Goal: Task Accomplishment & Management: Use online tool/utility

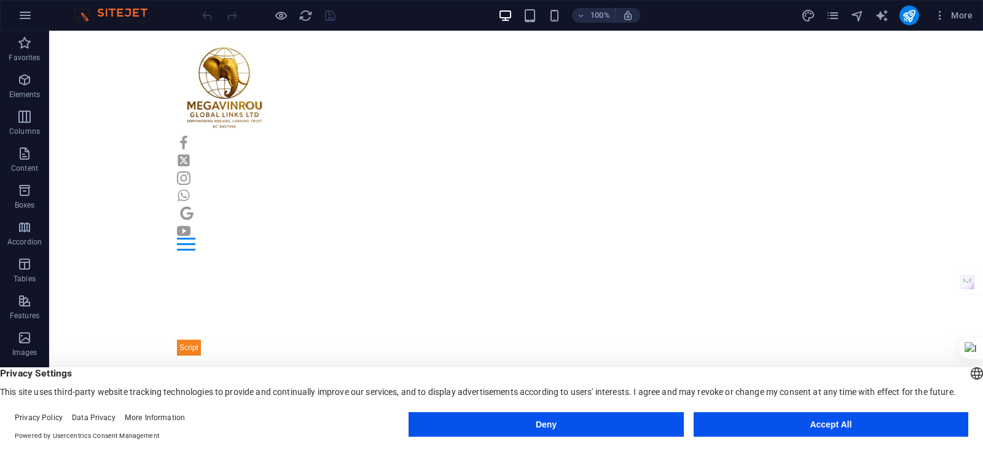
click at [741, 421] on button "Accept All" at bounding box center [831, 424] width 275 height 25
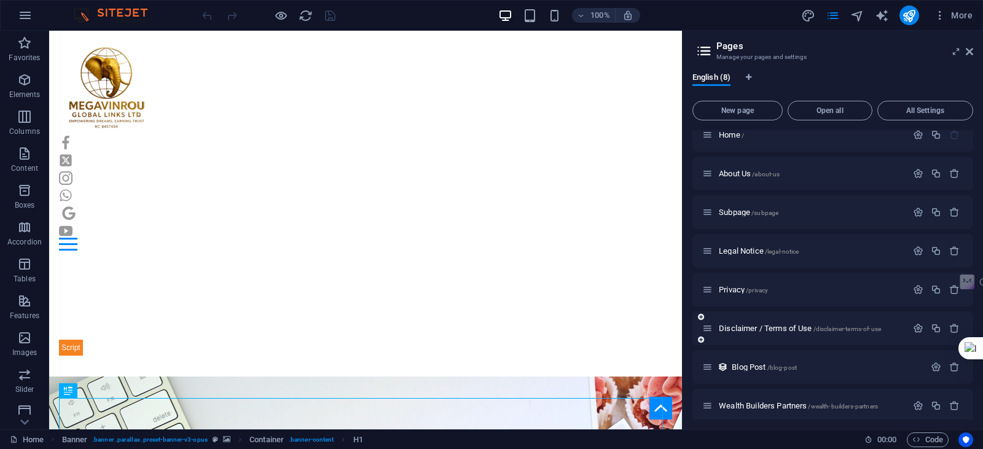
scroll to position [20, 0]
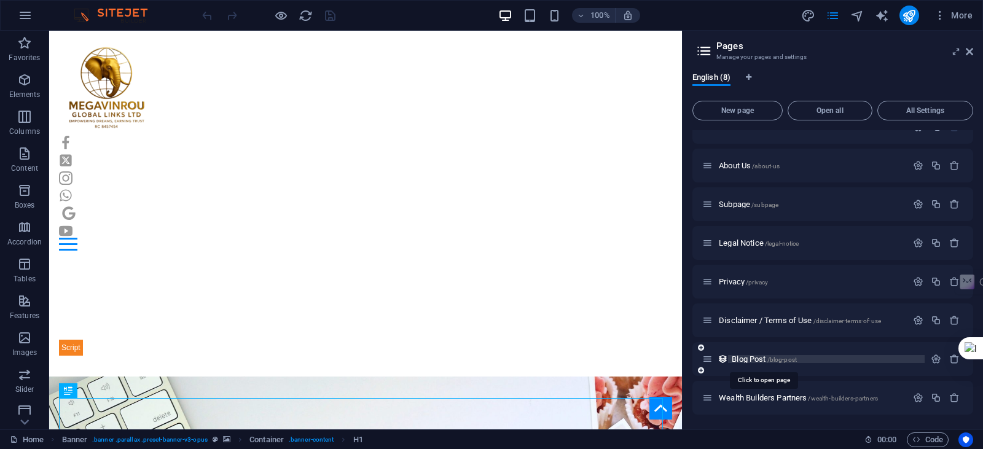
click at [758, 360] on span "Blog Post /blog-post" at bounding box center [764, 359] width 65 height 9
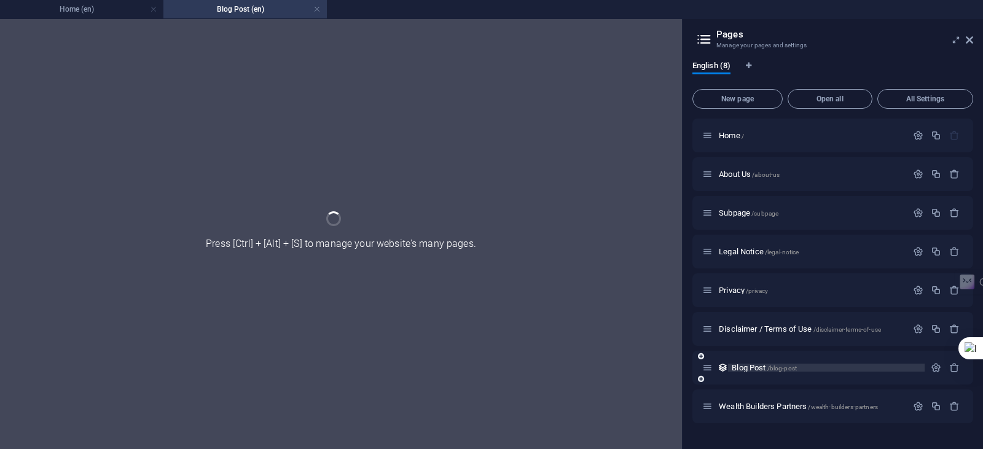
scroll to position [0, 0]
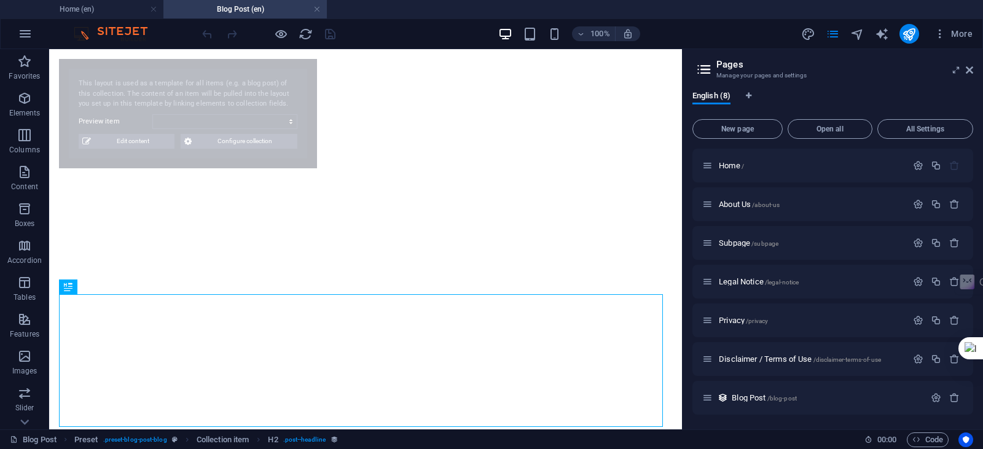
select select "6821ffc1bf5832874d029709"
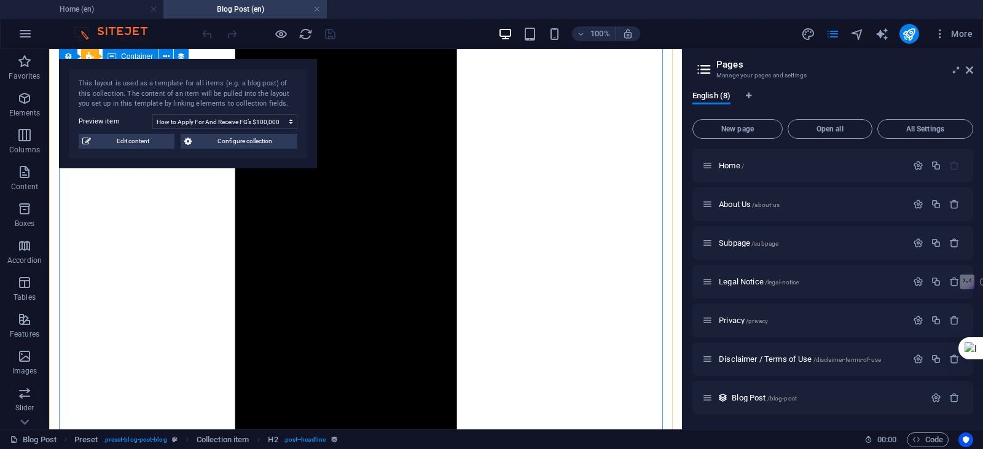
scroll to position [676, 0]
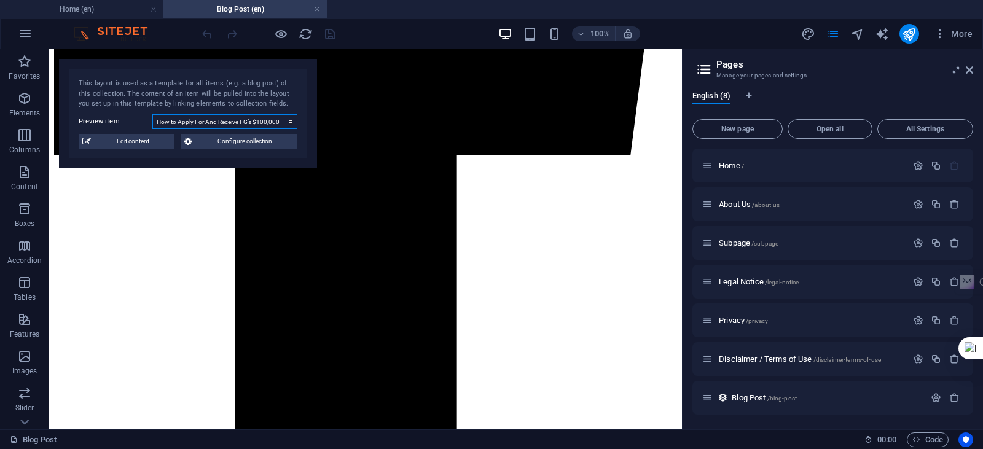
click at [288, 124] on select "How to Apply For And Receive FG’s $100,000 2025 Creative Development Fund Make …" at bounding box center [224, 121] width 145 height 15
click at [222, 89] on div "This layout is used as a template for all items (e.g. a blog post) of this coll…" at bounding box center [188, 94] width 219 height 31
click at [193, 141] on button "Configure collection" at bounding box center [239, 141] width 117 height 15
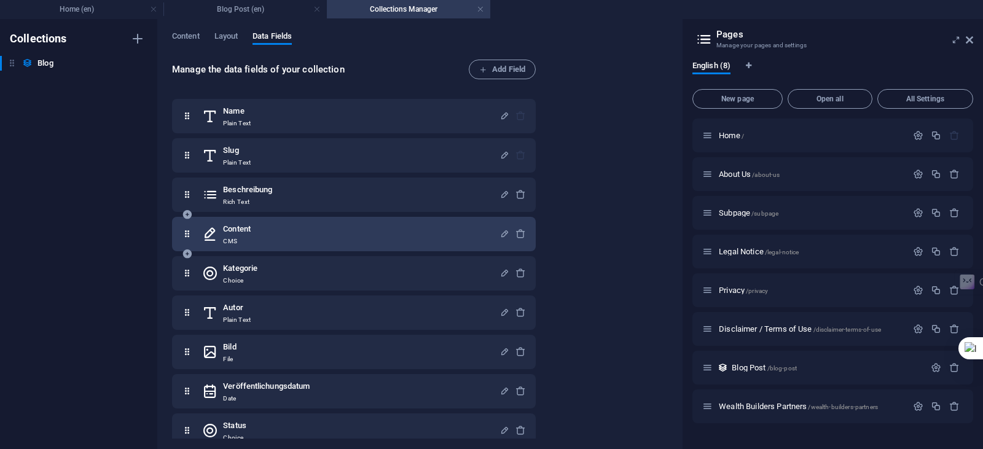
scroll to position [14, 0]
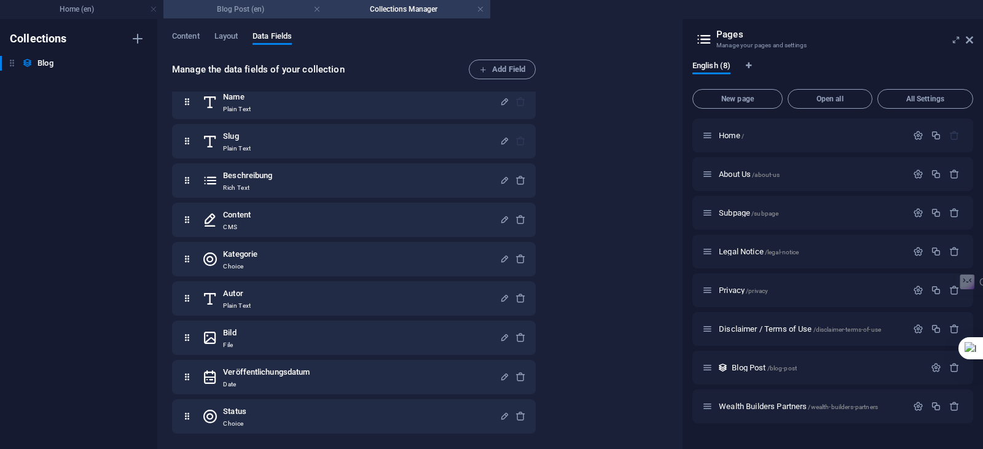
click at [247, 10] on h4 "Blog Post (en)" at bounding box center [244, 9] width 163 height 14
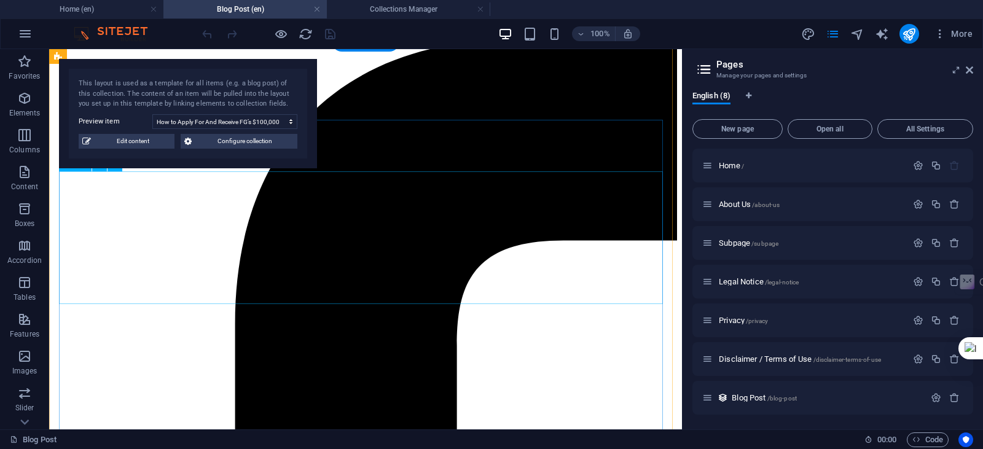
scroll to position [246, 0]
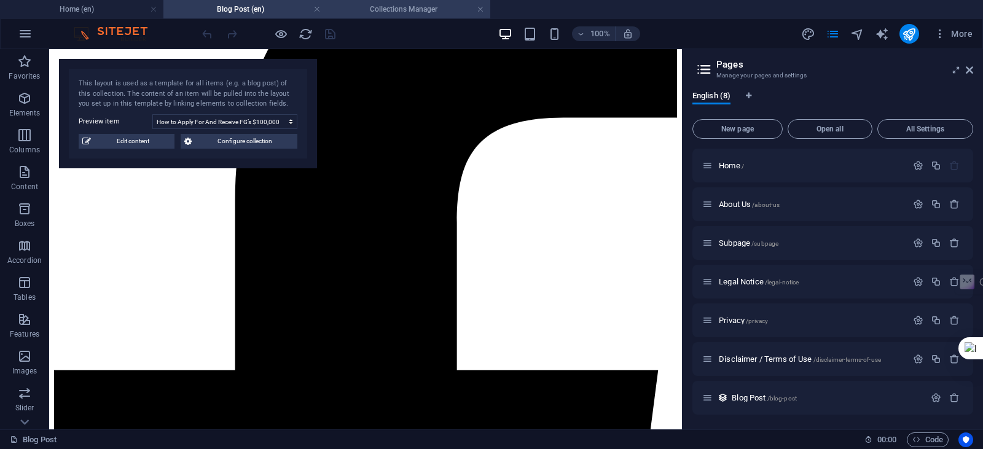
click at [394, 12] on h4 "Collections Manager" at bounding box center [408, 9] width 163 height 14
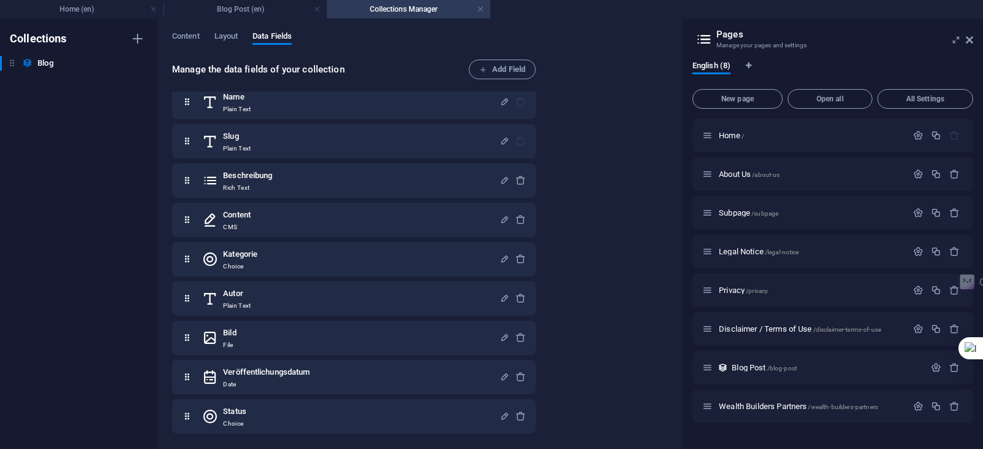
scroll to position [0, 0]
click at [184, 35] on span "Content" at bounding box center [186, 37] width 28 height 17
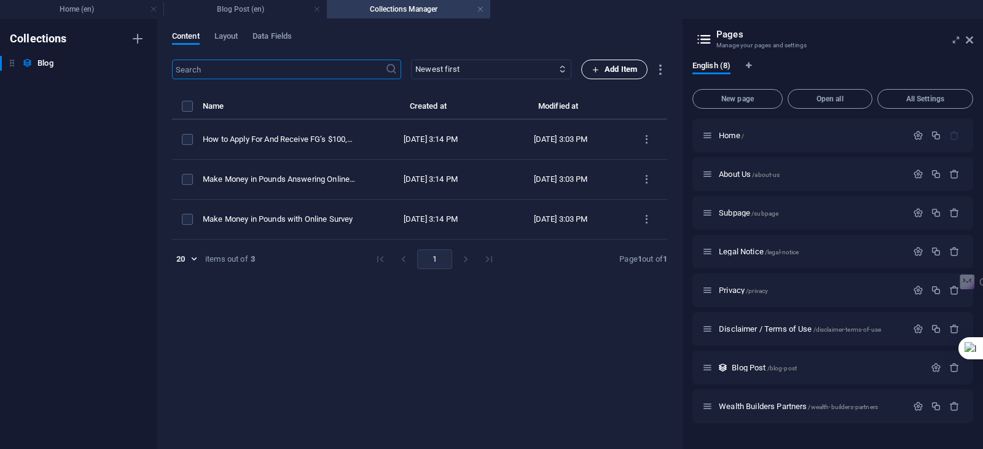
click at [610, 66] on span "Add Item" at bounding box center [614, 69] width 45 height 15
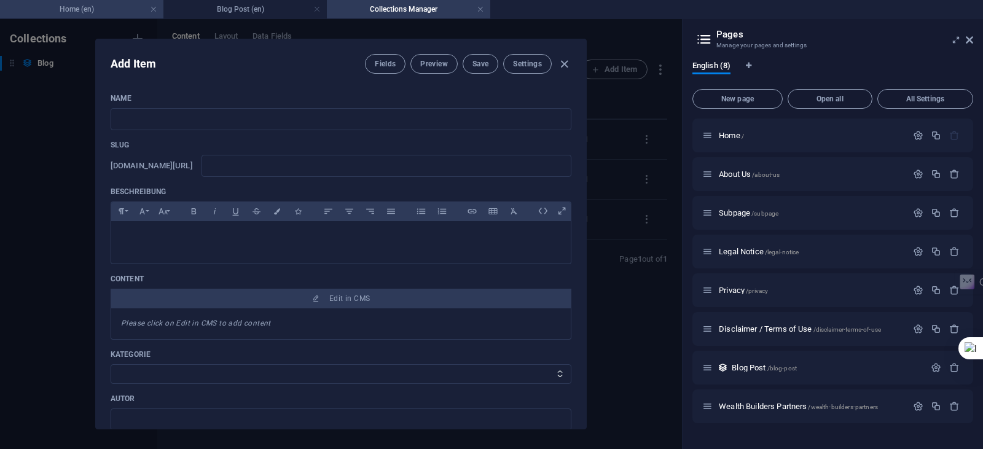
click at [127, 6] on h4 "Home (en)" at bounding box center [81, 9] width 163 height 14
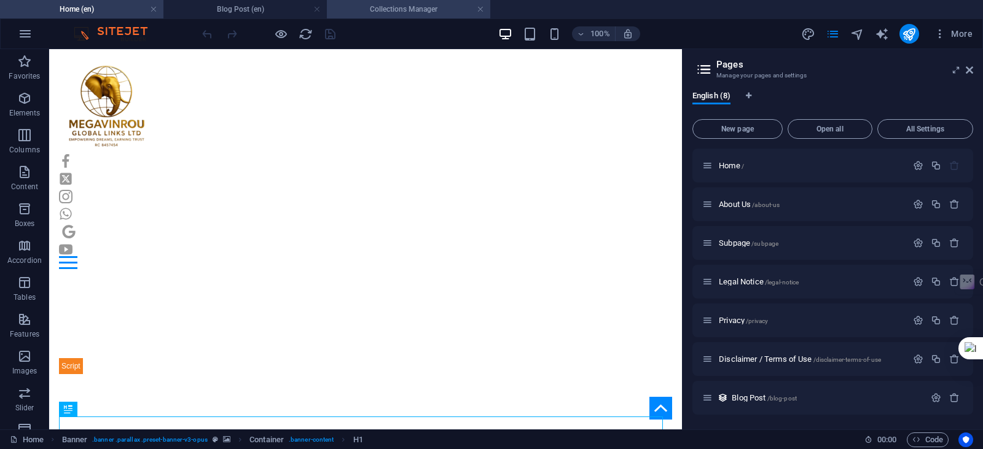
click at [363, 9] on h4 "Collections Manager" at bounding box center [408, 9] width 163 height 14
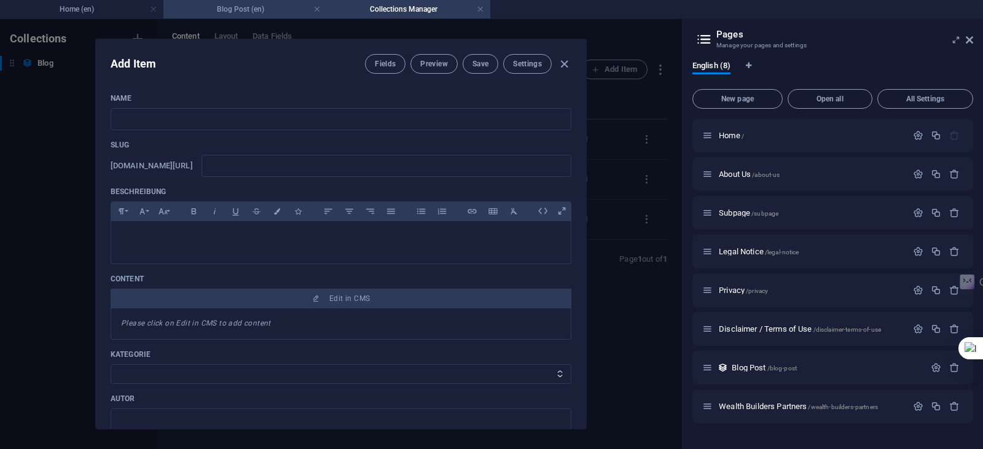
click at [265, 5] on h4 "Blog Post (en)" at bounding box center [244, 9] width 163 height 14
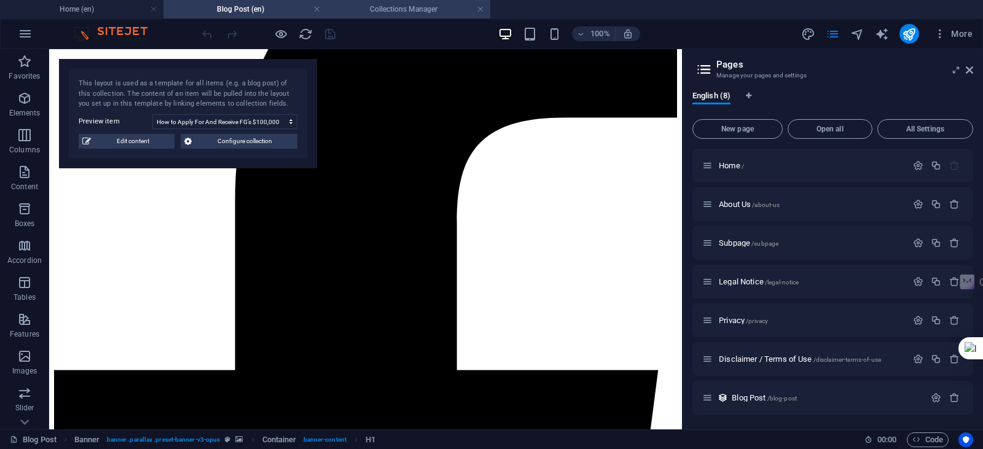
click at [369, 16] on li "Collections Manager" at bounding box center [408, 9] width 163 height 18
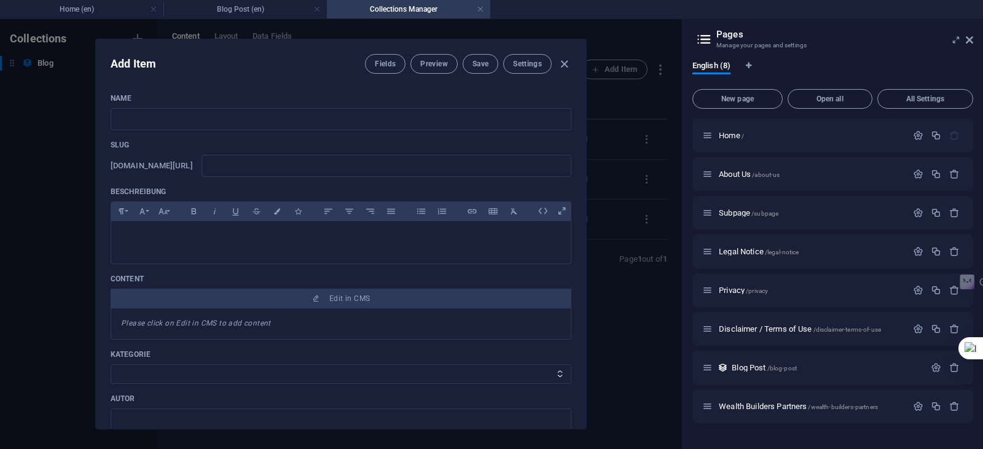
scroll to position [0, 0]
click at [101, 13] on h4 "Home (en)" at bounding box center [81, 9] width 163 height 14
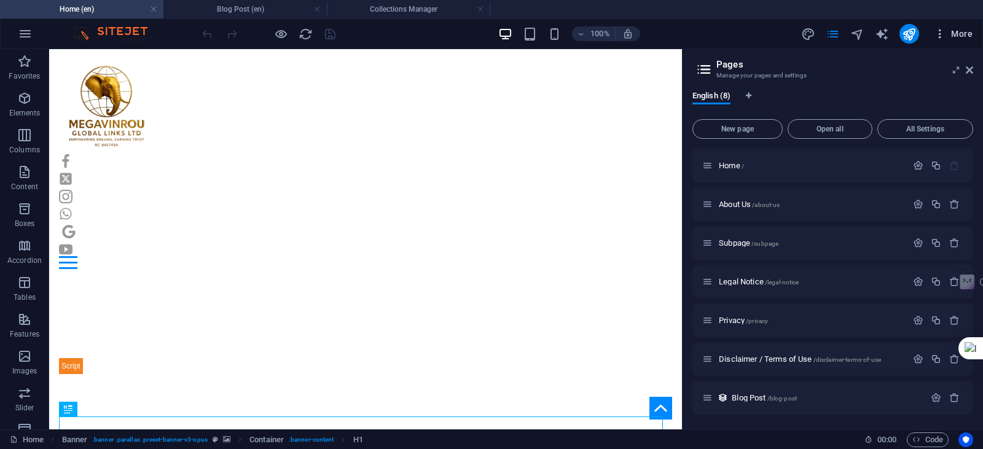
click at [951, 31] on span "More" at bounding box center [953, 34] width 39 height 12
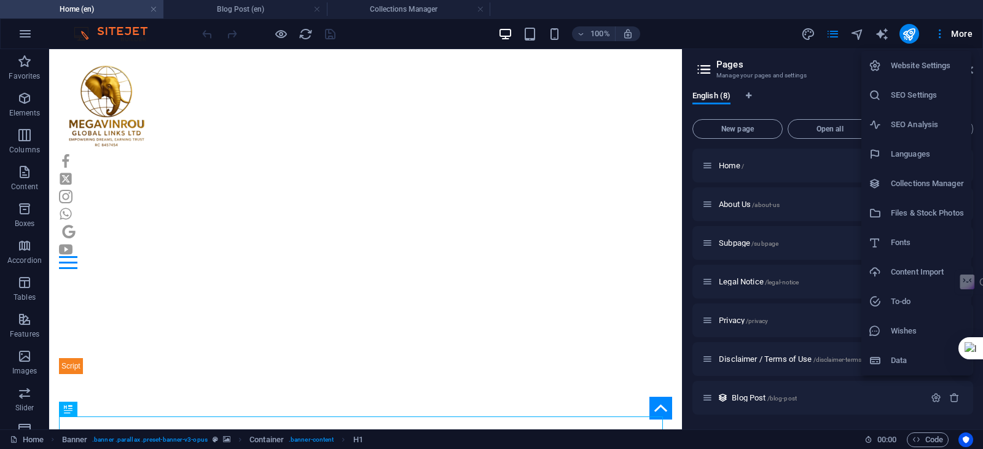
click at [833, 37] on div at bounding box center [491, 224] width 983 height 449
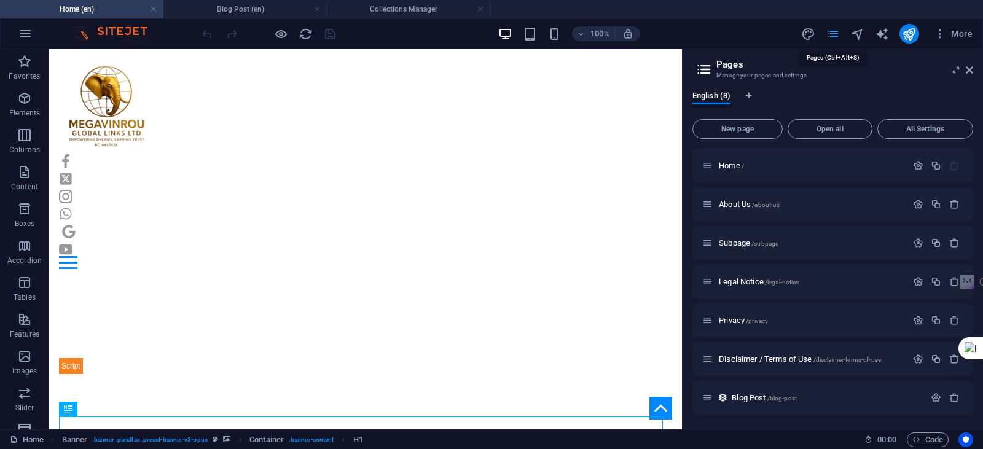
click at [829, 37] on icon "pages" at bounding box center [833, 34] width 14 height 14
click at [841, 34] on span "pages" at bounding box center [833, 34] width 15 height 14
click at [969, 69] on icon at bounding box center [969, 70] width 7 height 10
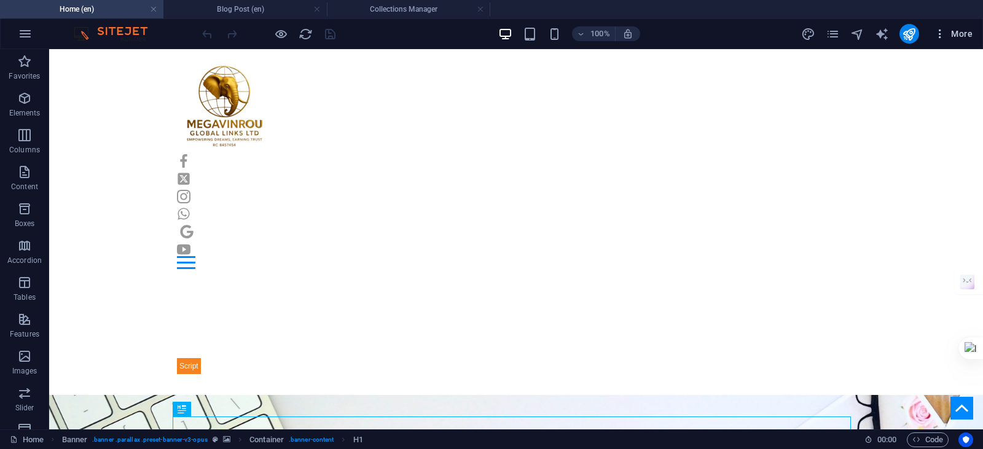
click at [953, 34] on span "More" at bounding box center [953, 34] width 39 height 12
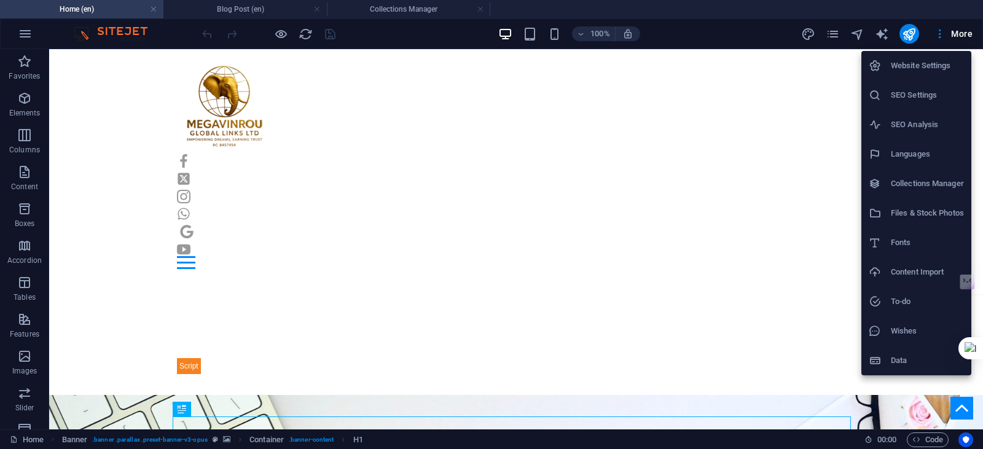
click at [948, 173] on li "Collections Manager" at bounding box center [917, 184] width 110 height 30
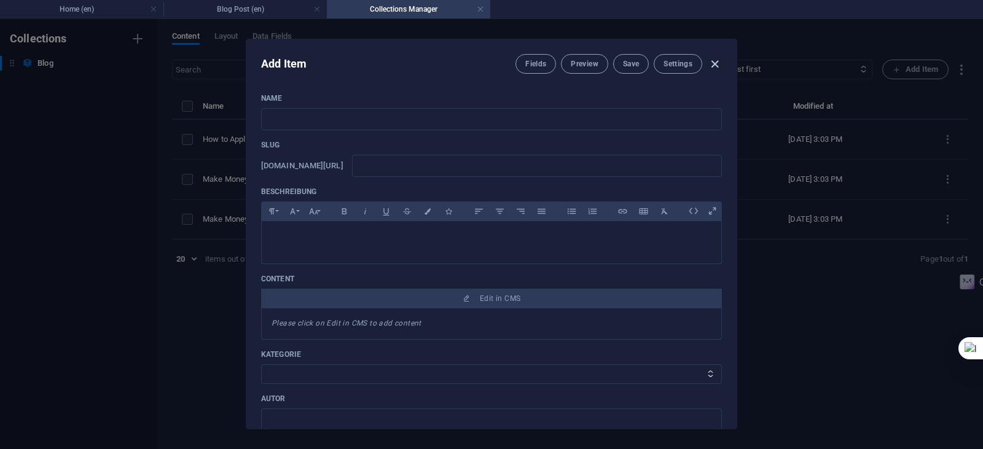
click at [718, 65] on icon "button" at bounding box center [715, 64] width 14 height 14
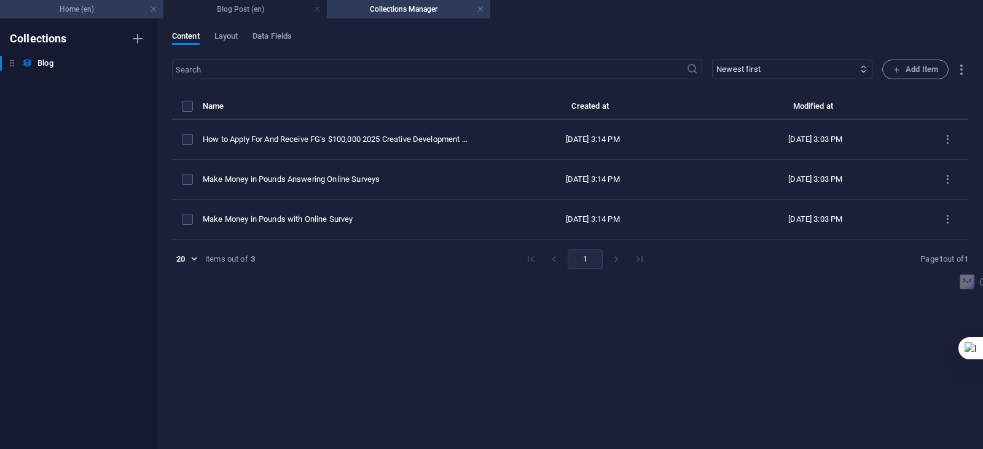
click at [44, 4] on h4 "Home (en)" at bounding box center [81, 9] width 163 height 14
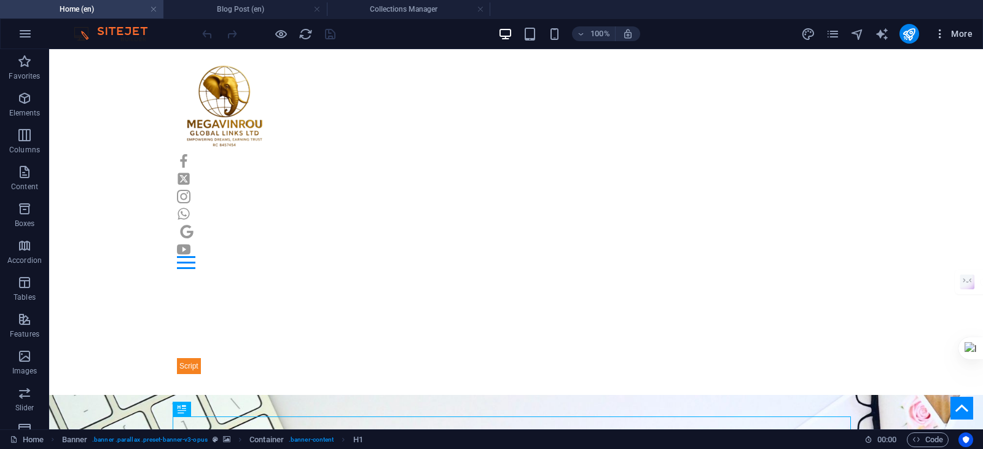
click at [964, 36] on span "More" at bounding box center [953, 34] width 39 height 12
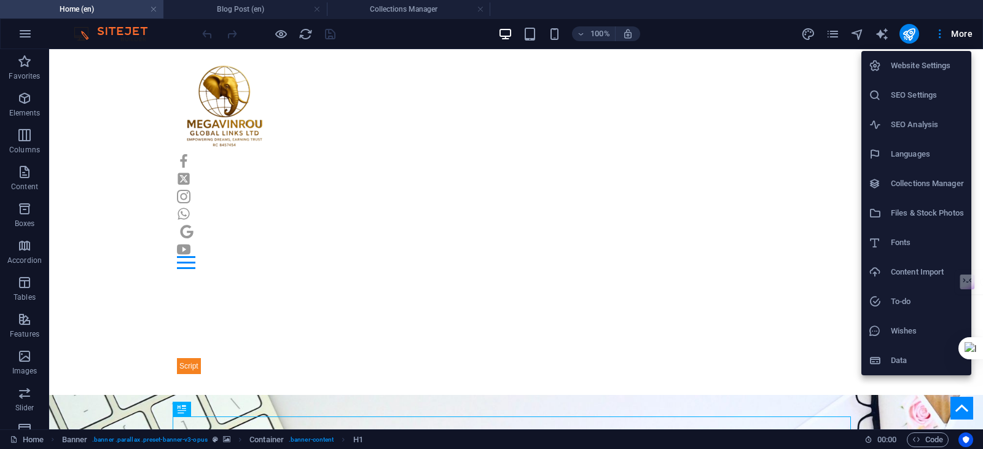
click at [924, 187] on h6 "Collections Manager" at bounding box center [927, 183] width 73 height 15
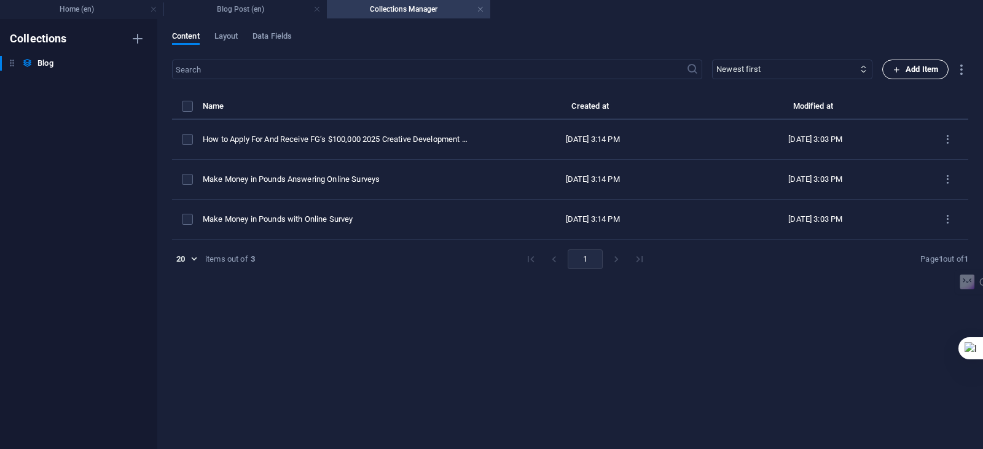
click at [911, 68] on span "Add Item" at bounding box center [915, 69] width 45 height 15
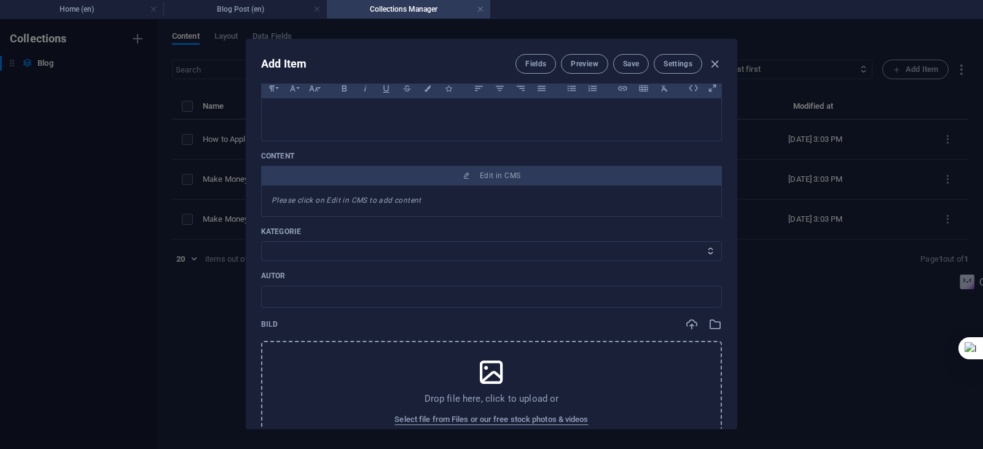
scroll to position [61, 0]
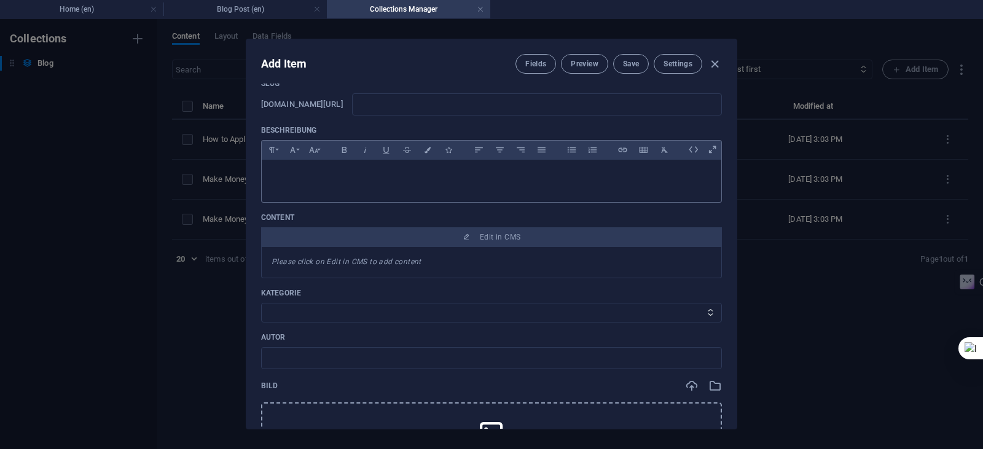
click at [502, 181] on p at bounding box center [492, 176] width 440 height 12
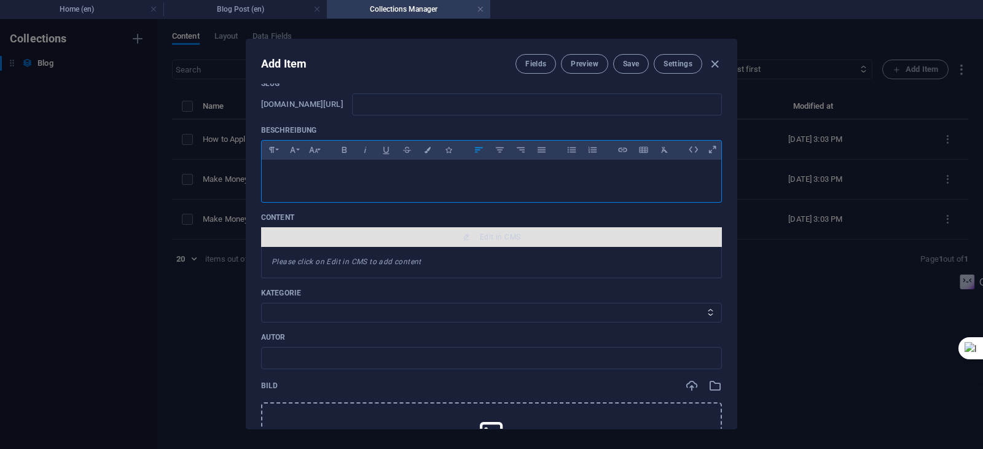
click at [474, 237] on span "Edit in CMS" at bounding box center [491, 237] width 451 height 10
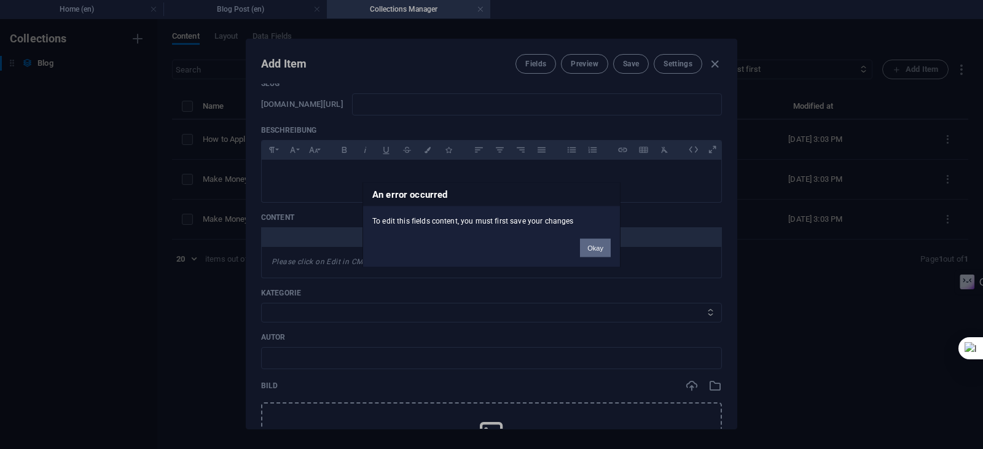
click at [596, 246] on button "Okay" at bounding box center [595, 247] width 31 height 18
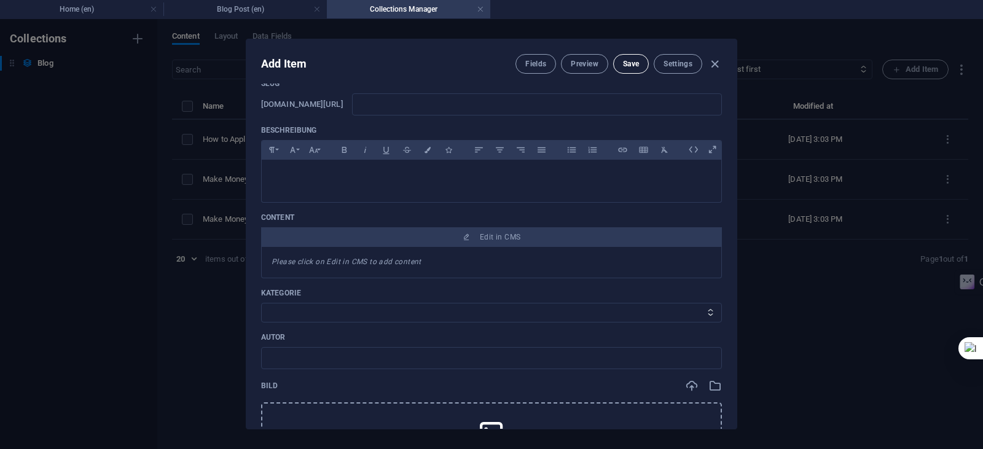
click at [626, 65] on span "Save" at bounding box center [631, 64] width 16 height 10
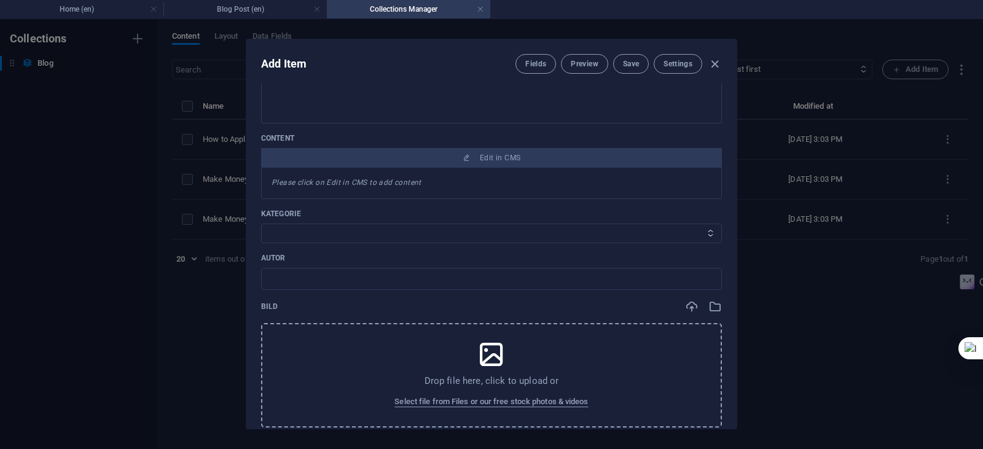
scroll to position [184, 0]
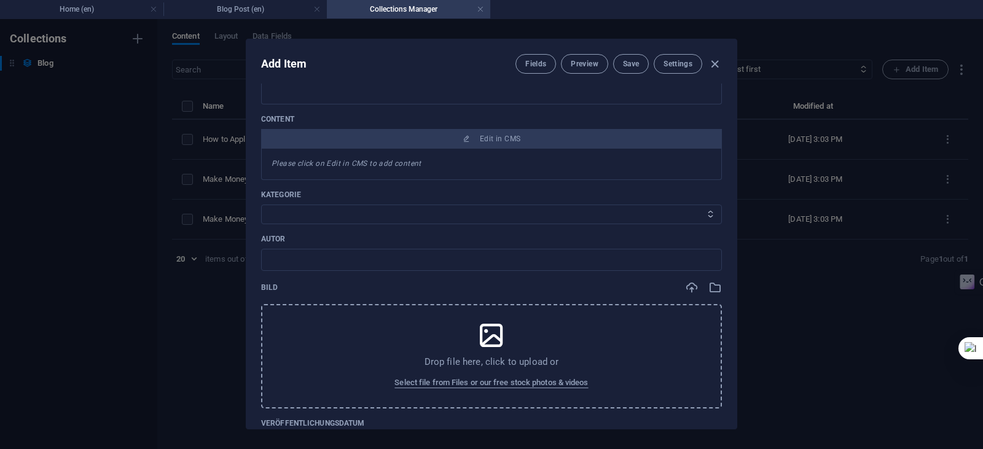
click at [702, 214] on select "News Tipps" at bounding box center [491, 215] width 461 height 20
click at [712, 200] on div "Kategorie News Tipps" at bounding box center [491, 207] width 461 height 34
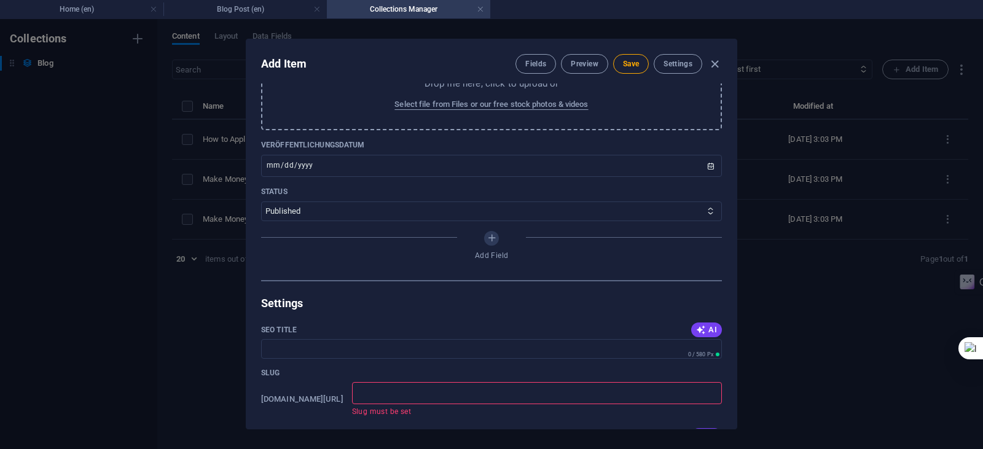
scroll to position [492, 0]
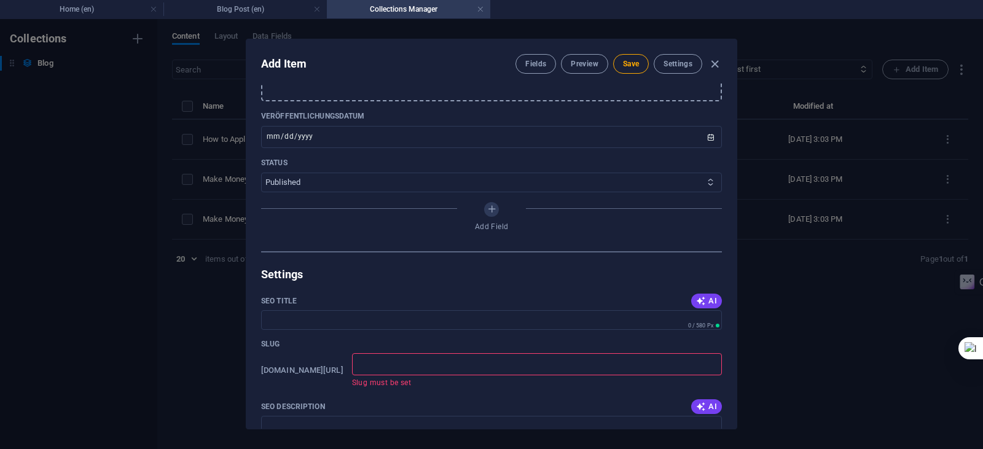
click at [701, 184] on select "Published Draft" at bounding box center [491, 183] width 461 height 20
click at [488, 207] on icon "Add Field" at bounding box center [492, 209] width 10 height 10
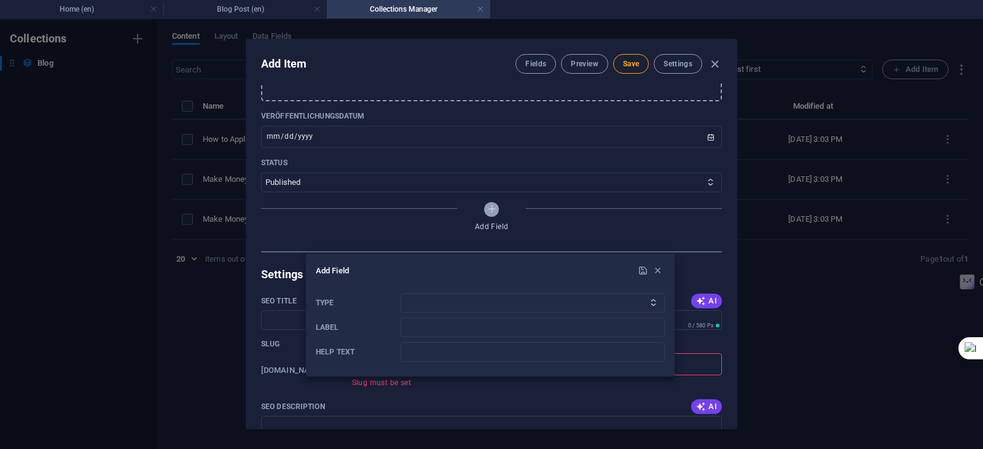
scroll to position [455, 0]
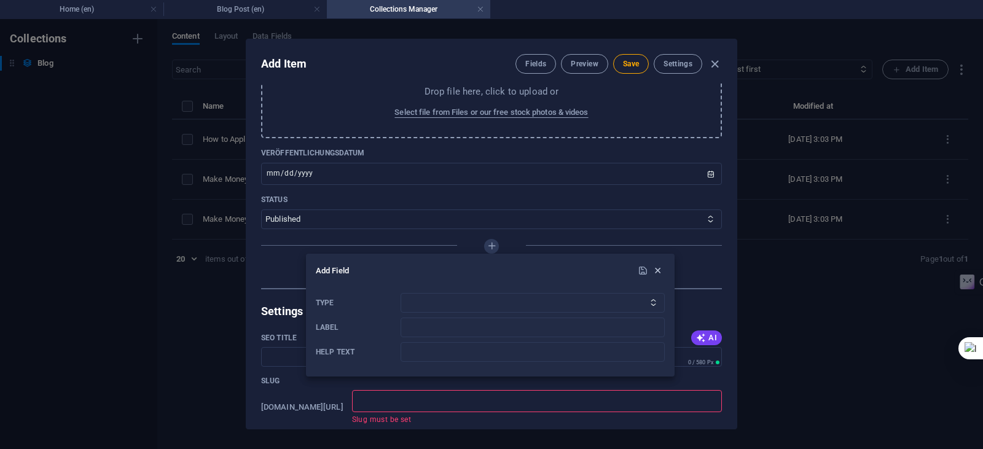
click at [661, 270] on icon "button" at bounding box center [658, 271] width 10 height 10
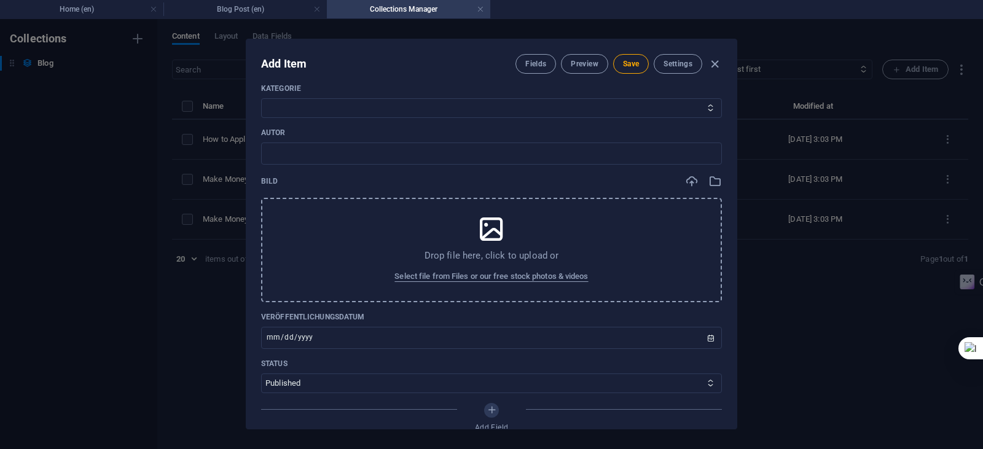
scroll to position [307, 0]
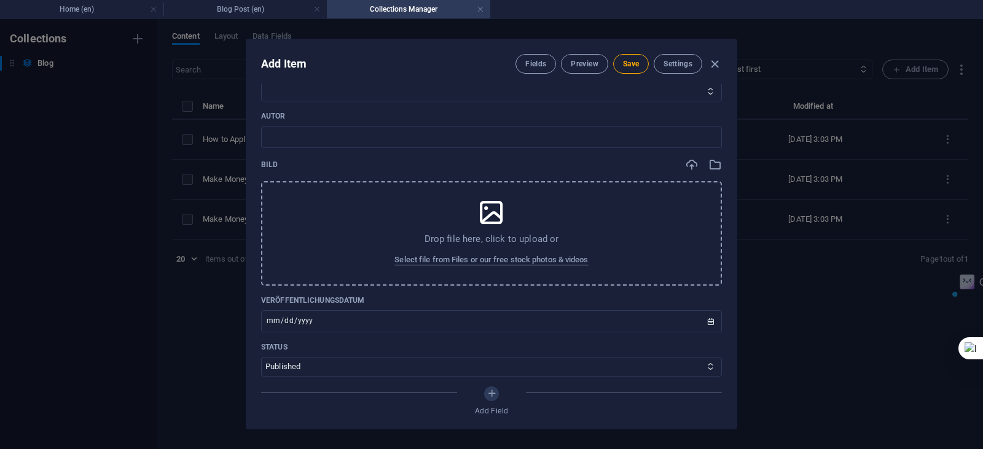
drag, startPoint x: 262, startPoint y: 164, endPoint x: 277, endPoint y: 167, distance: 15.0
click at [277, 167] on div "Bild" at bounding box center [491, 165] width 461 height 14
copy p "Bild"
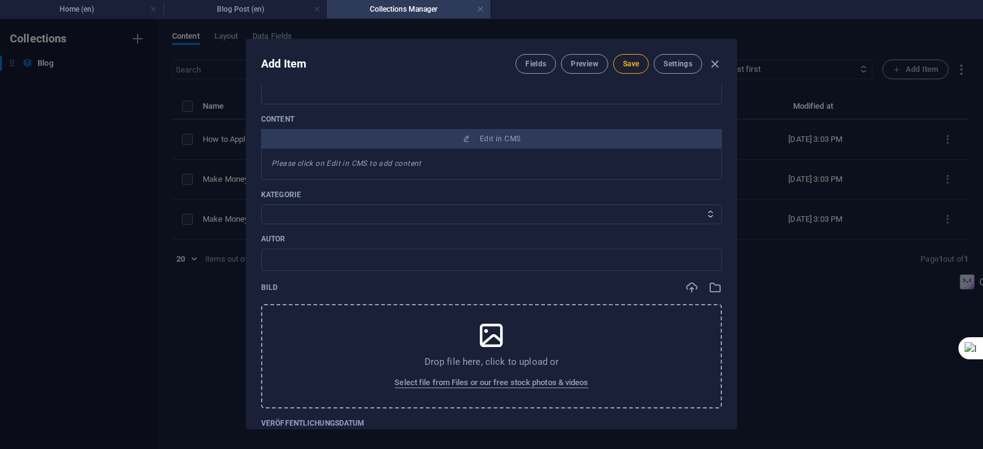
scroll to position [61, 0]
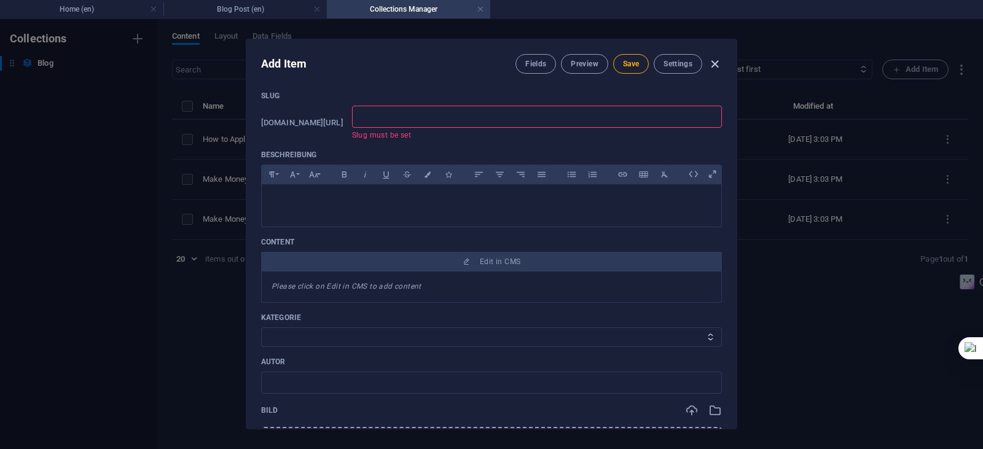
click at [714, 63] on icon "button" at bounding box center [715, 64] width 14 height 14
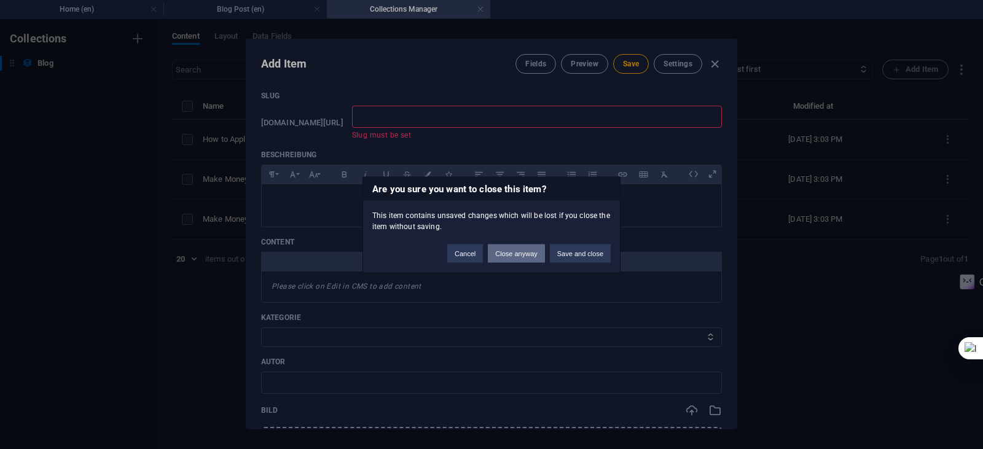
click at [494, 256] on button "Close anyway" at bounding box center [516, 253] width 57 height 18
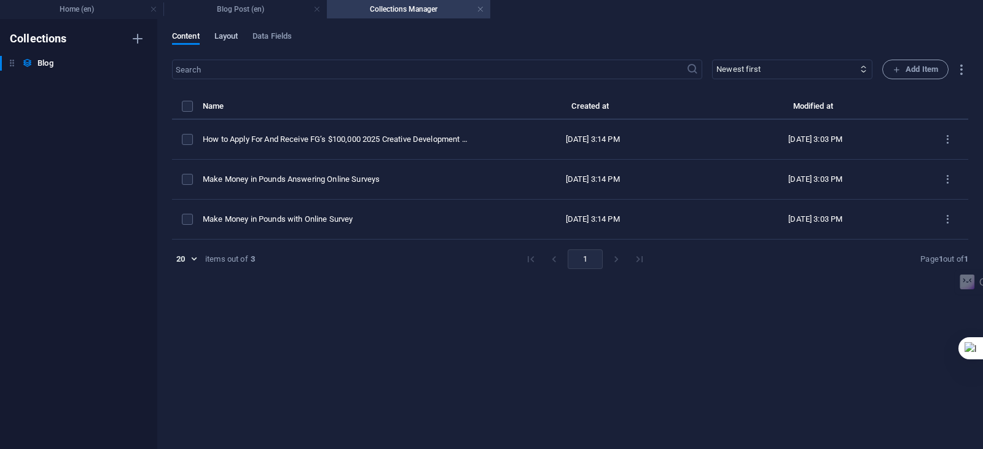
click at [224, 39] on span "Layout" at bounding box center [226, 37] width 24 height 17
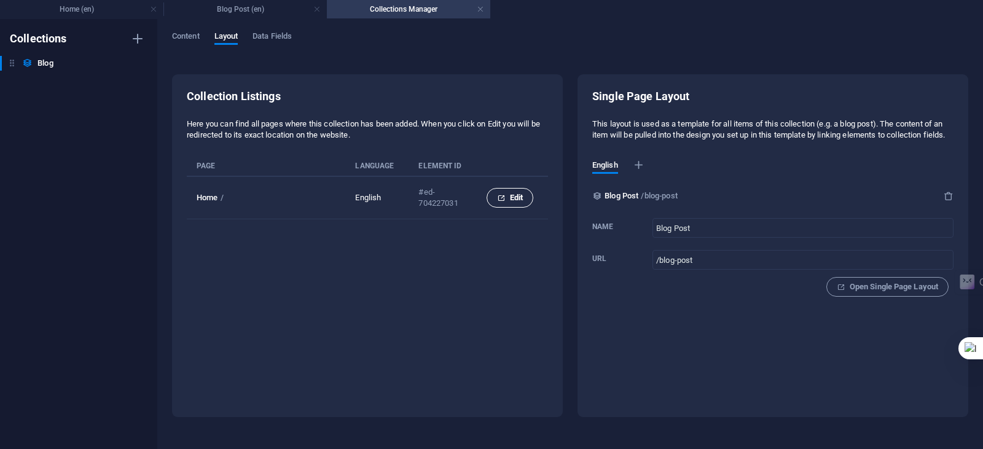
click at [506, 194] on span "Edit" at bounding box center [510, 198] width 26 height 15
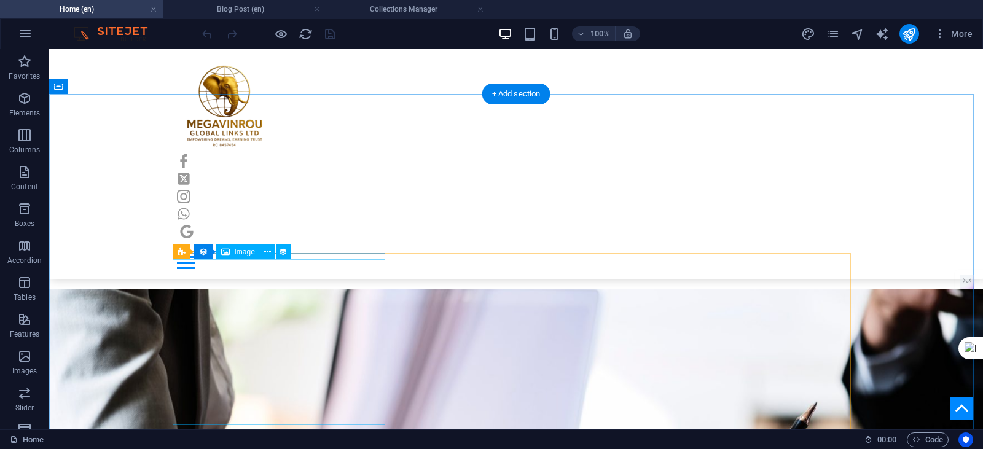
scroll to position [959, 0]
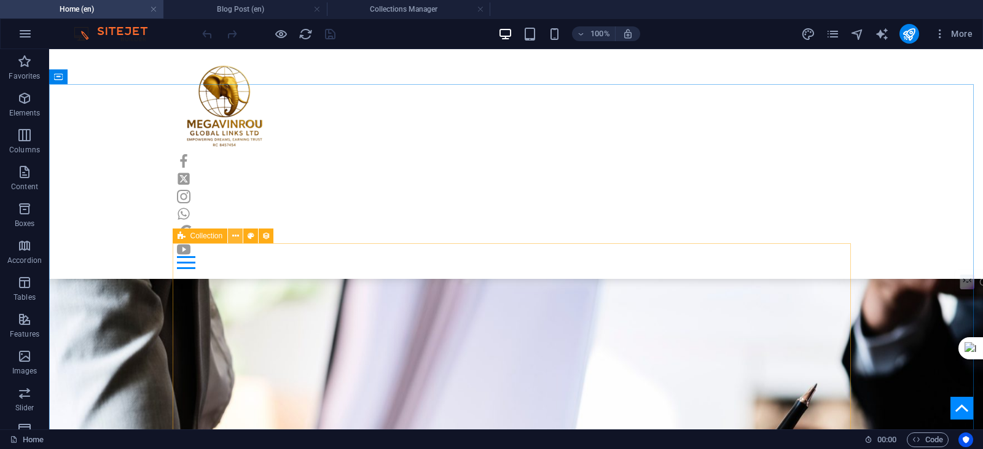
click at [237, 239] on icon at bounding box center [235, 236] width 7 height 13
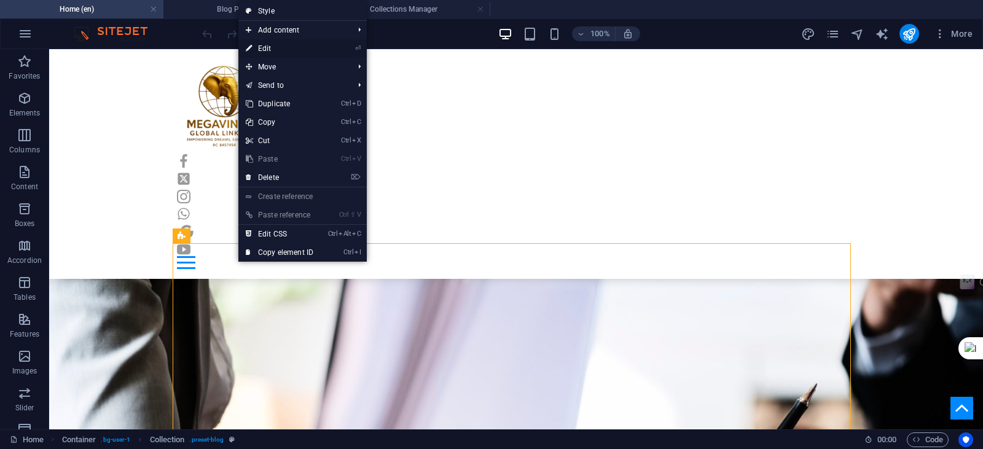
click at [298, 45] on link "⏎ Edit" at bounding box center [279, 48] width 82 height 18
select select "columns.publishing_date_DESC"
select select "columns.status"
select select "columns.publishing_date"
select select "past"
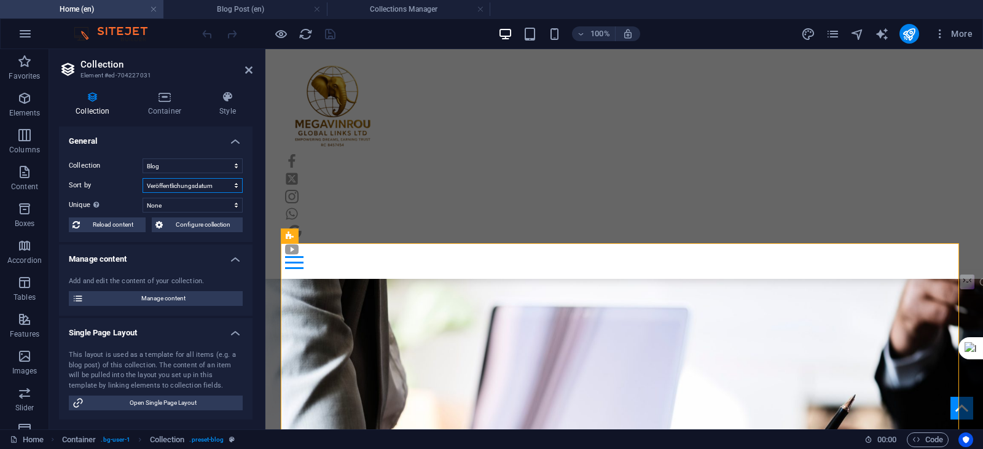
click at [232, 187] on select "Created at (ascending) Created at (descending) Updated at (ascending) Updated a…" at bounding box center [193, 185] width 100 height 15
click at [143, 178] on select "Created at (ascending) Created at (descending) Updated at (ascending) Updated a…" at bounding box center [193, 185] width 100 height 15
select select "columns.publishing_date_DESC"
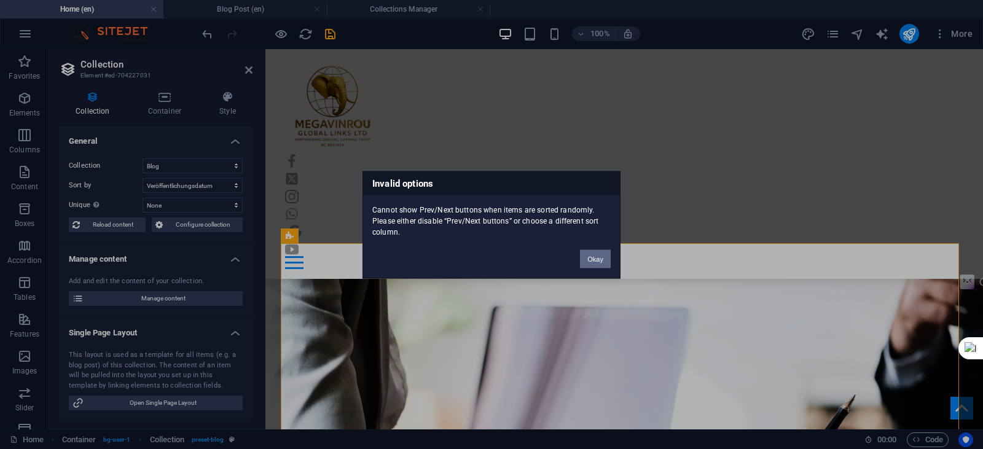
click at [599, 259] on button "Okay" at bounding box center [595, 259] width 31 height 18
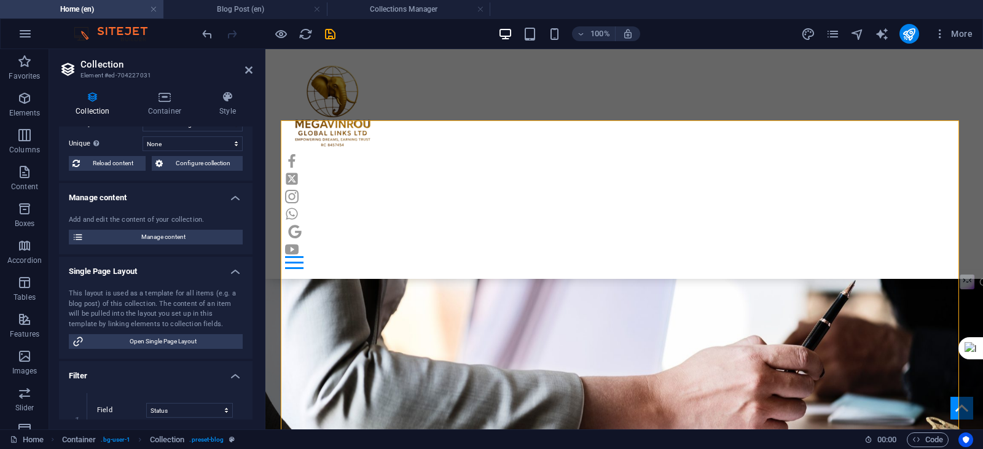
scroll to position [0, 0]
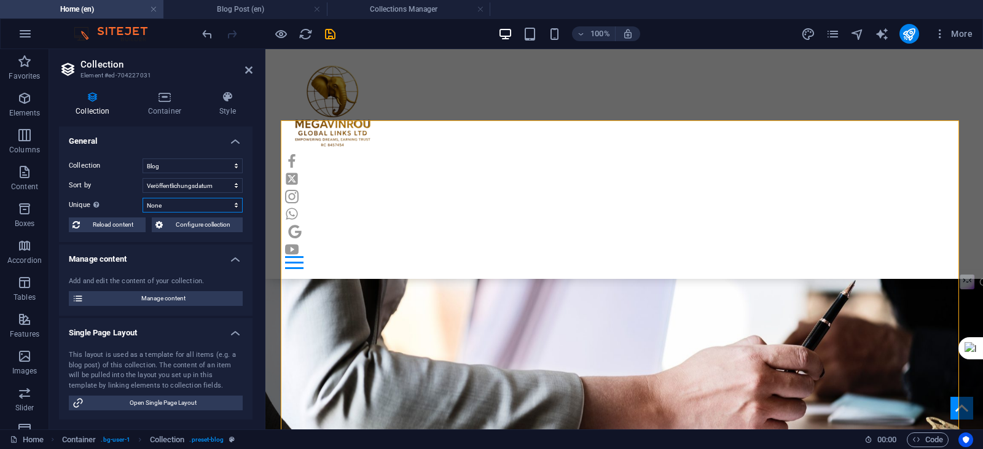
click at [219, 205] on select "None Name Slug Beschreibung Content Kategorie Autor Bild Veröffentlichungsdatum…" at bounding box center [193, 205] width 100 height 15
click at [220, 202] on select "None Name Slug Beschreibung Content Kategorie Autor Bild Veröffentlichungsdatum…" at bounding box center [193, 205] width 100 height 15
click at [238, 160] on select "Blog" at bounding box center [193, 166] width 100 height 15
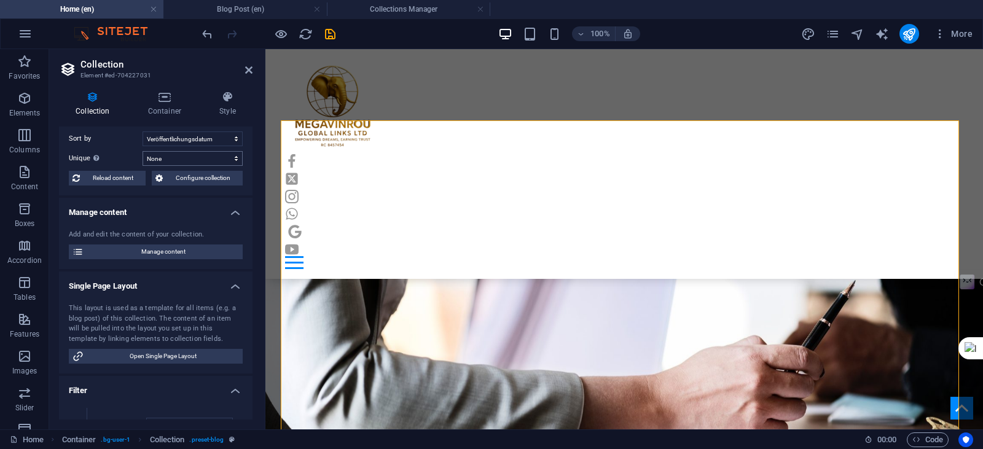
scroll to position [61, 0]
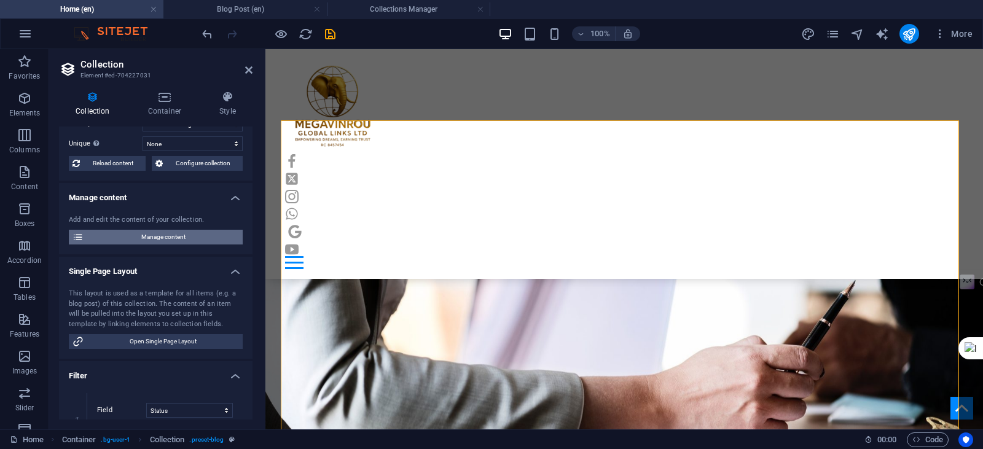
click at [210, 237] on span "Manage content" at bounding box center [163, 237] width 152 height 15
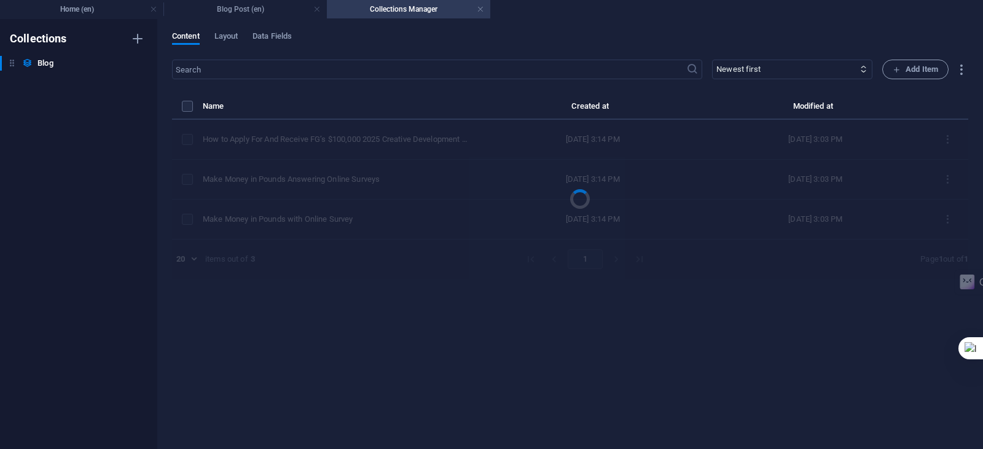
scroll to position [0, 0]
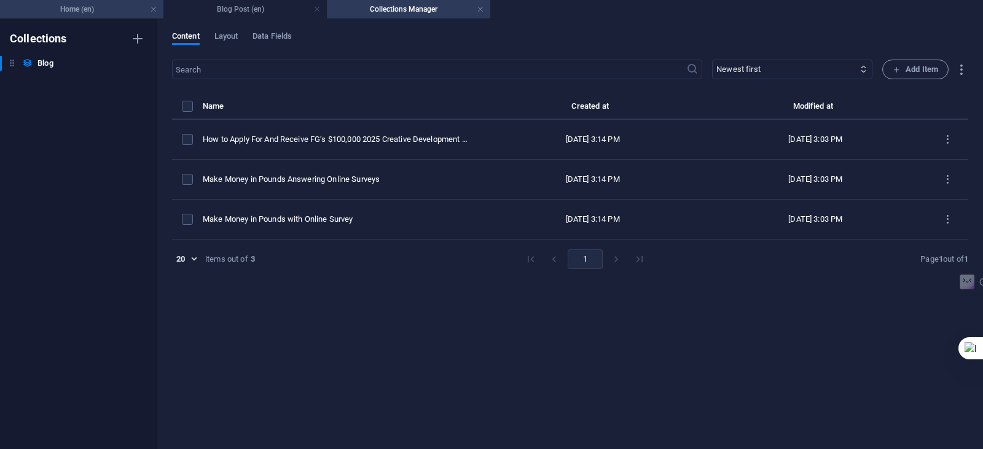
click at [82, 10] on h4 "Home (en)" at bounding box center [81, 9] width 163 height 14
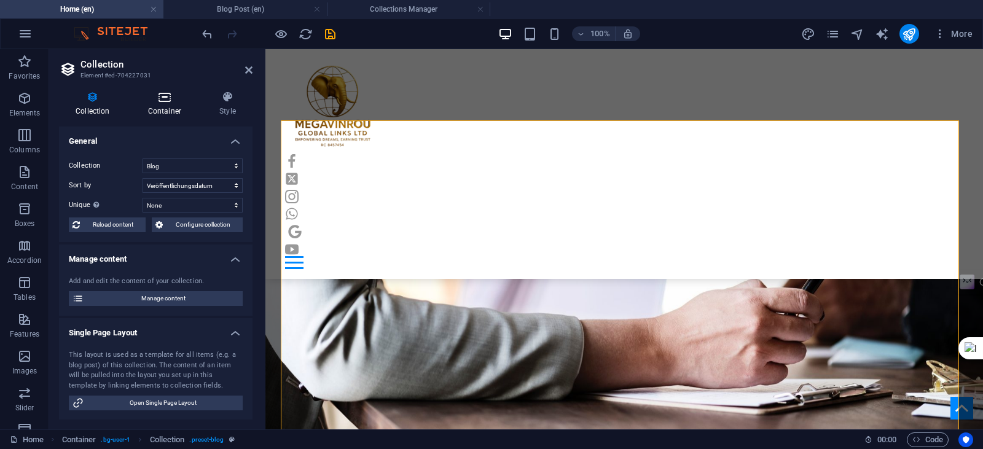
click at [148, 104] on h4 "Container" at bounding box center [167, 104] width 71 height 26
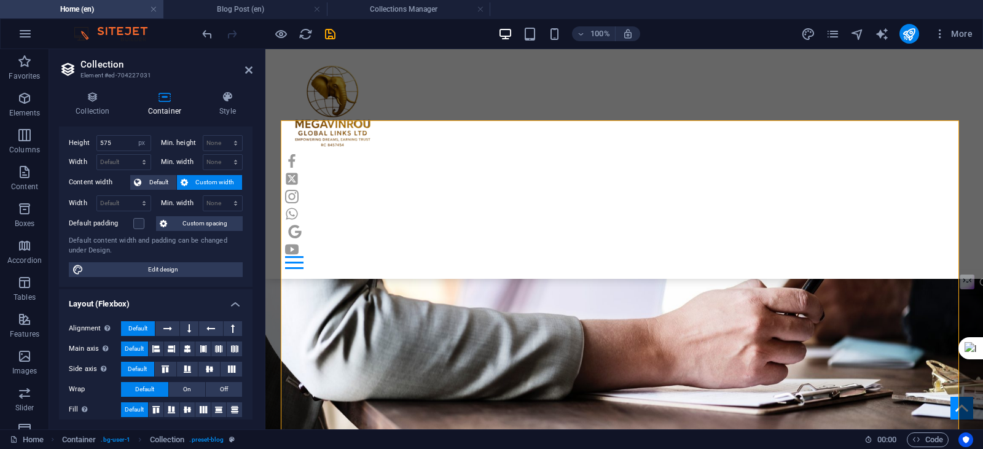
scroll to position [31, 0]
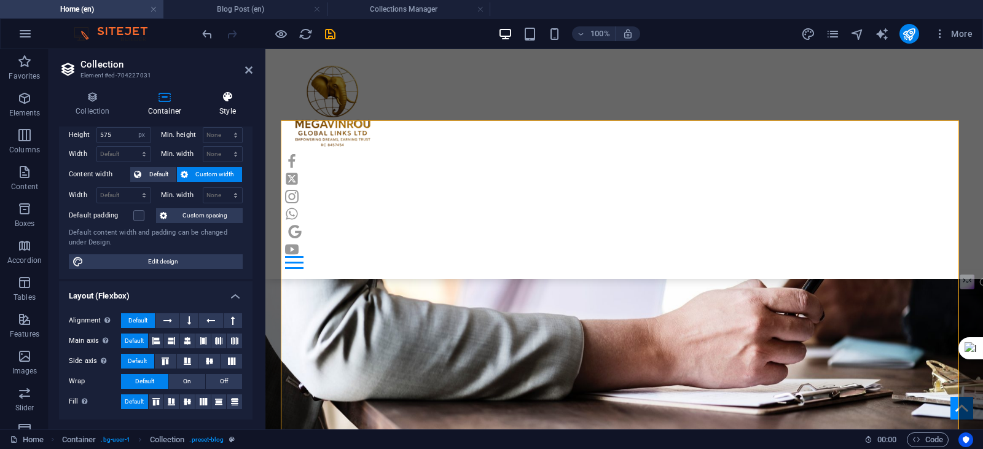
click at [218, 111] on h4 "Style" at bounding box center [228, 104] width 50 height 26
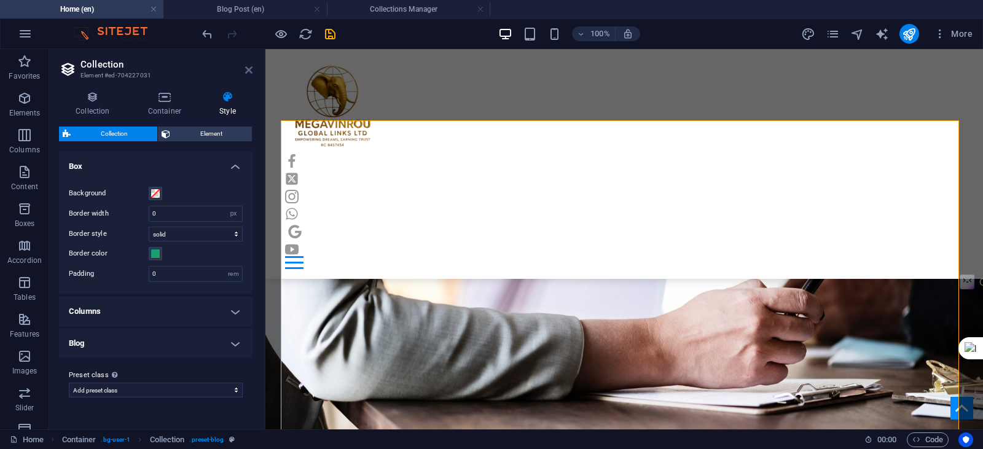
click at [246, 67] on icon at bounding box center [248, 70] width 7 height 10
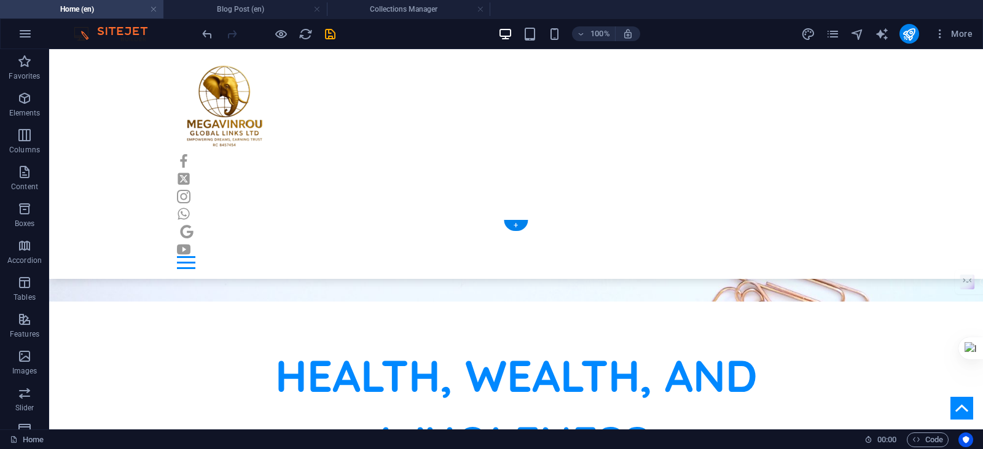
scroll to position [467, 0]
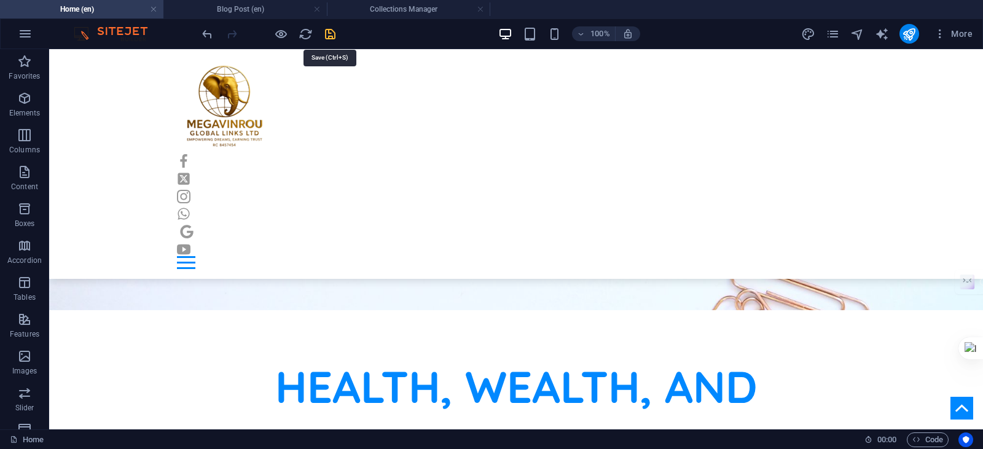
click at [331, 33] on icon "save" at bounding box center [330, 34] width 14 height 14
click at [908, 36] on icon "publish" at bounding box center [909, 34] width 14 height 14
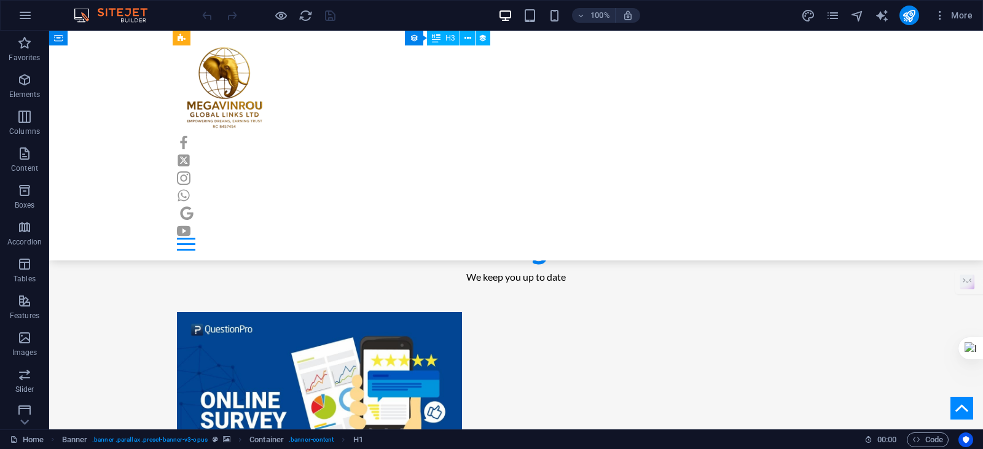
scroll to position [1795, 0]
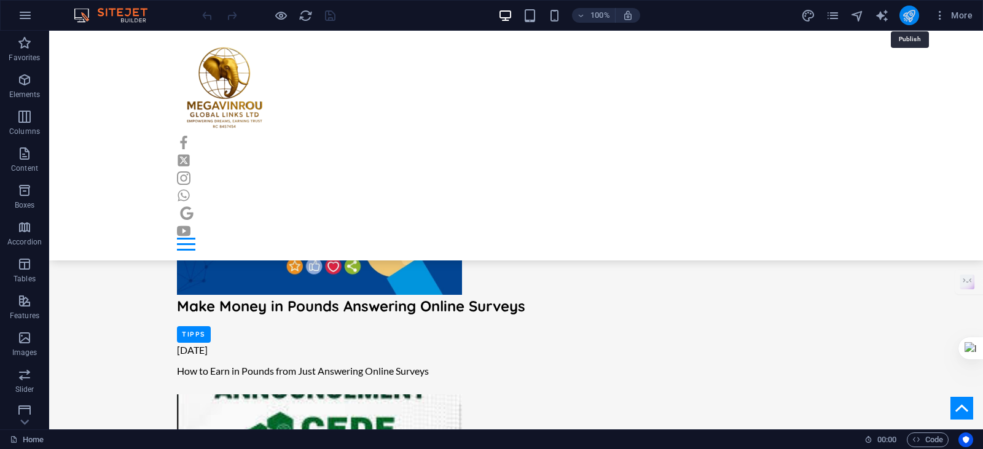
click at [914, 14] on icon "publish" at bounding box center [909, 16] width 14 height 14
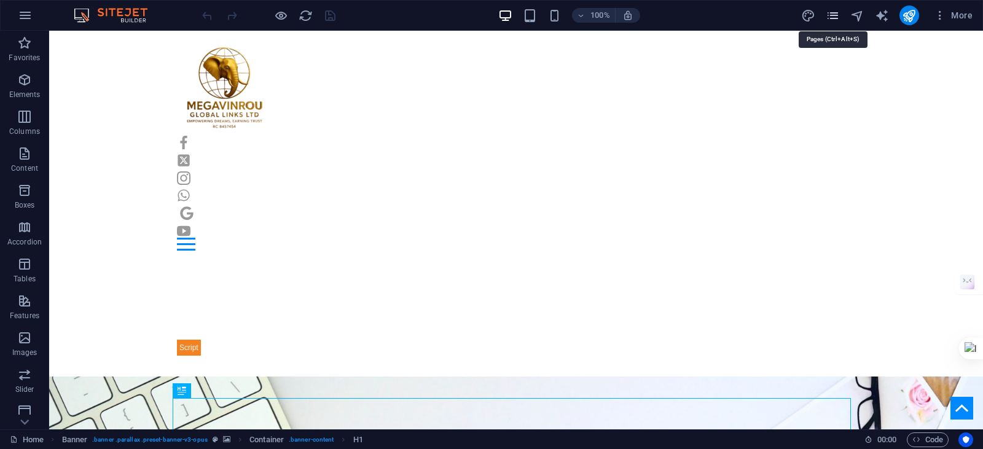
click at [838, 17] on icon "pages" at bounding box center [833, 16] width 14 height 14
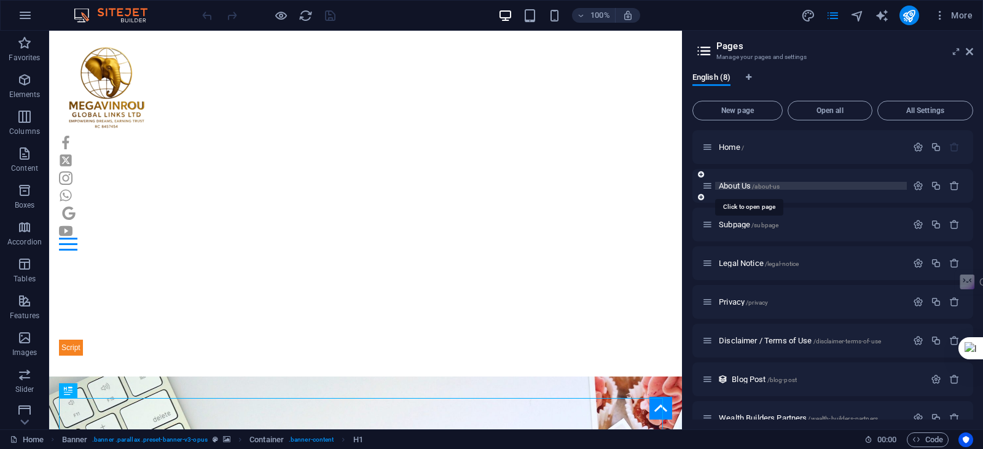
click at [738, 183] on span "About Us /about-us" at bounding box center [749, 185] width 61 height 9
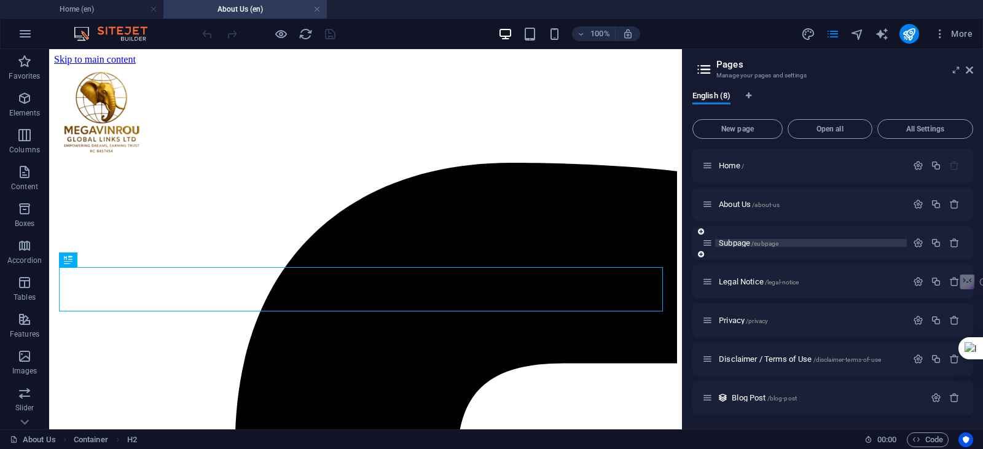
scroll to position [385, 0]
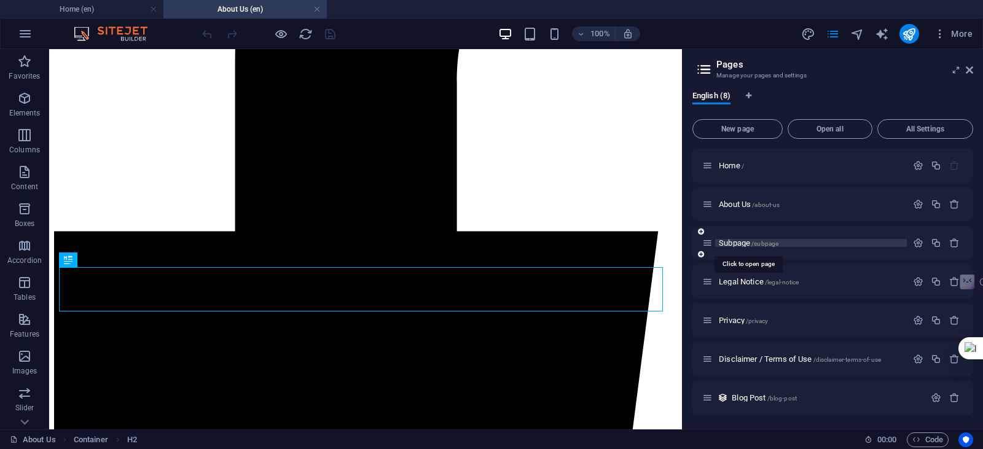
click at [761, 242] on span "/subpage" at bounding box center [765, 243] width 27 height 7
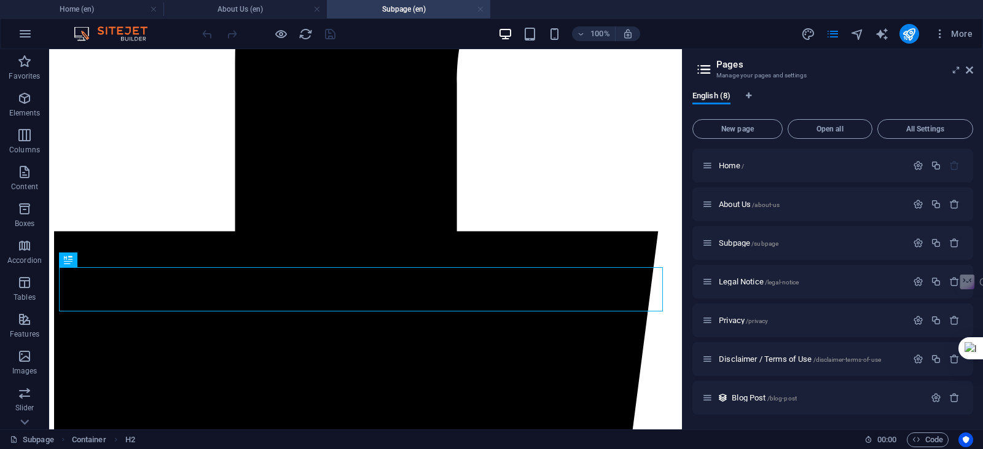
click at [480, 9] on link at bounding box center [480, 10] width 7 height 12
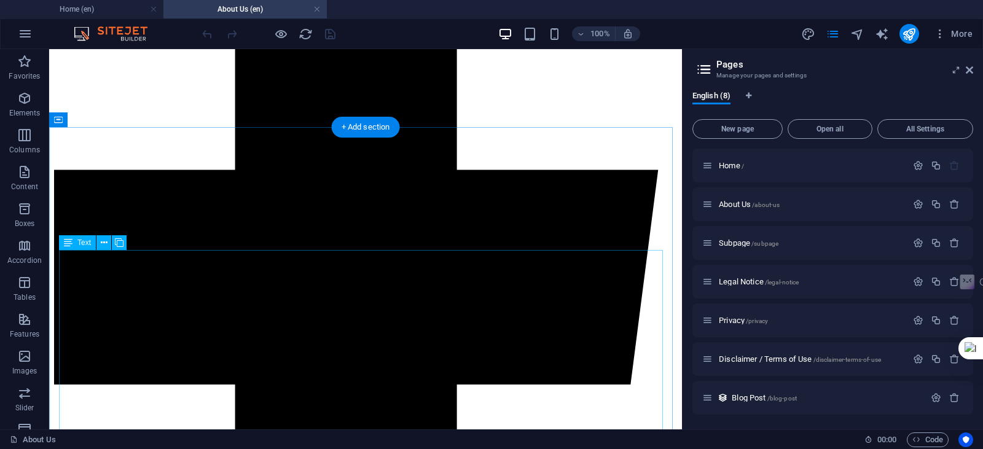
scroll to position [508, 0]
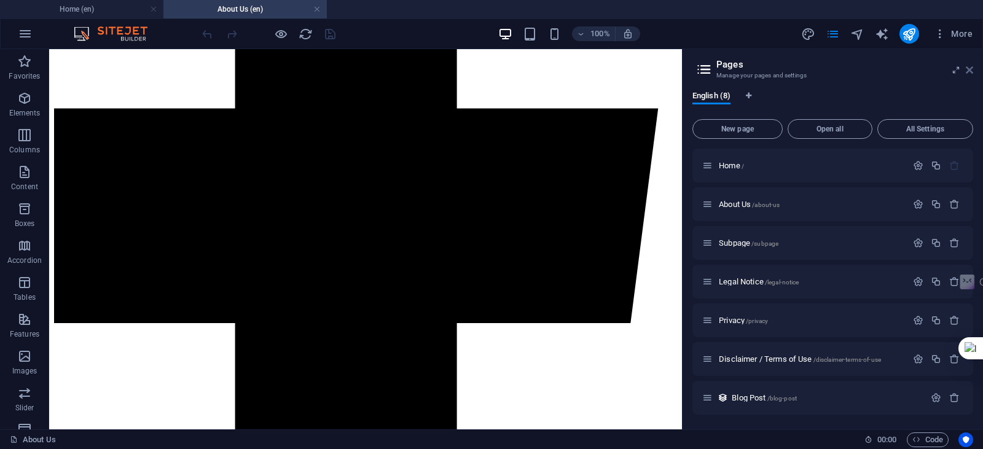
drag, startPoint x: 969, startPoint y: 65, endPoint x: 903, endPoint y: 14, distance: 84.1
click at [969, 65] on icon at bounding box center [969, 70] width 7 height 10
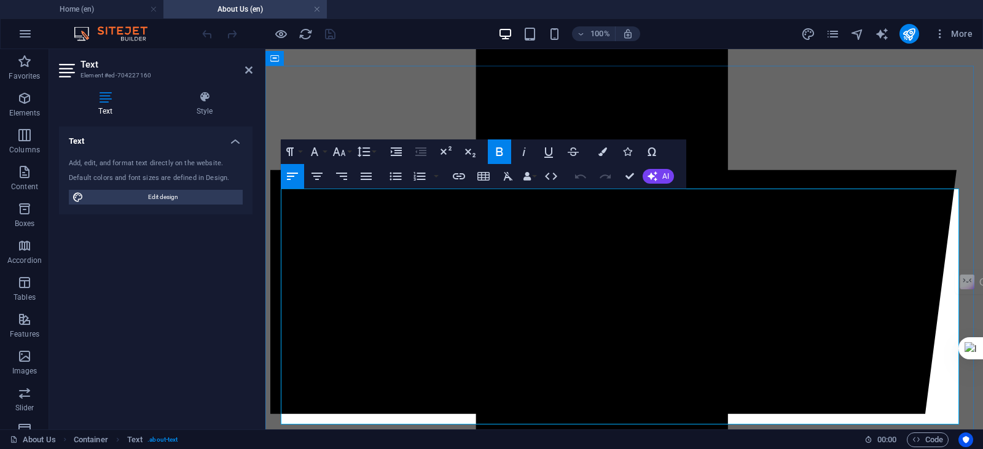
scroll to position [446, 0]
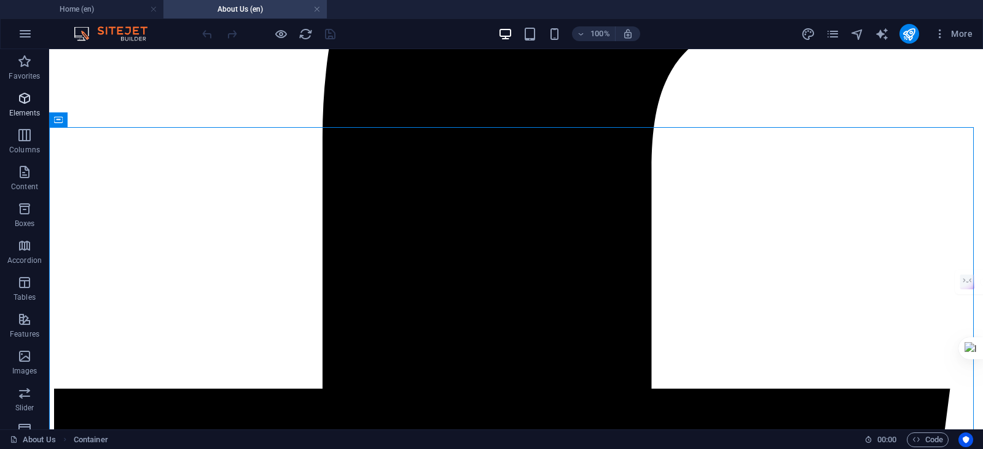
click at [15, 105] on span "Elements" at bounding box center [24, 106] width 49 height 30
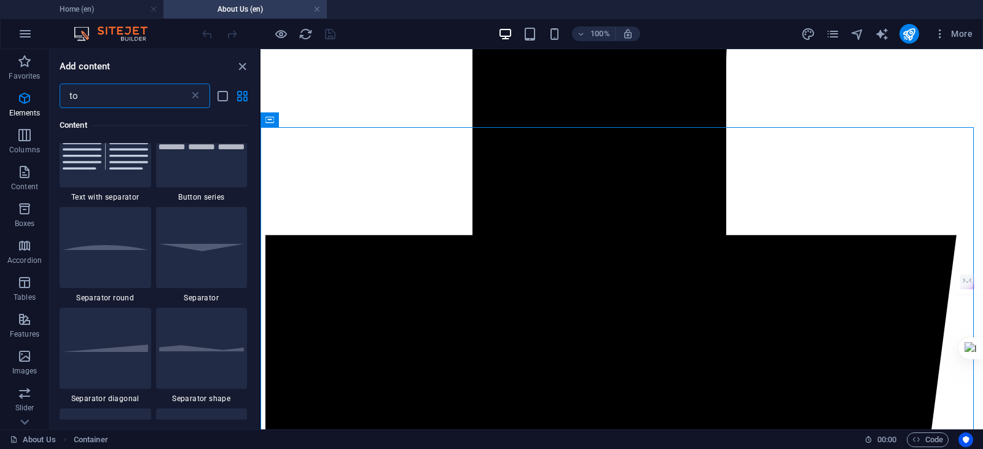
scroll to position [0, 0]
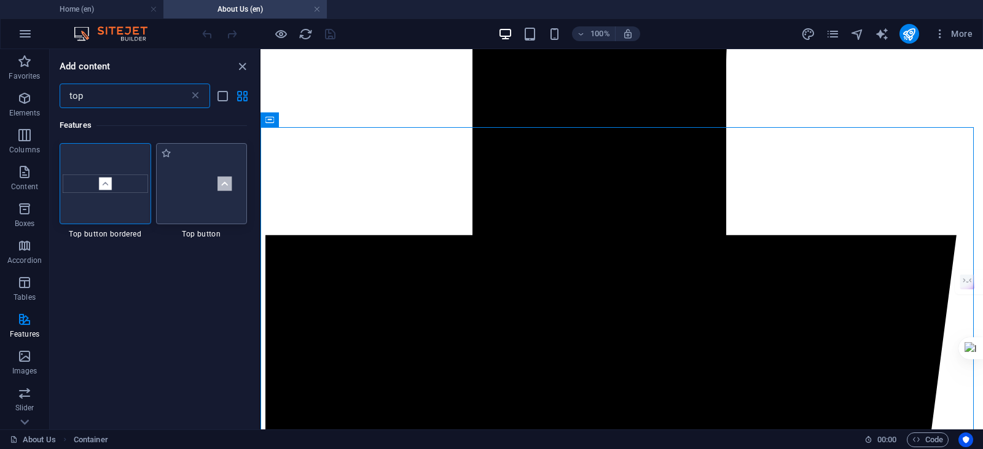
type input "top"
click at [222, 183] on img at bounding box center [201, 183] width 85 height 57
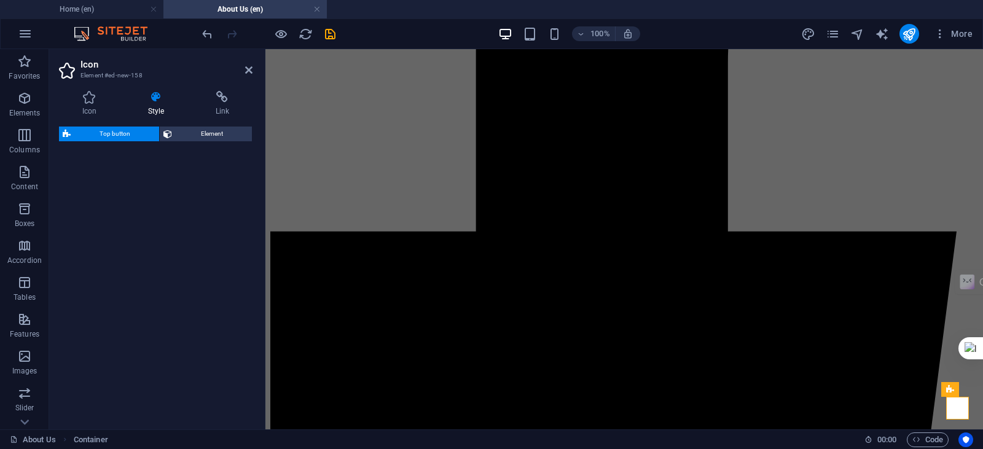
select select "rem"
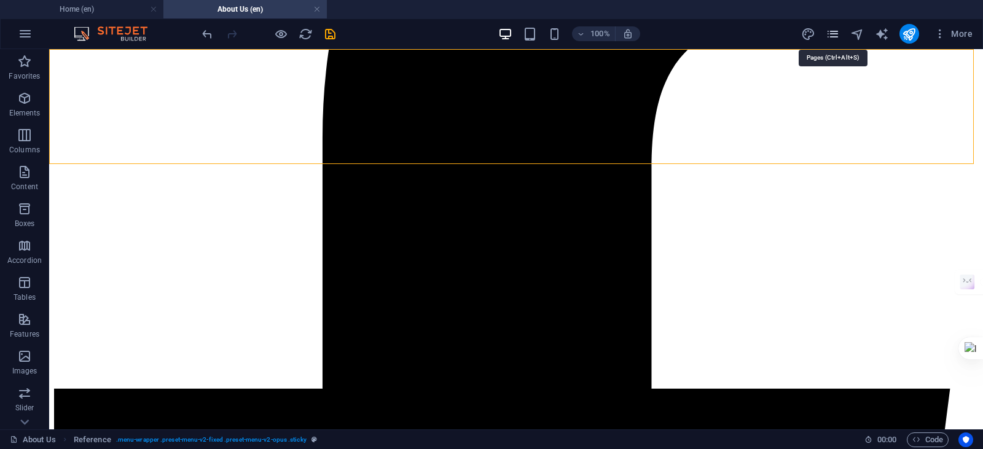
click at [836, 29] on icon "pages" at bounding box center [833, 34] width 14 height 14
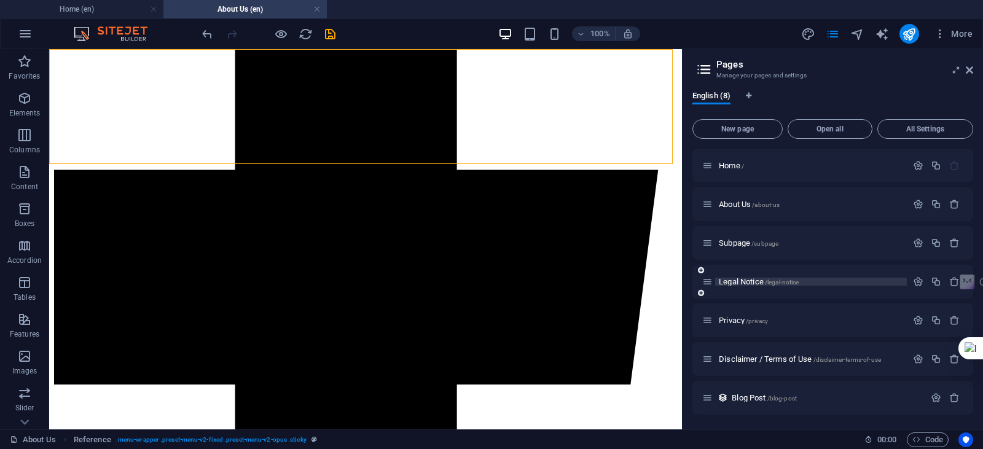
click at [738, 278] on span "Legal Notice /legal-notice" at bounding box center [759, 281] width 80 height 9
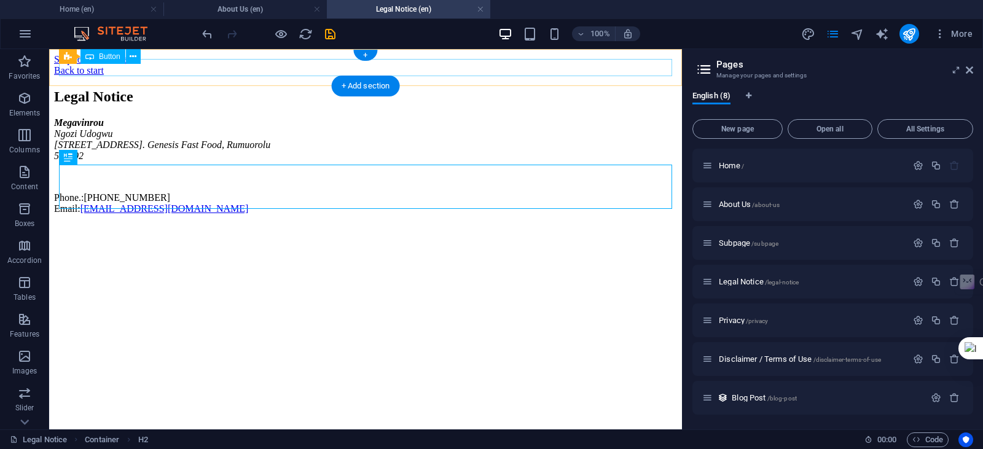
click at [111, 68] on div "Back to start" at bounding box center [365, 70] width 623 height 11
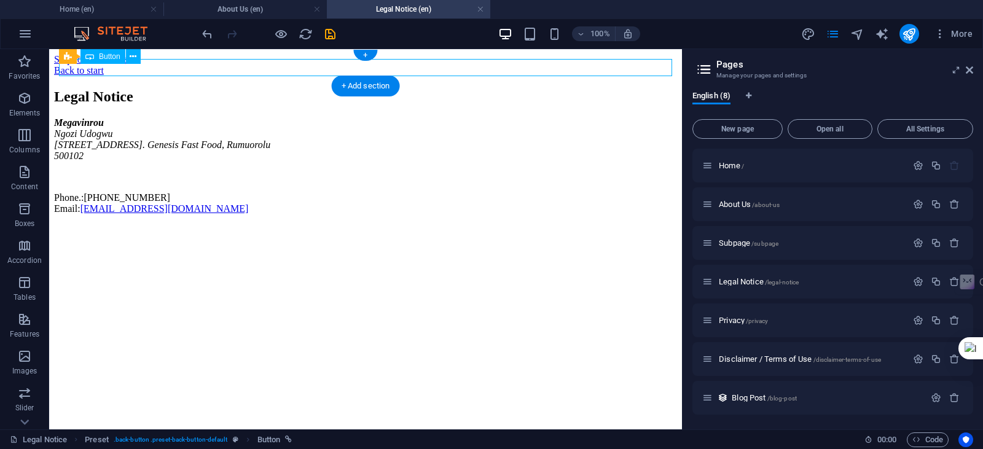
click at [119, 71] on div "Back to start" at bounding box center [365, 70] width 623 height 11
click at [120, 69] on div "Back to start" at bounding box center [365, 70] width 623 height 11
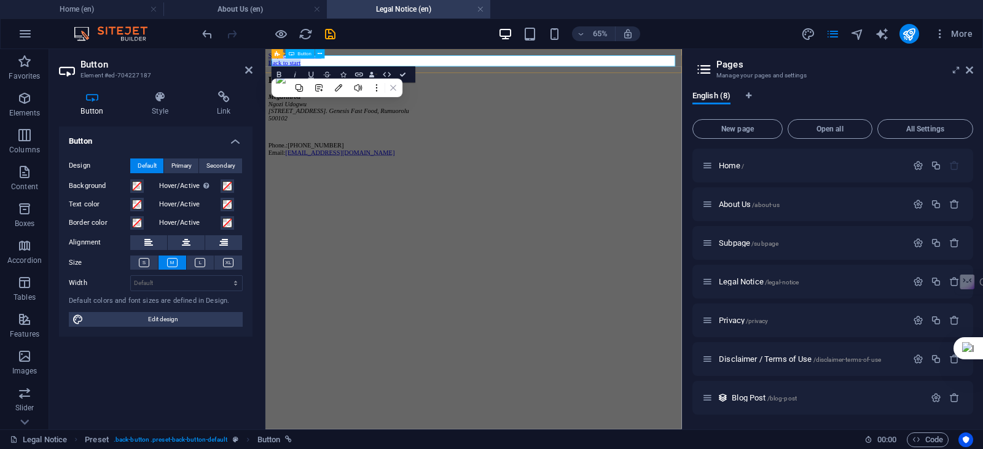
click at [320, 71] on link "Back to start" at bounding box center [295, 70] width 50 height 10
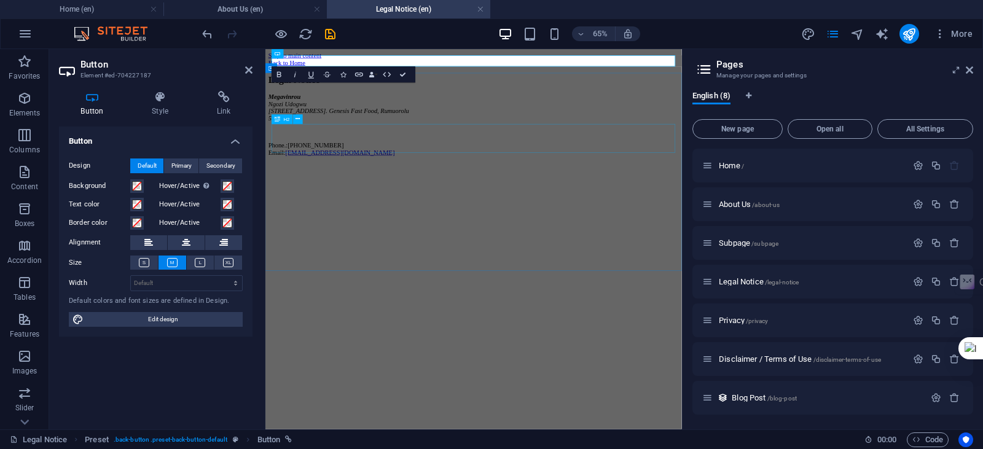
click at [537, 105] on div "Legal Notice" at bounding box center [585, 97] width 631 height 17
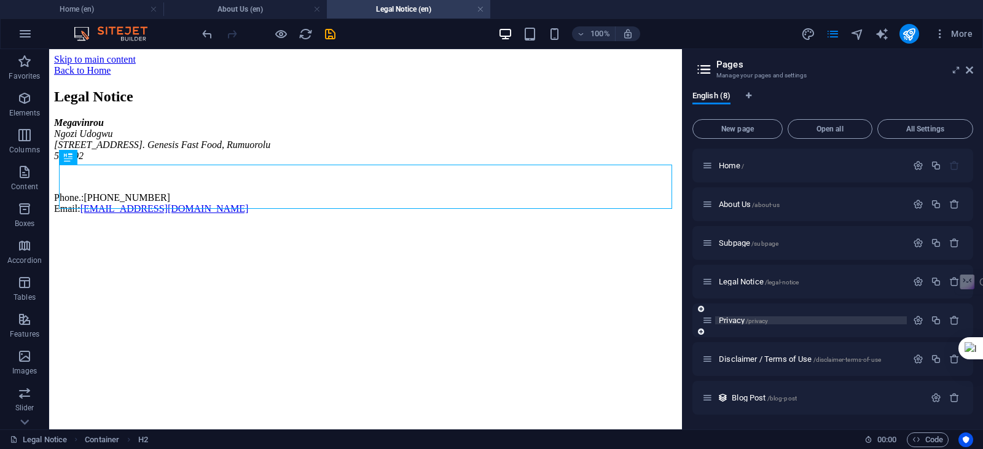
click at [730, 320] on span "Privacy /privacy" at bounding box center [743, 320] width 49 height 9
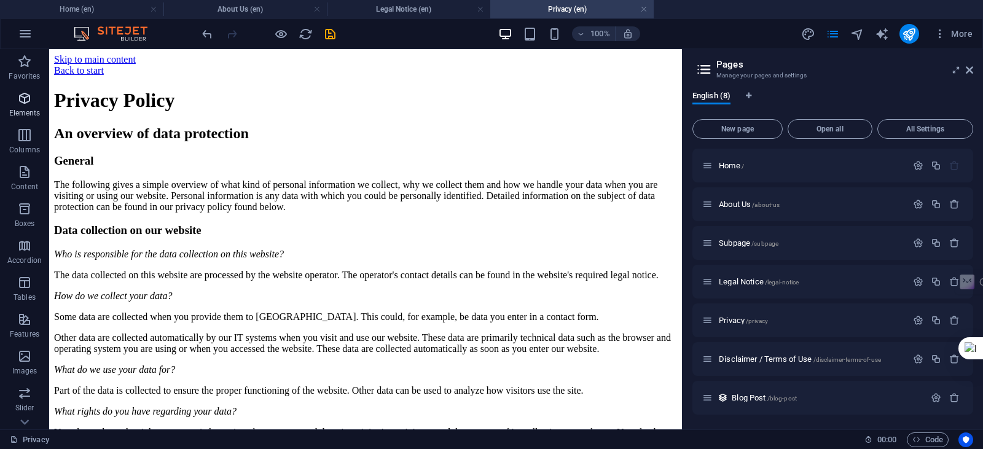
click at [15, 96] on span "Elements" at bounding box center [24, 106] width 49 height 30
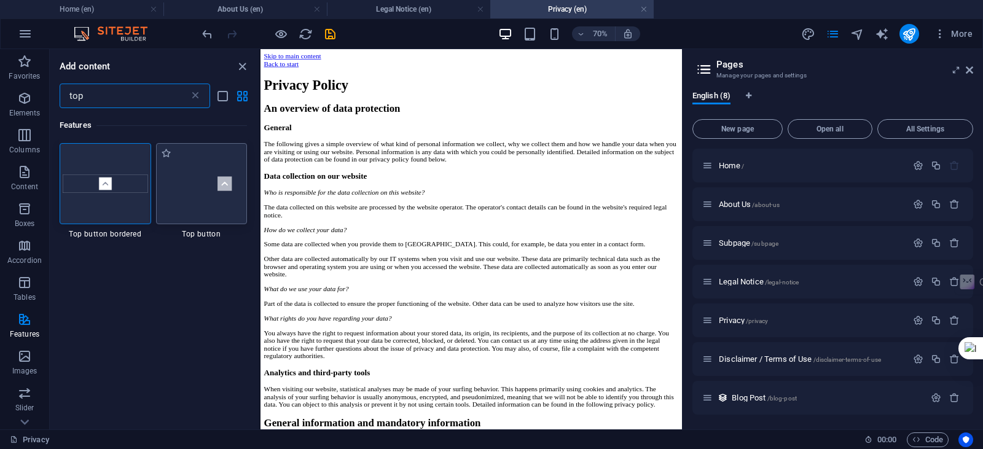
type input "top"
click at [237, 184] on img at bounding box center [201, 183] width 85 height 57
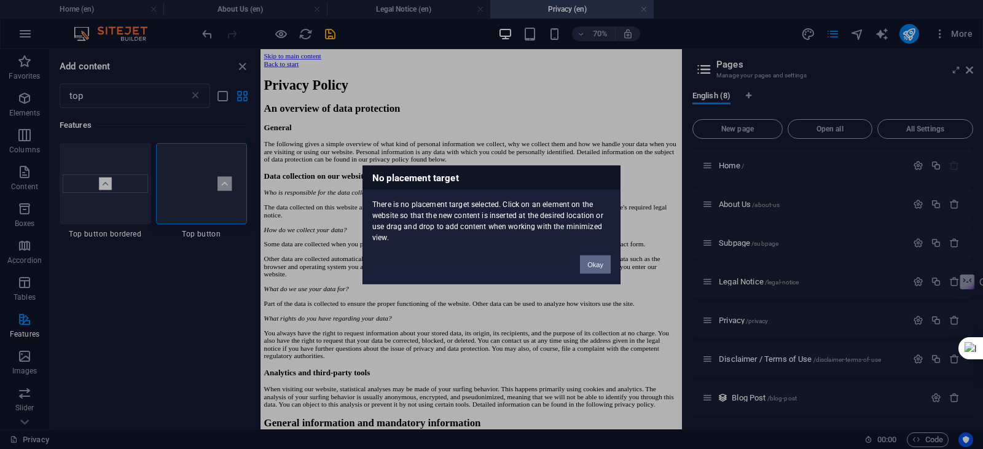
click at [600, 262] on button "Okay" at bounding box center [595, 264] width 31 height 18
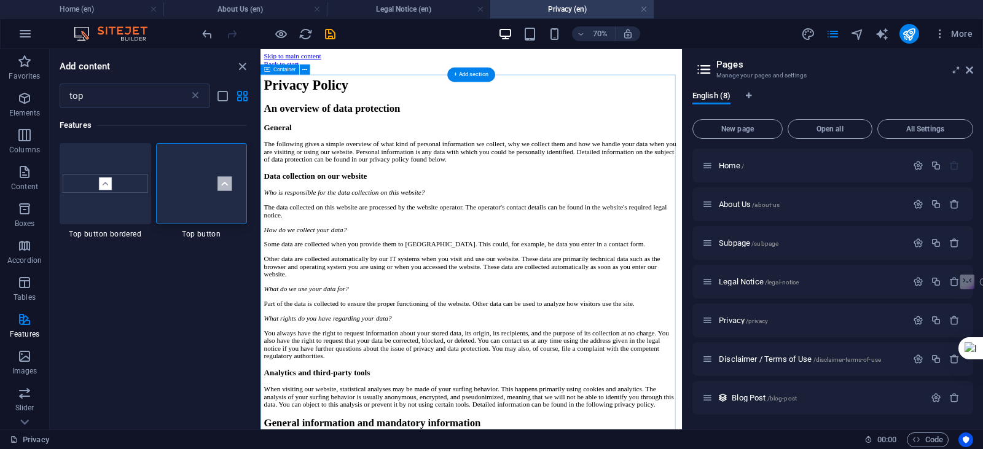
click at [210, 198] on img at bounding box center [201, 183] width 85 height 57
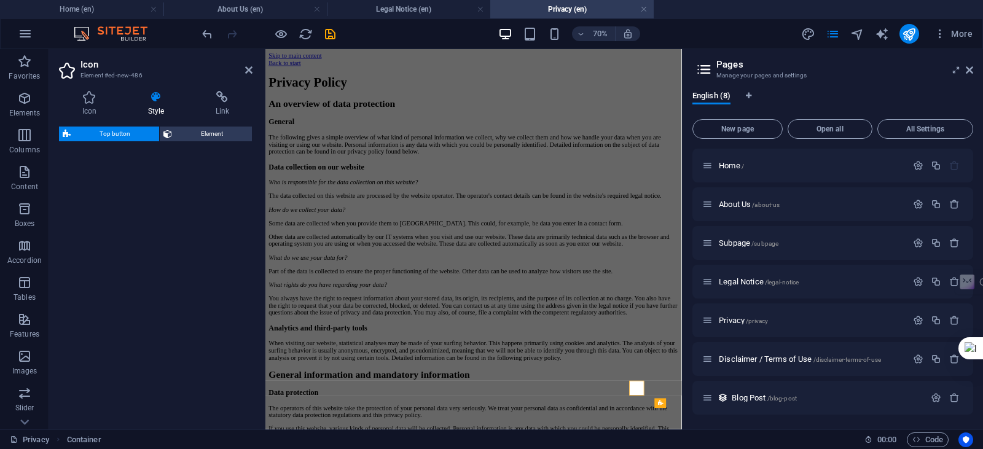
select select "rem"
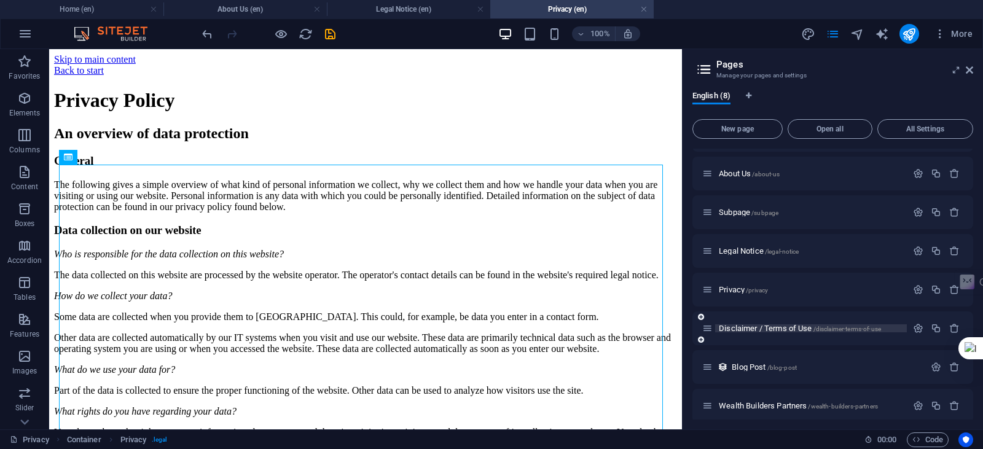
scroll to position [39, 0]
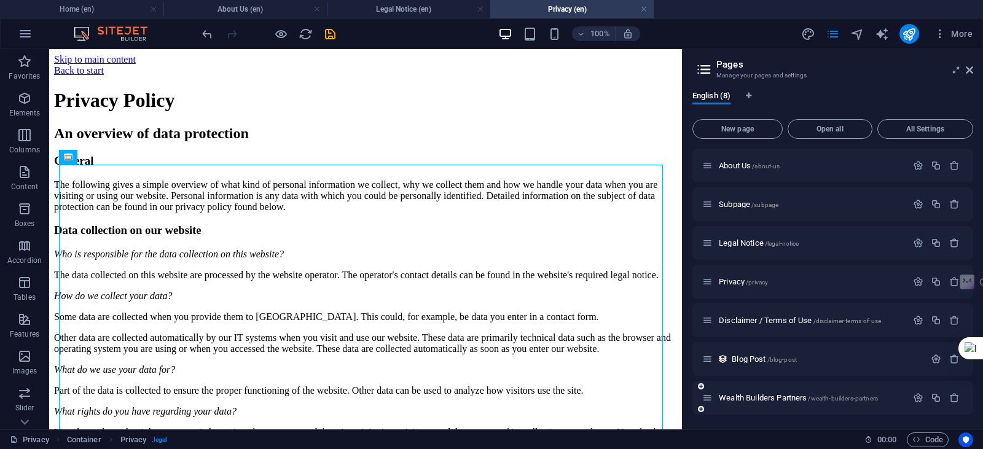
click at [780, 392] on div "Wealth Builders Partners /wealth-builders-partners" at bounding box center [804, 398] width 205 height 14
click at [780, 396] on span "Wealth Builders Partners /wealth-builders-partners" at bounding box center [798, 397] width 159 height 9
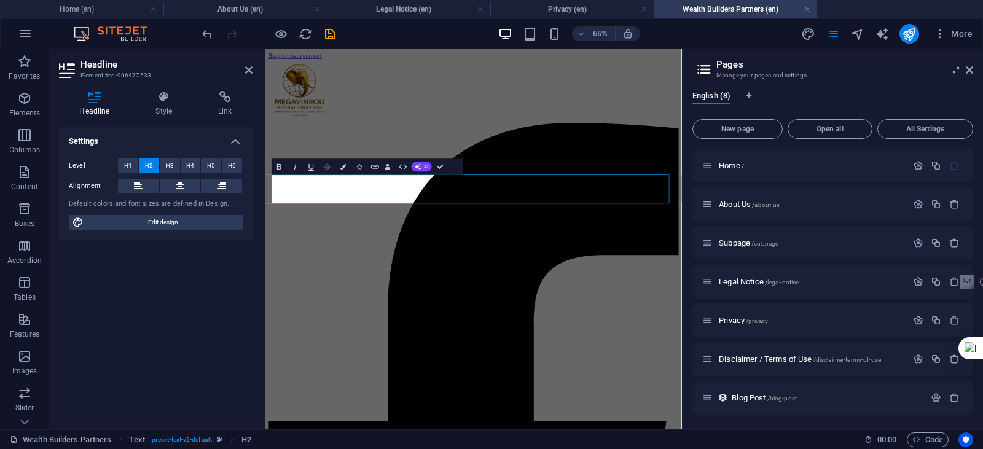
scroll to position [0, 0]
click at [391, 167] on button "Data Bindings" at bounding box center [389, 167] width 11 height 16
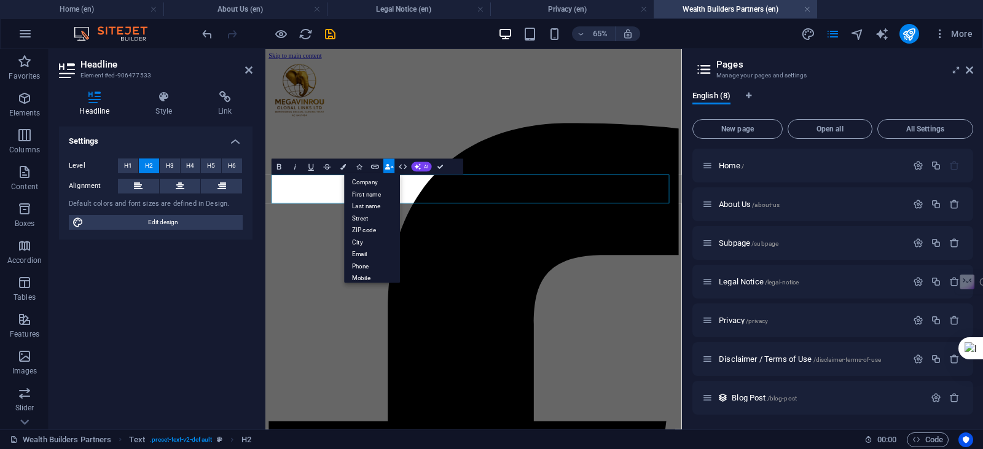
click at [391, 167] on button "Data Bindings" at bounding box center [389, 167] width 11 height 16
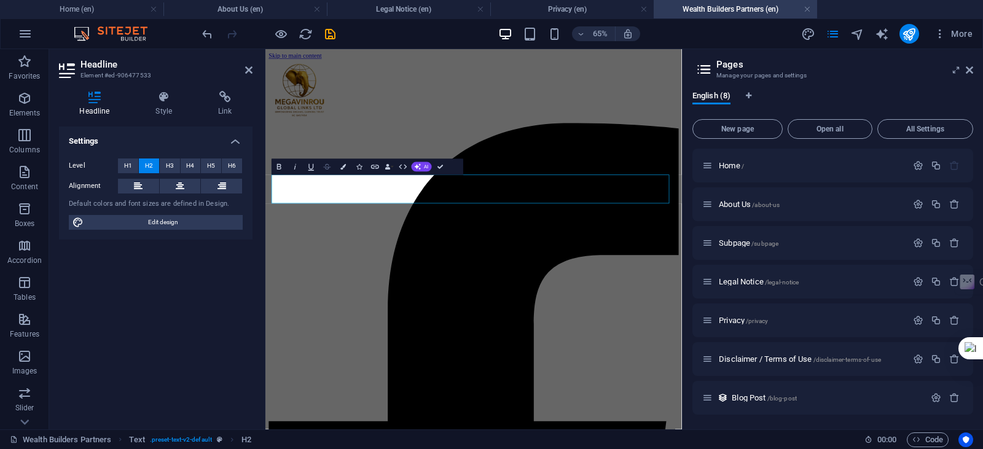
click at [329, 165] on icon "button" at bounding box center [328, 167] width 10 height 10
drag, startPoint x: 618, startPoint y: 266, endPoint x: 278, endPoint y: 285, distance: 339.8
click at [326, 165] on icon "button" at bounding box center [327, 167] width 7 height 6
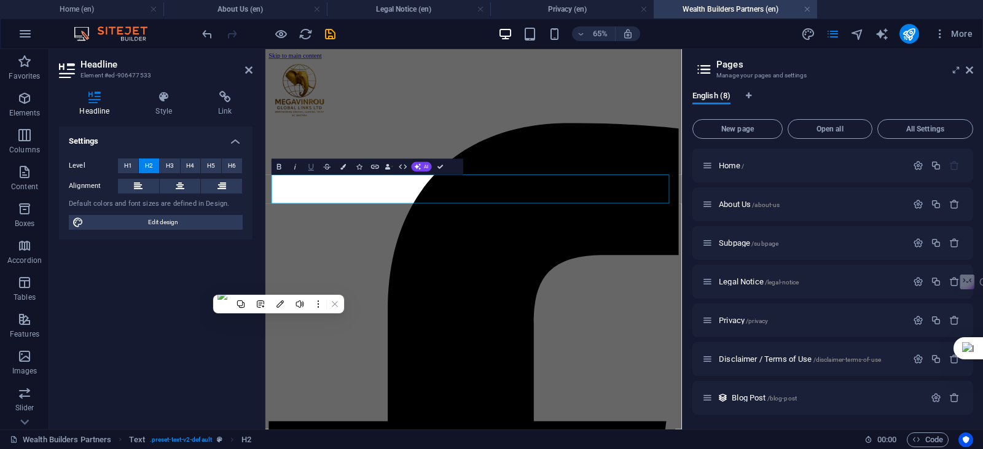
click at [305, 167] on button "Underline" at bounding box center [311, 167] width 15 height 16
click at [307, 167] on icon "button" at bounding box center [312, 167] width 10 height 10
click at [296, 164] on icon "button" at bounding box center [295, 167] width 2 height 6
click at [283, 163] on icon "button" at bounding box center [280, 167] width 10 height 10
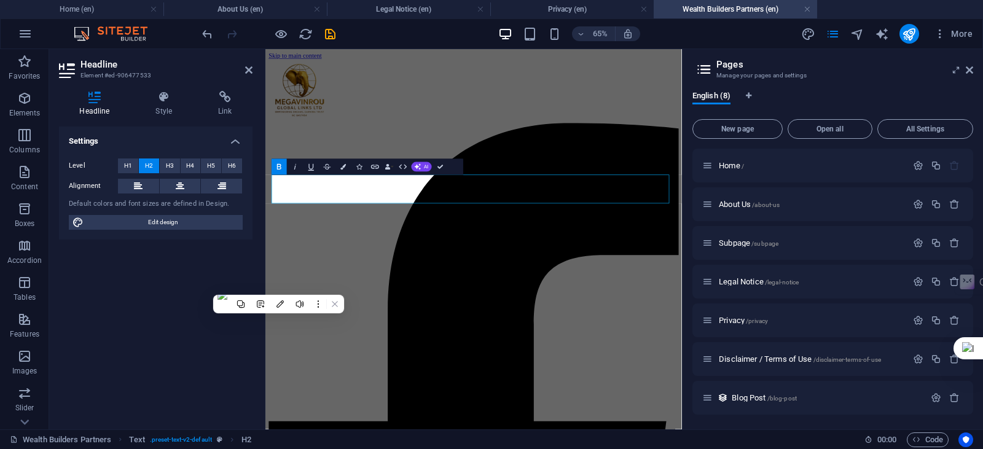
click at [283, 163] on icon "button" at bounding box center [280, 167] width 10 height 10
click at [186, 185] on button at bounding box center [180, 186] width 41 height 15
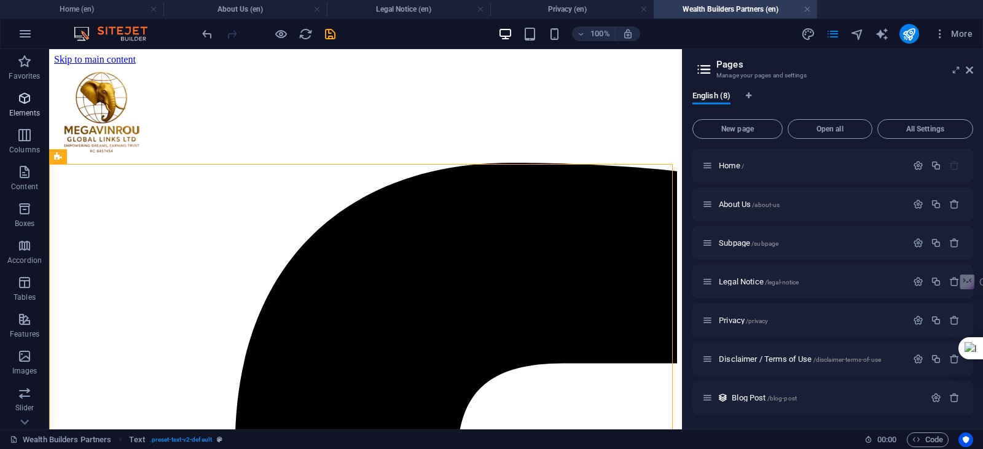
click at [38, 108] on p "Elements" at bounding box center [24, 113] width 31 height 10
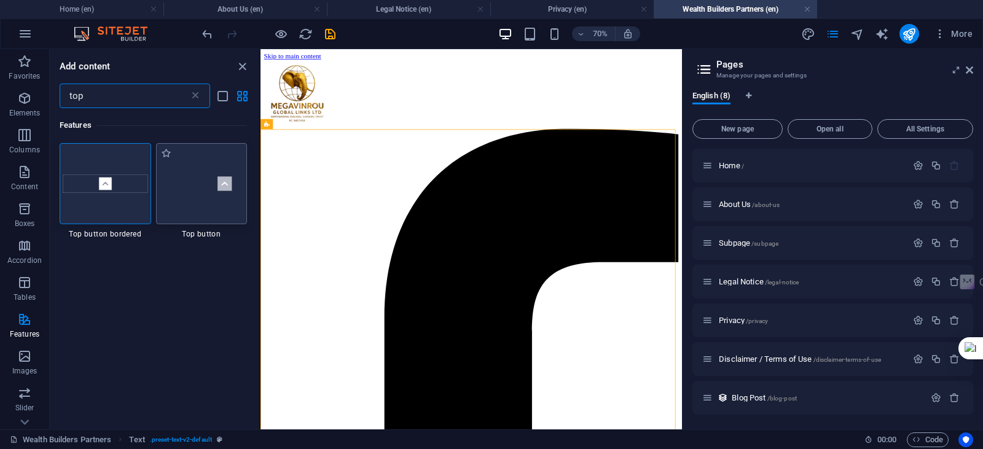
type input "top"
click at [187, 181] on img at bounding box center [201, 183] width 85 height 57
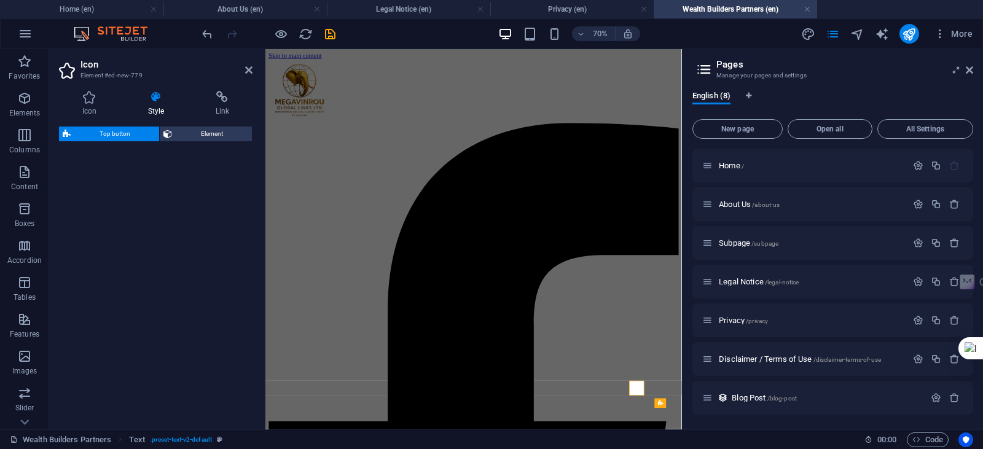
select select "rem"
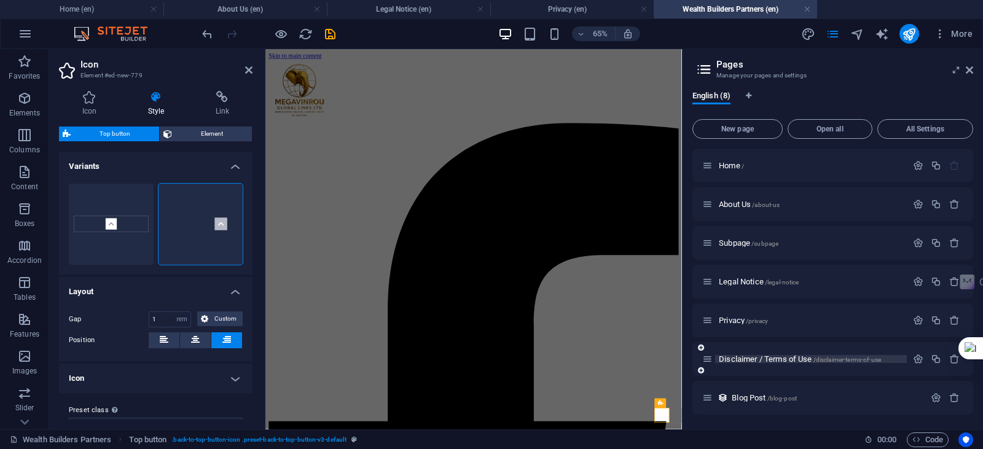
click at [737, 360] on span "Disclaimer / Terms of Use /disclaimer-terms-of-use" at bounding box center [800, 359] width 162 height 9
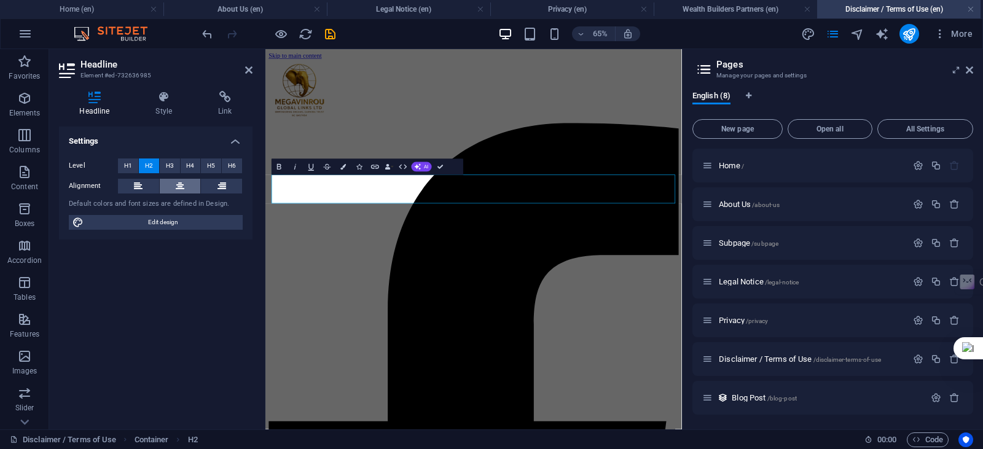
click at [176, 184] on icon at bounding box center [180, 186] width 9 height 15
drag, startPoint x: 671, startPoint y: 204, endPoint x: 745, endPoint y: 149, distance: 92.8
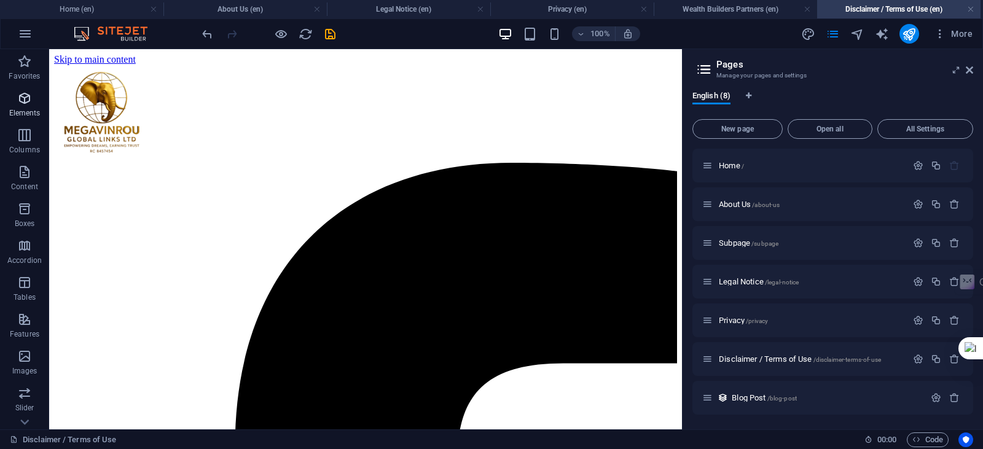
click at [14, 104] on span "Elements" at bounding box center [24, 106] width 49 height 30
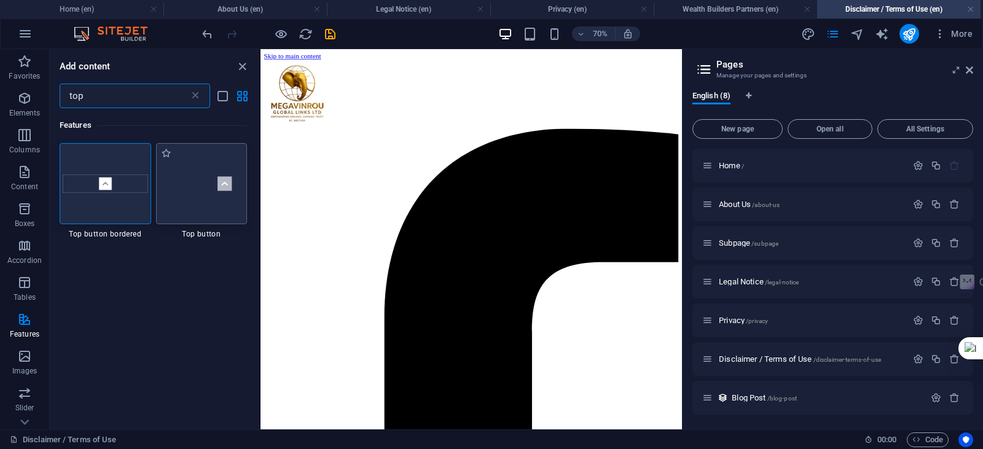
type input "top"
click at [183, 187] on img at bounding box center [201, 183] width 85 height 57
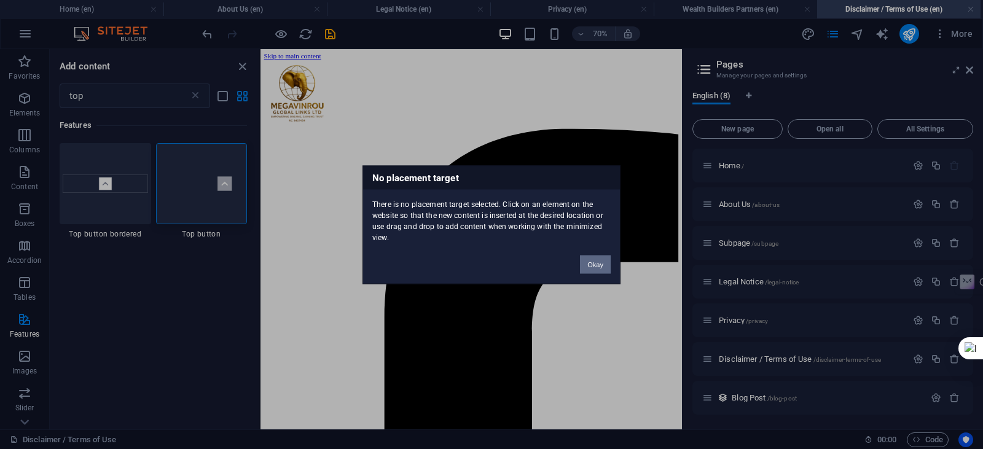
click at [587, 268] on button "Okay" at bounding box center [595, 264] width 31 height 18
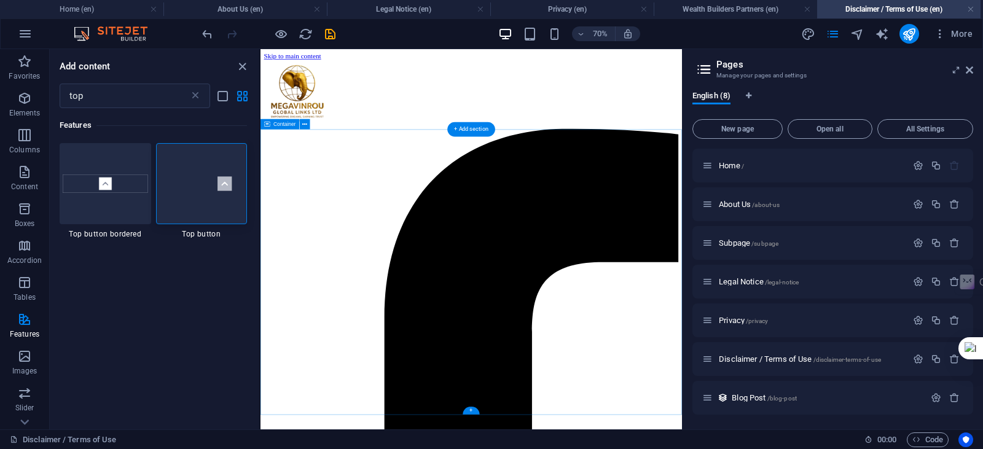
click at [111, 191] on img at bounding box center [105, 184] width 85 height 18
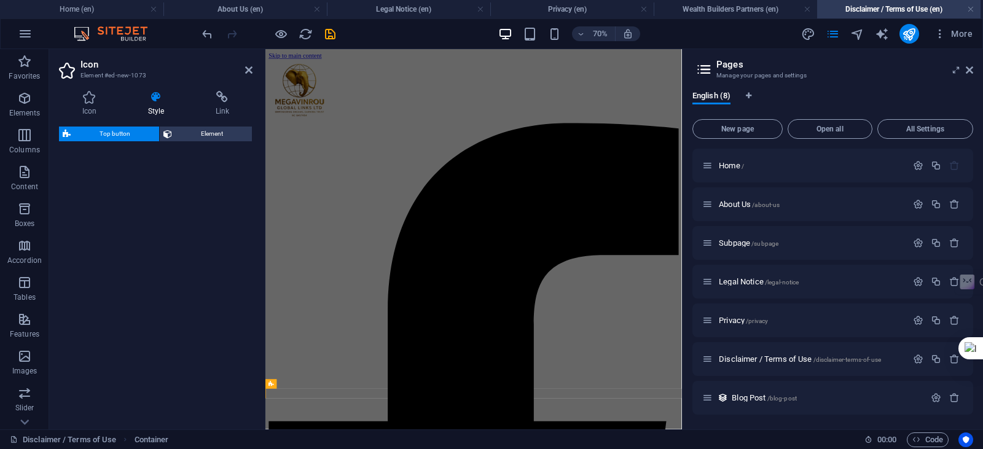
select select "rem"
select select "preset-back-to-top-button-v3-border"
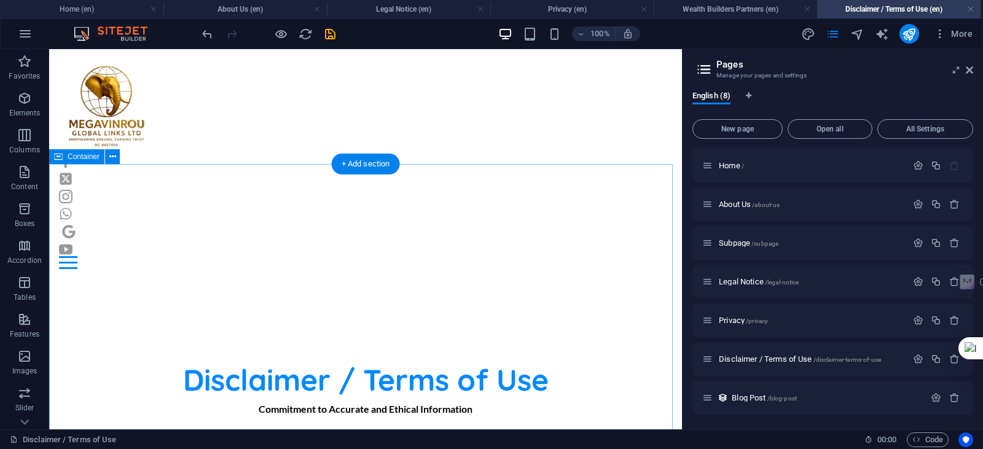
click at [20, 96] on icon "button" at bounding box center [24, 98] width 15 height 15
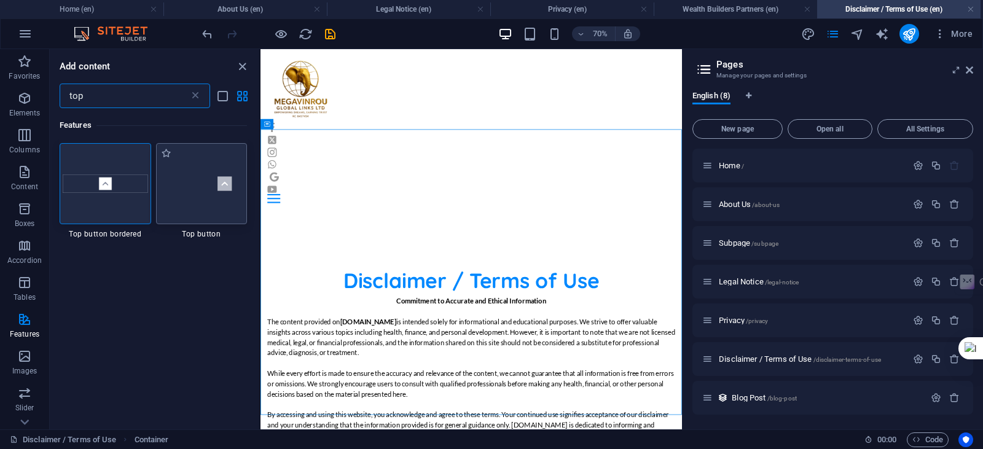
type input "top"
click at [227, 208] on img at bounding box center [201, 183] width 85 height 57
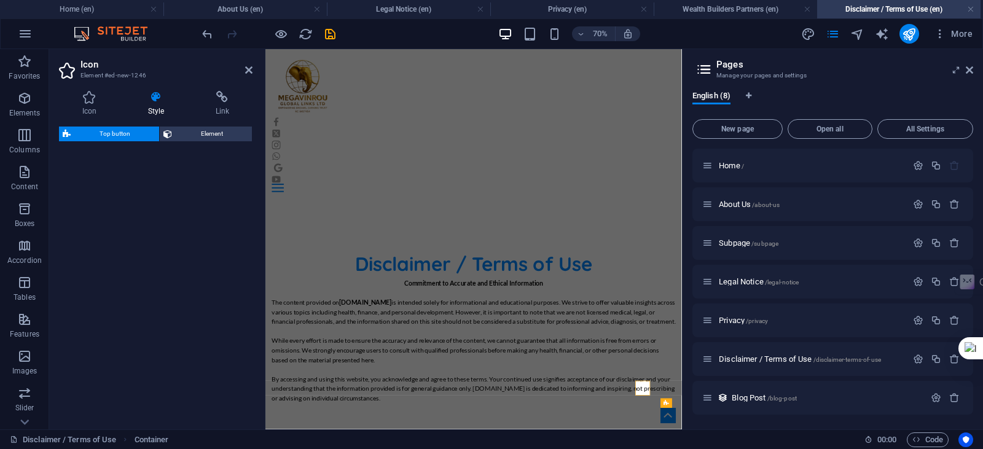
select select "rem"
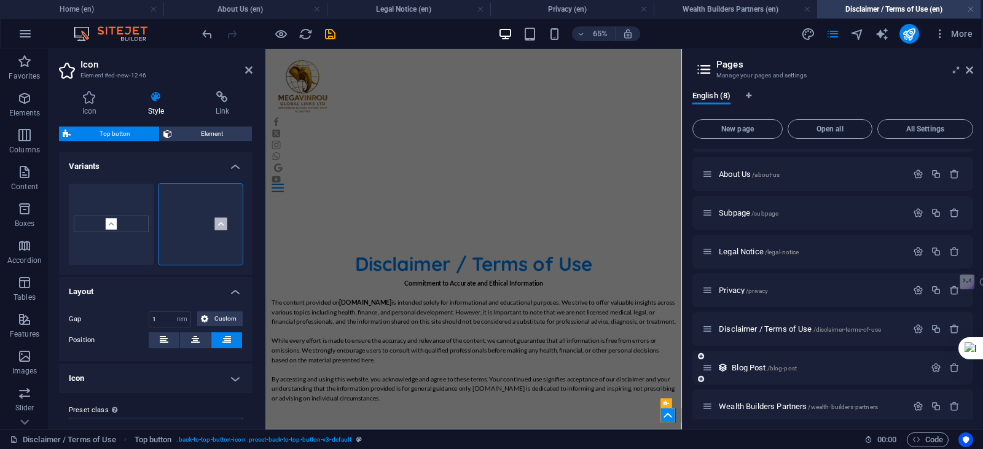
scroll to position [39, 0]
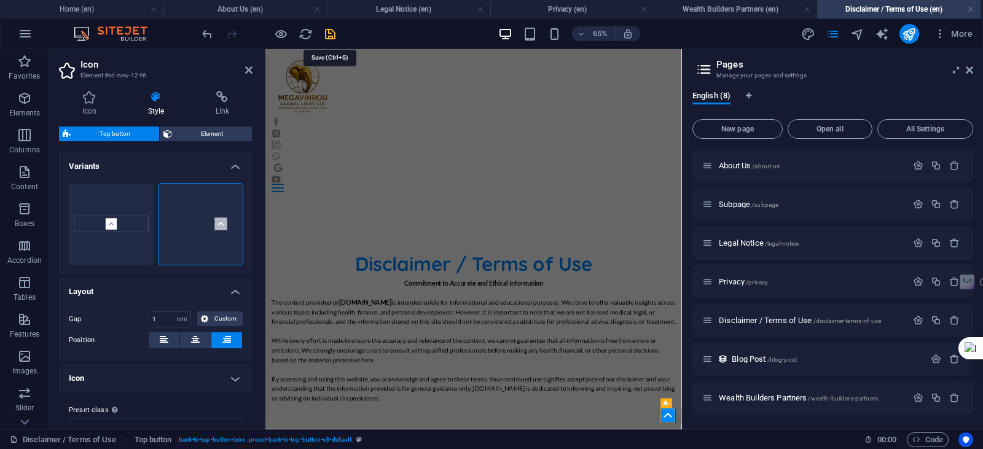
click at [324, 31] on icon "save" at bounding box center [330, 34] width 14 height 14
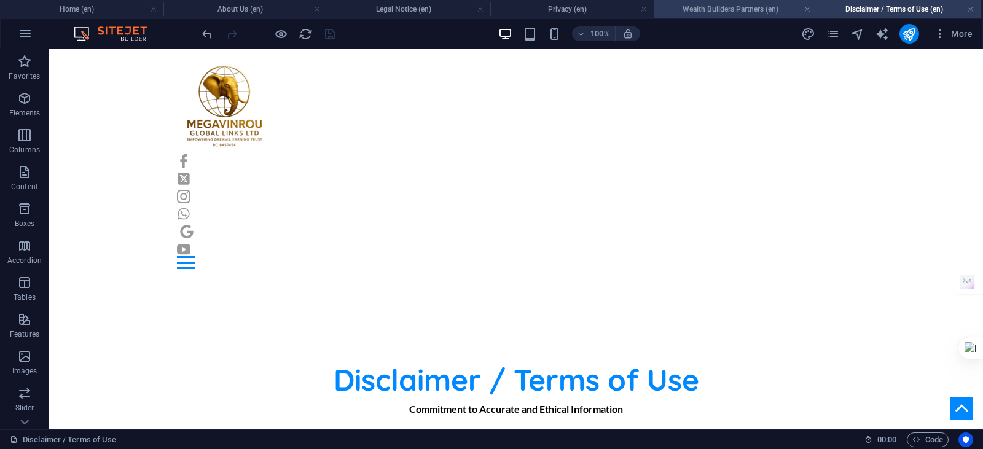
click at [706, 10] on h4 "Wealth Builders Partners (en)" at bounding box center [735, 9] width 163 height 14
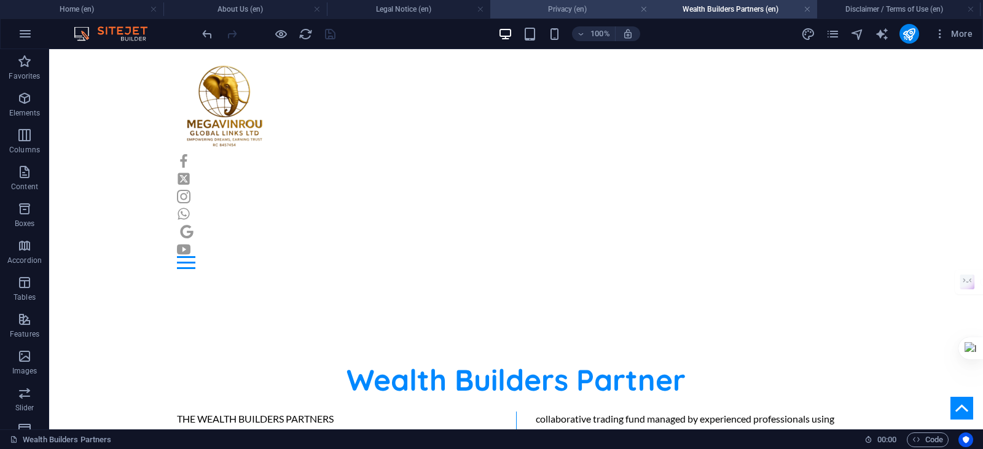
click at [585, 12] on h4 "Privacy (en)" at bounding box center [571, 9] width 163 height 14
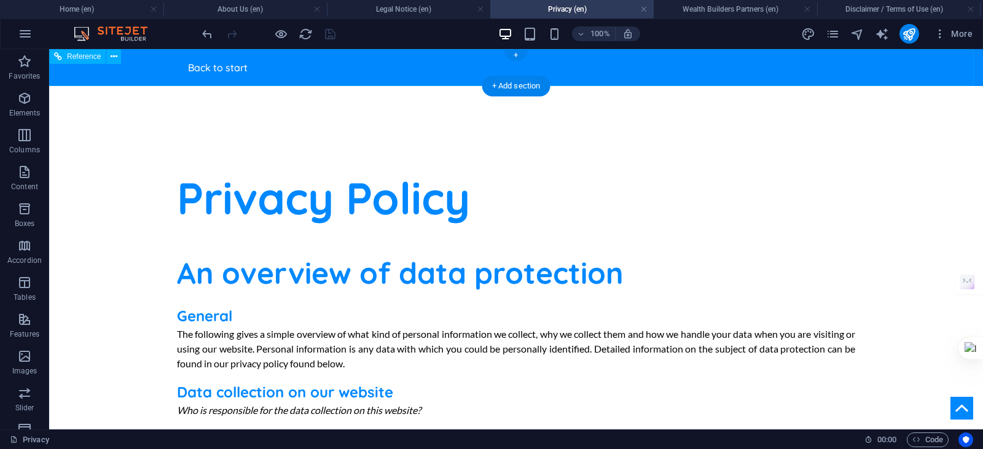
click at [231, 69] on div "Back to start" at bounding box center [516, 67] width 679 height 17
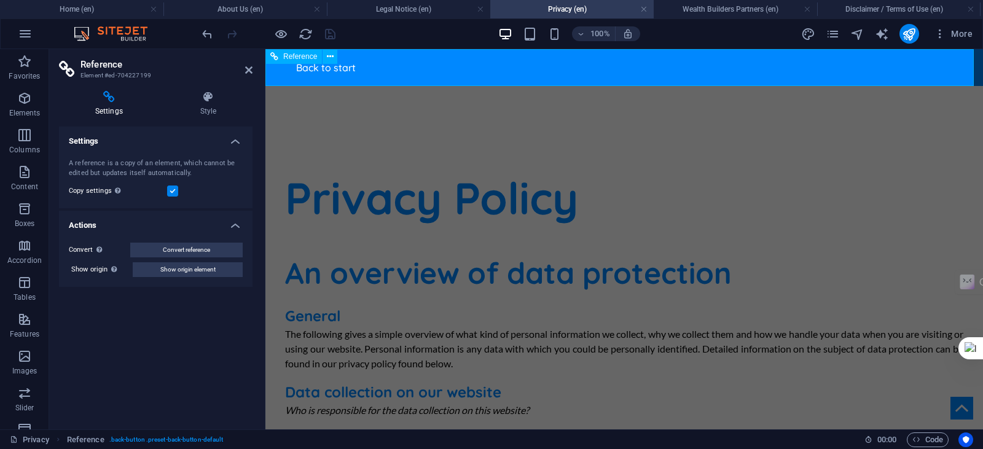
click at [331, 67] on div "Back to start" at bounding box center [624, 67] width 679 height 17
click at [346, 67] on div "Back to start" at bounding box center [624, 67] width 679 height 17
click at [394, 70] on div "Back to start" at bounding box center [624, 67] width 679 height 17
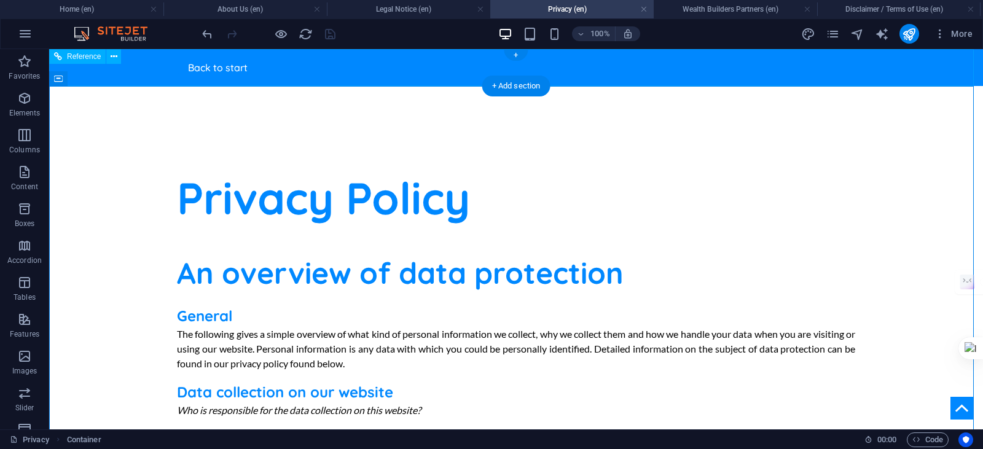
click at [250, 68] on div "Back to start" at bounding box center [516, 67] width 679 height 17
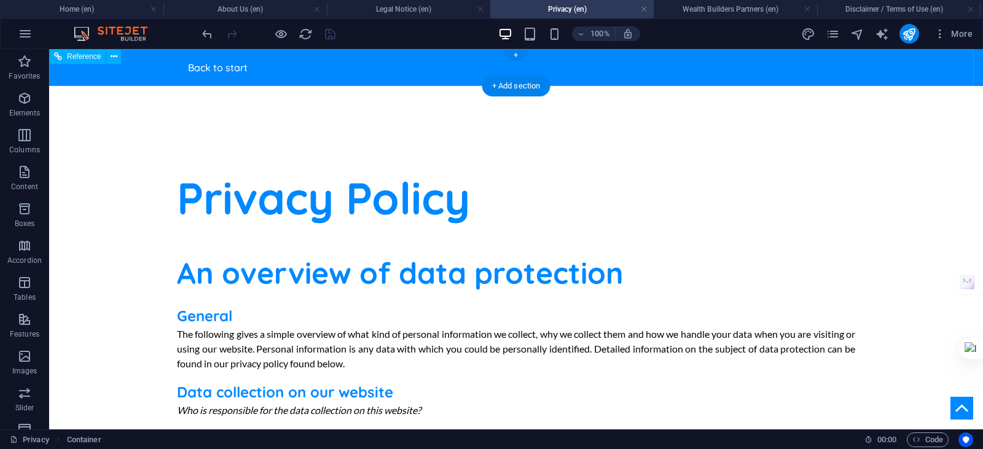
click at [250, 68] on div "Back to start" at bounding box center [516, 67] width 679 height 17
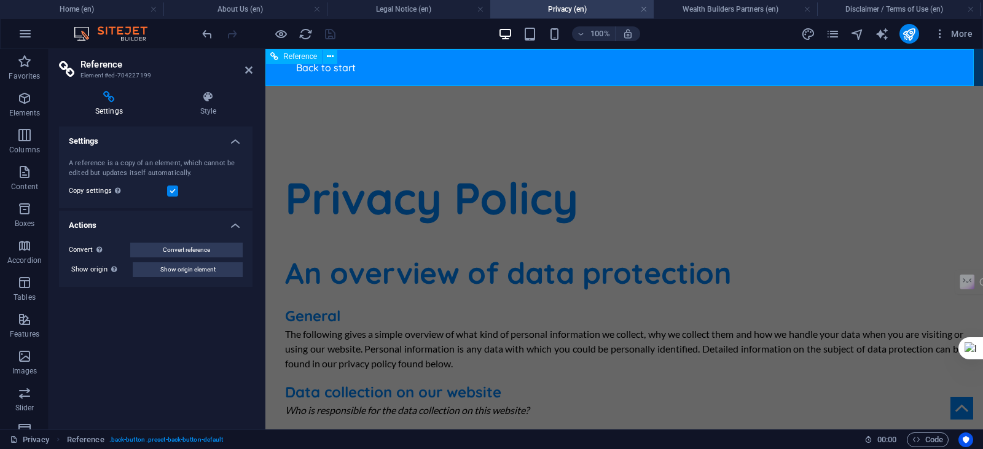
click at [309, 71] on div "Back to start" at bounding box center [624, 67] width 679 height 17
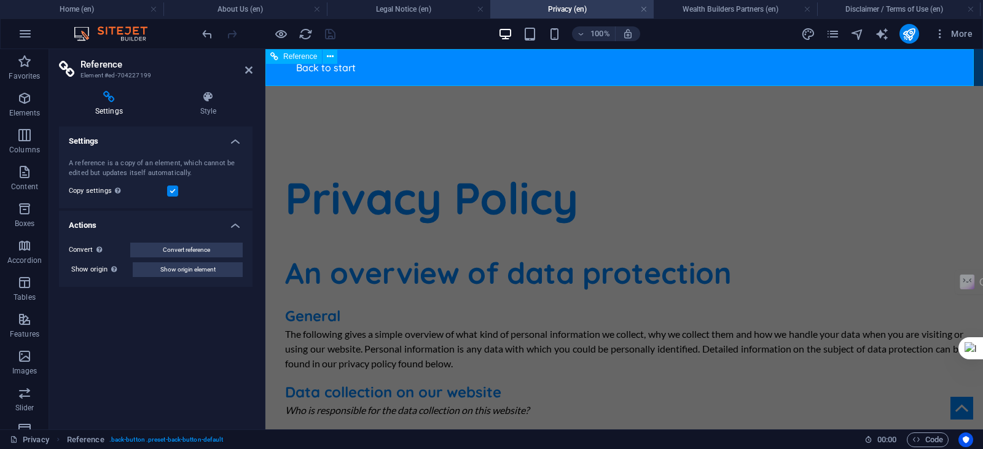
click at [309, 71] on div "Back to start" at bounding box center [624, 67] width 679 height 17
click at [438, 12] on h4 "Legal Notice (en)" at bounding box center [408, 9] width 163 height 14
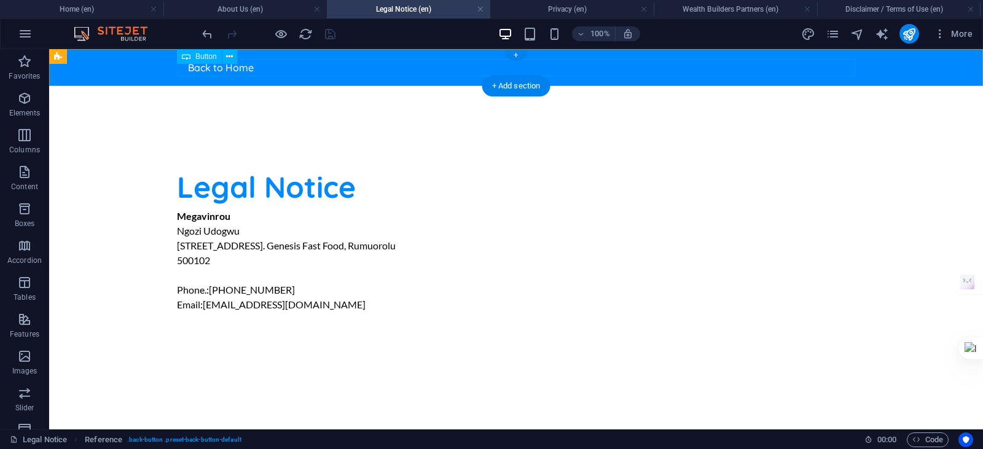
click at [363, 71] on div "Back to Home" at bounding box center [516, 67] width 679 height 17
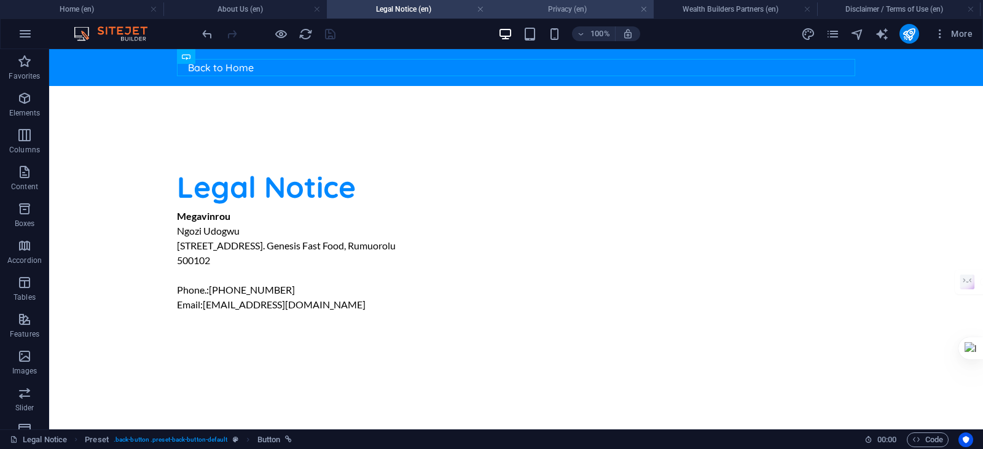
click at [541, 5] on h4 "Privacy (en)" at bounding box center [571, 9] width 163 height 14
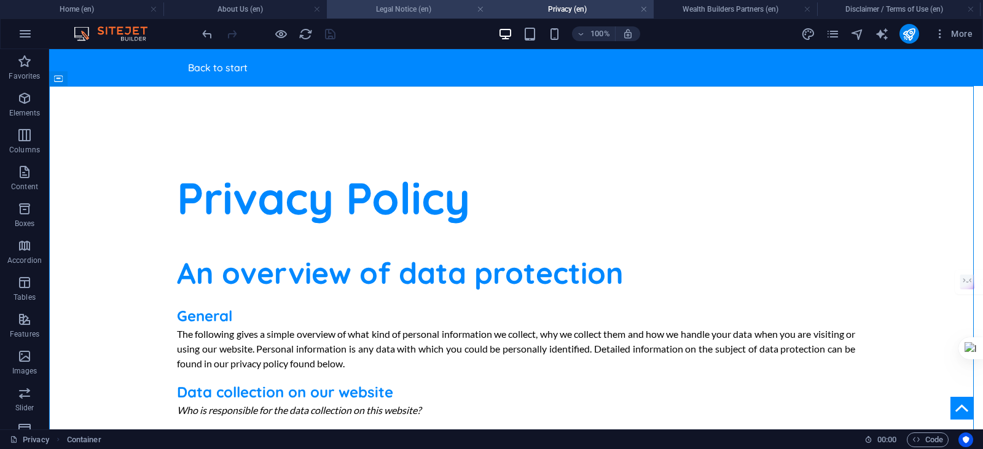
click at [395, 8] on h4 "Legal Notice (en)" at bounding box center [408, 9] width 163 height 14
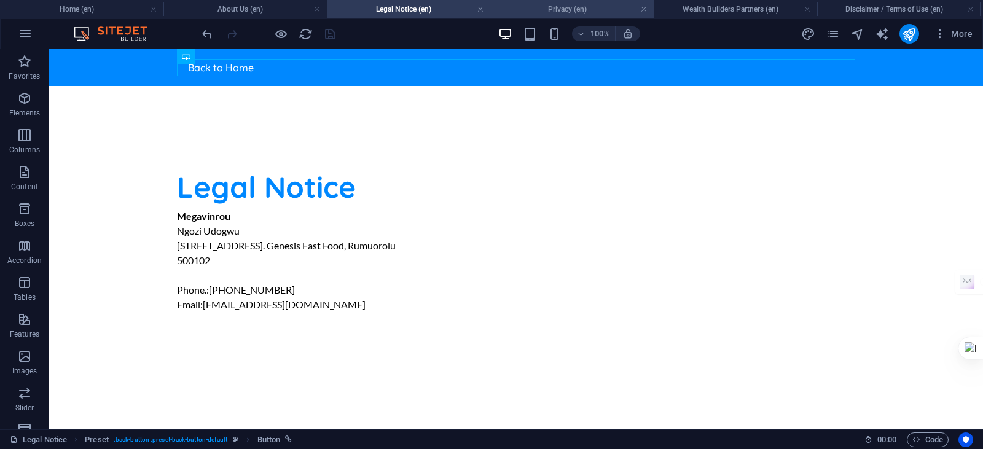
click at [535, 1] on li "Privacy (en)" at bounding box center [571, 9] width 163 height 18
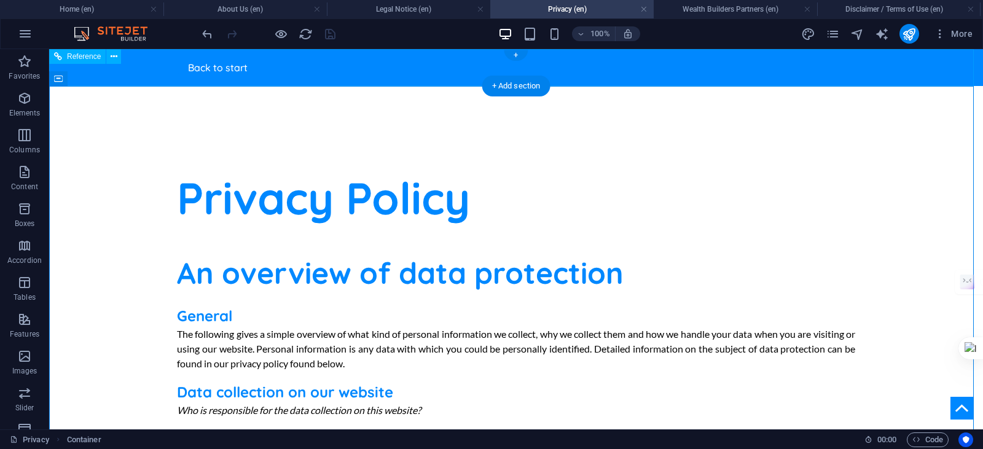
click at [235, 64] on div "Back to start" at bounding box center [516, 67] width 679 height 17
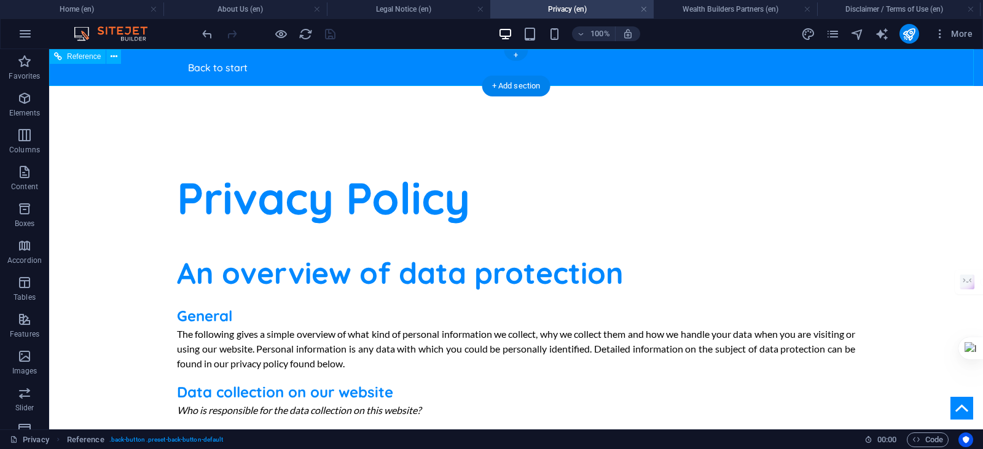
click at [235, 64] on div "Back to start" at bounding box center [516, 67] width 679 height 17
click at [114, 60] on icon at bounding box center [114, 56] width 7 height 13
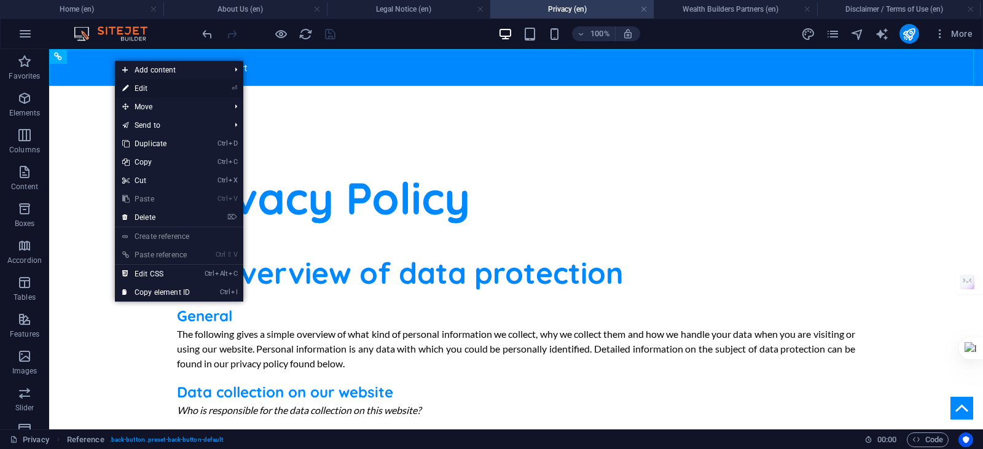
click at [179, 87] on link "⏎ Edit" at bounding box center [156, 88] width 82 height 18
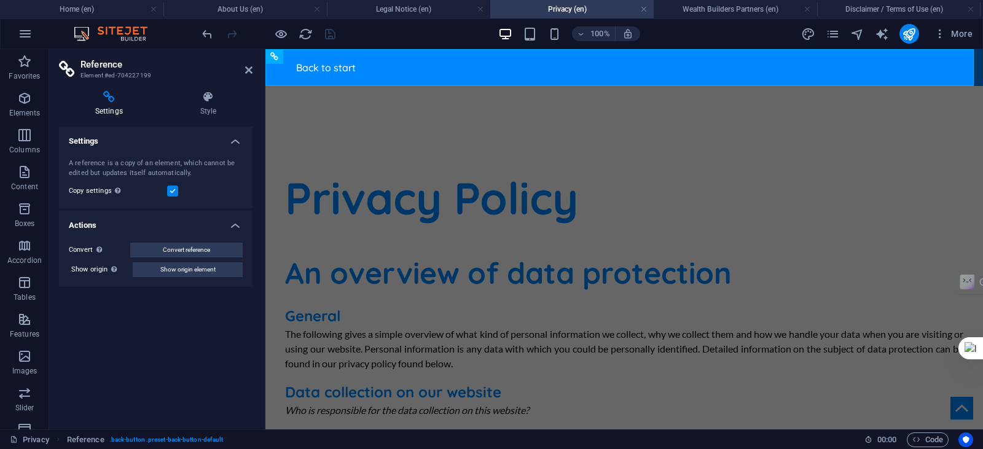
click at [173, 189] on label at bounding box center [172, 191] width 11 height 11
click at [0, 0] on input "Copy settings Use the same settings (flex, animation, position, style) as for t…" at bounding box center [0, 0] width 0 height 0
click at [333, 69] on div "Back to start" at bounding box center [624, 67] width 679 height 17
click at [170, 189] on label at bounding box center [172, 191] width 11 height 11
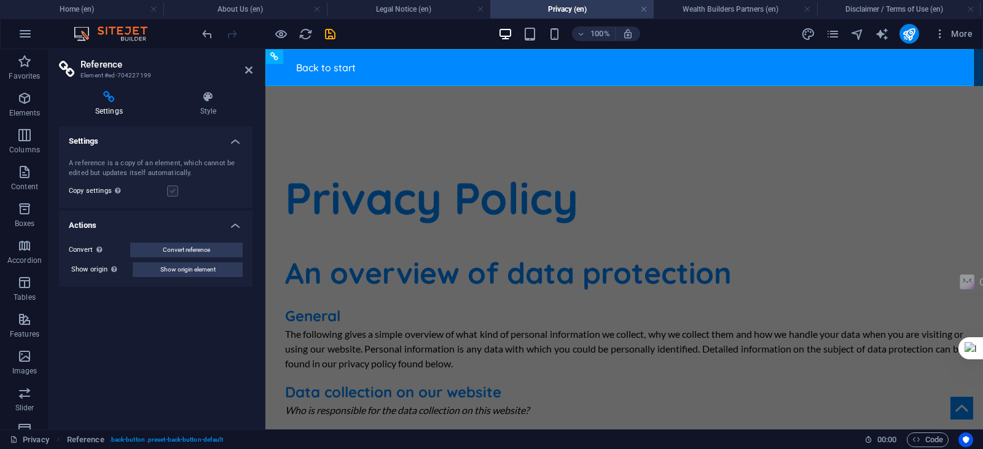
click at [0, 0] on input "Copy settings Use the same settings (flex, animation, position, style) as for t…" at bounding box center [0, 0] width 0 height 0
click at [390, 8] on h4 "Legal Notice (en)" at bounding box center [408, 9] width 163 height 14
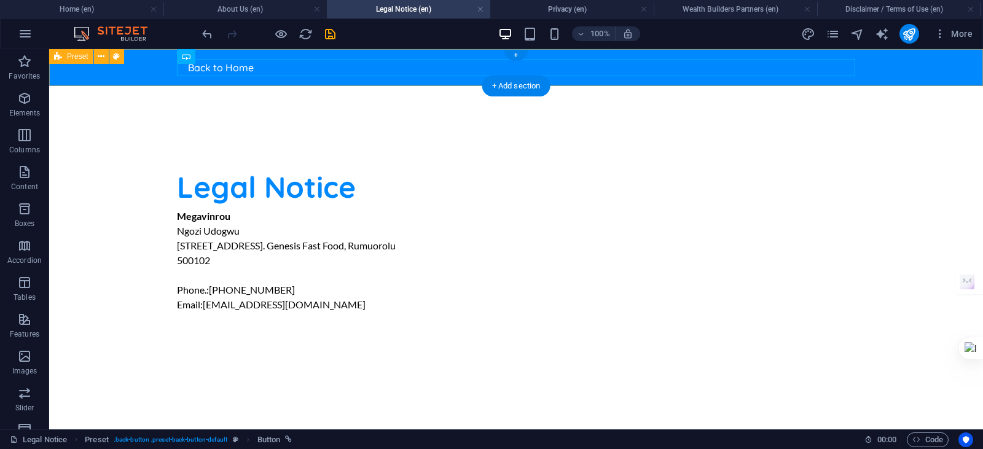
click at [158, 71] on div "Back to Home" at bounding box center [516, 67] width 934 height 37
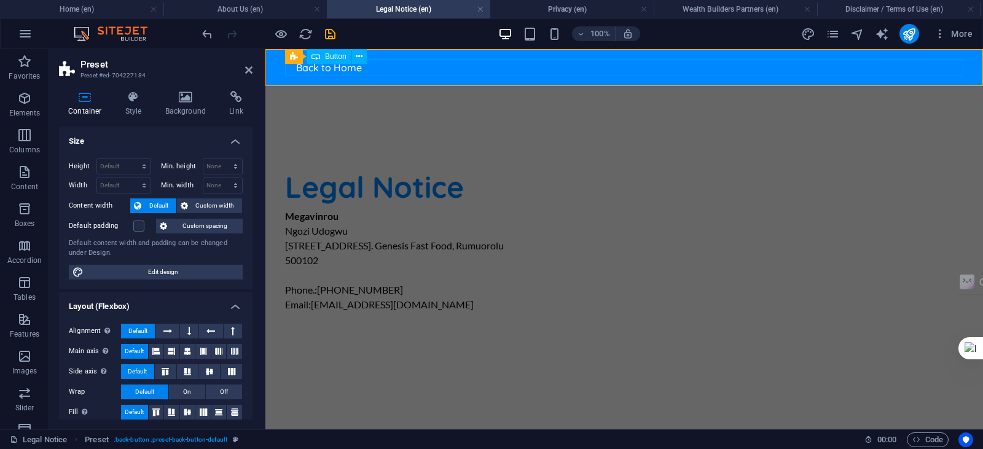
click at [349, 71] on div "Back to Home" at bounding box center [624, 67] width 679 height 17
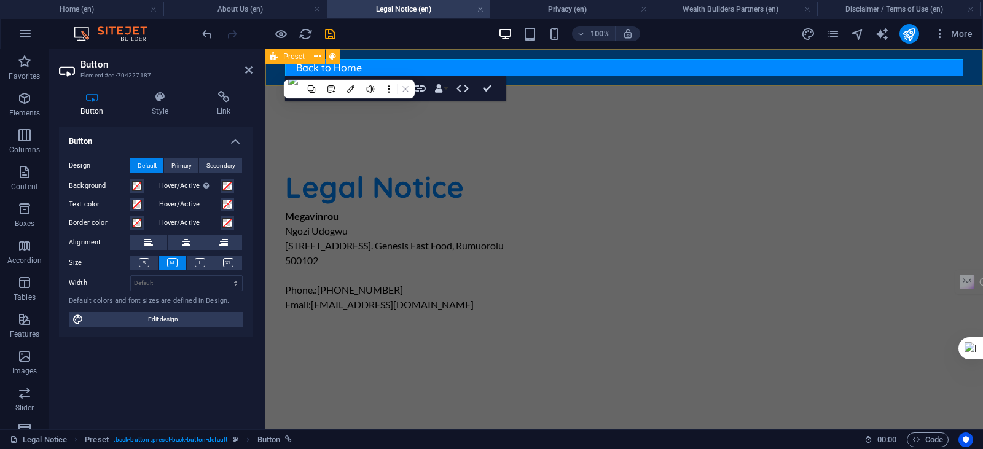
click at [269, 77] on div "Back to Home" at bounding box center [625, 67] width 718 height 37
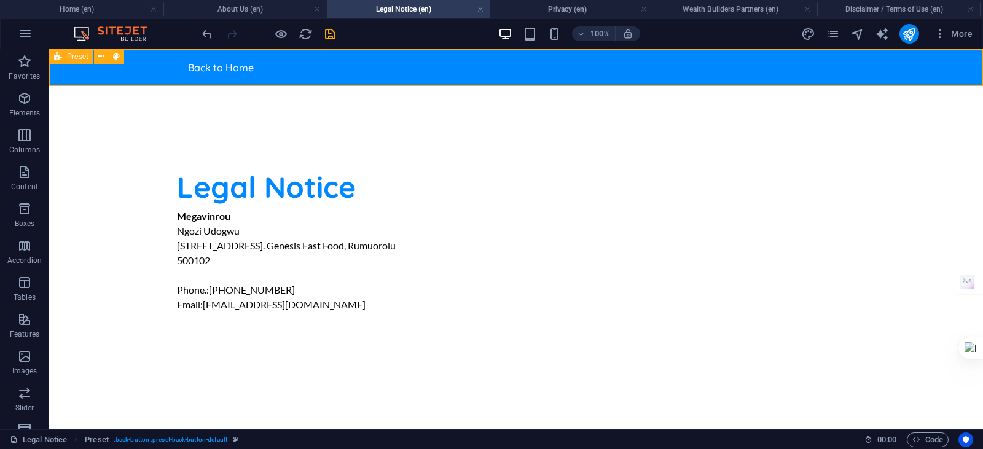
click at [269, 77] on div "Back to Home" at bounding box center [516, 67] width 934 height 37
click at [241, 78] on div "Back to Home" at bounding box center [516, 67] width 934 height 37
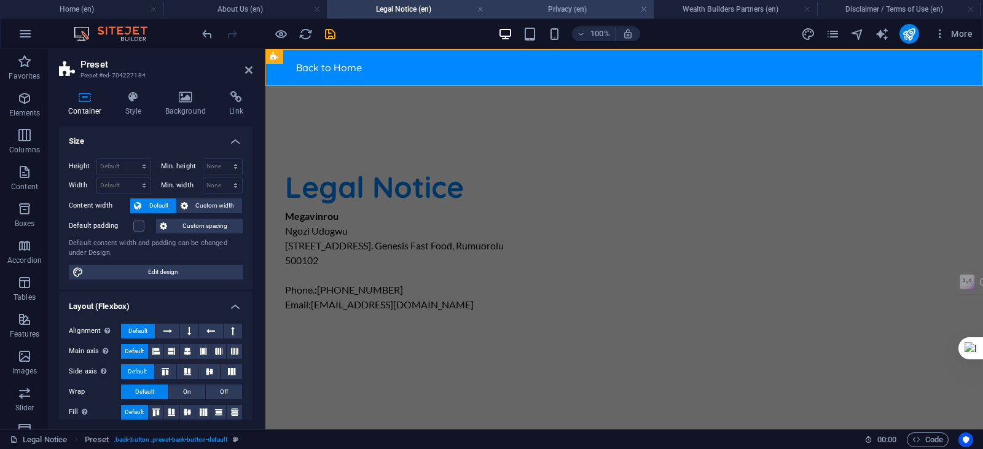
click at [533, 4] on h4 "Privacy (en)" at bounding box center [571, 9] width 163 height 14
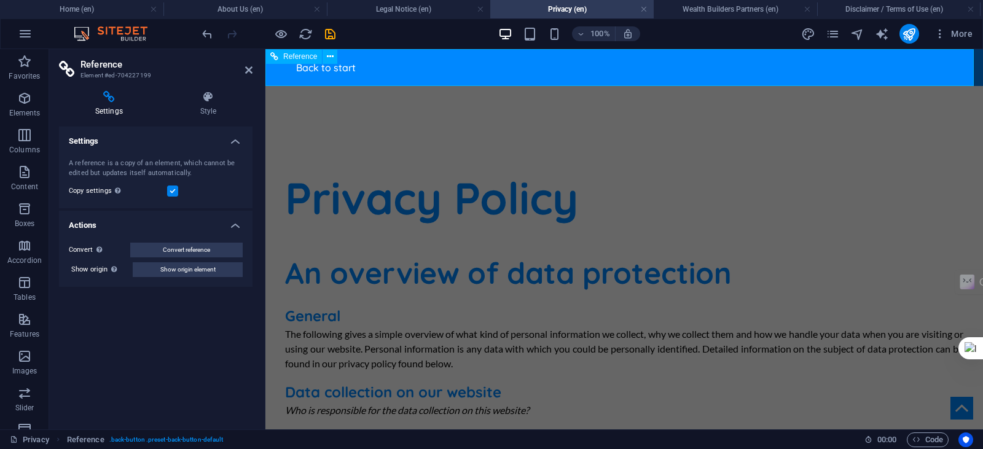
click at [376, 74] on div "Back to start" at bounding box center [624, 67] width 679 height 17
drag, startPoint x: 85, startPoint y: 60, endPoint x: 164, endPoint y: 58, distance: 78.7
click at [164, 58] on header "Reference Element #ed-704227199" at bounding box center [156, 65] width 194 height 32
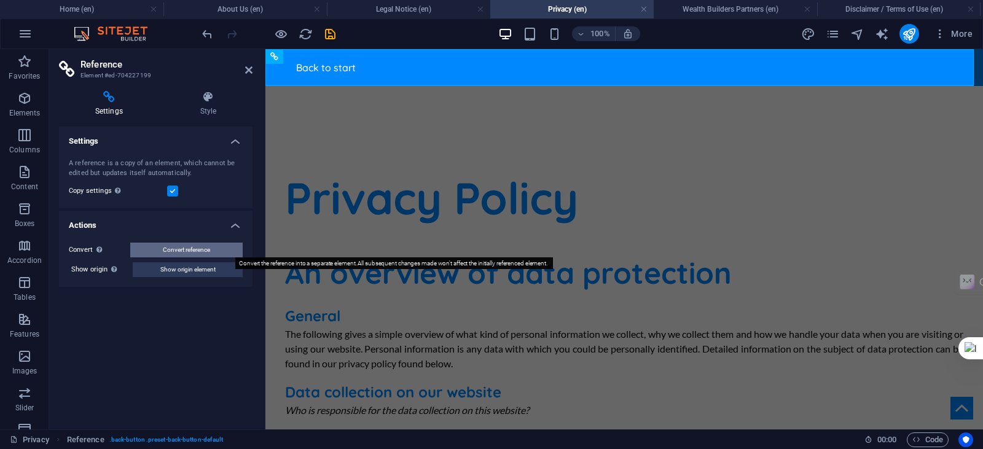
click at [196, 254] on span "Convert reference" at bounding box center [186, 250] width 47 height 15
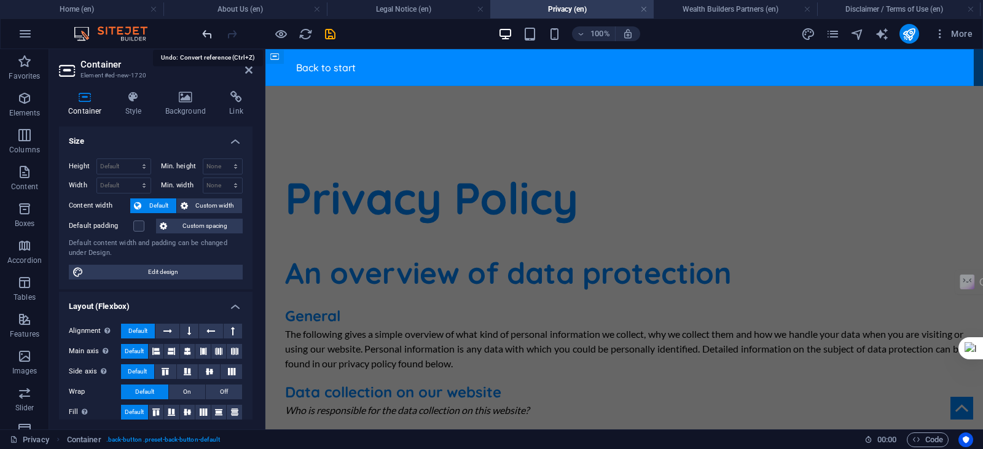
click at [206, 33] on icon "undo" at bounding box center [207, 34] width 14 height 14
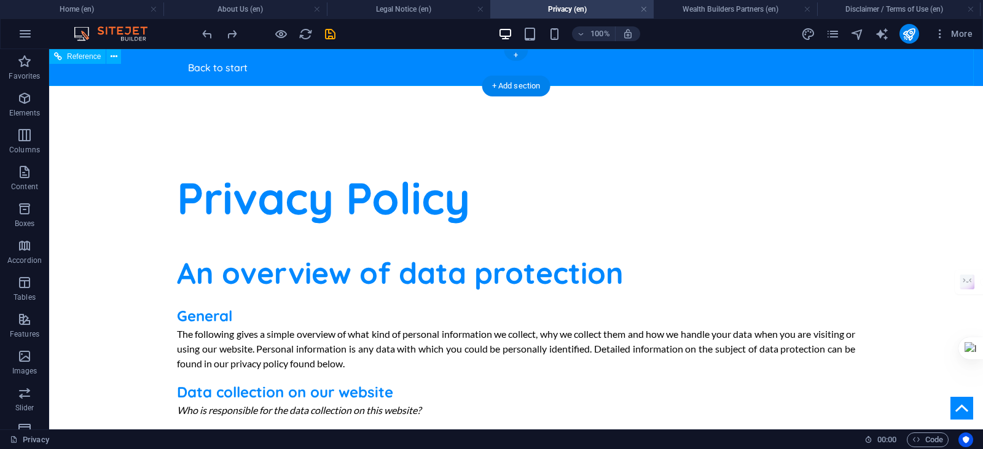
click at [153, 80] on div "Back to start" at bounding box center [516, 67] width 934 height 37
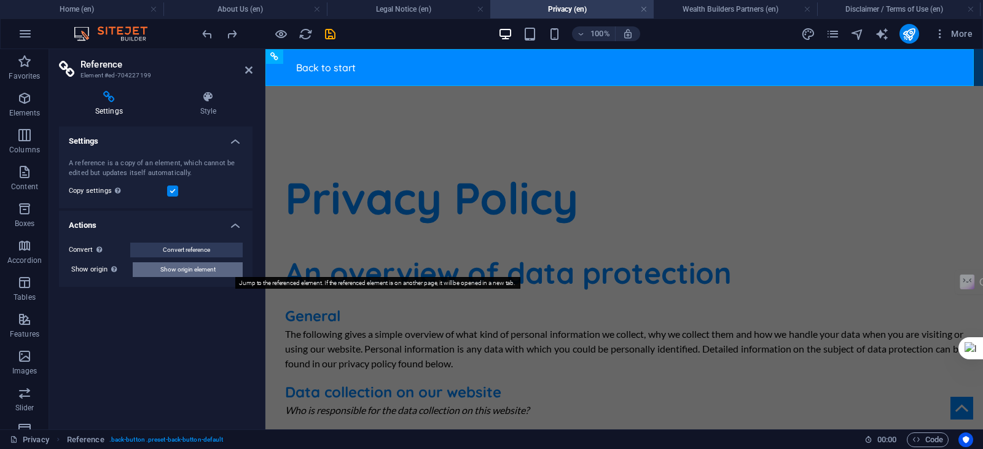
click at [210, 270] on span "Show origin element" at bounding box center [187, 269] width 55 height 15
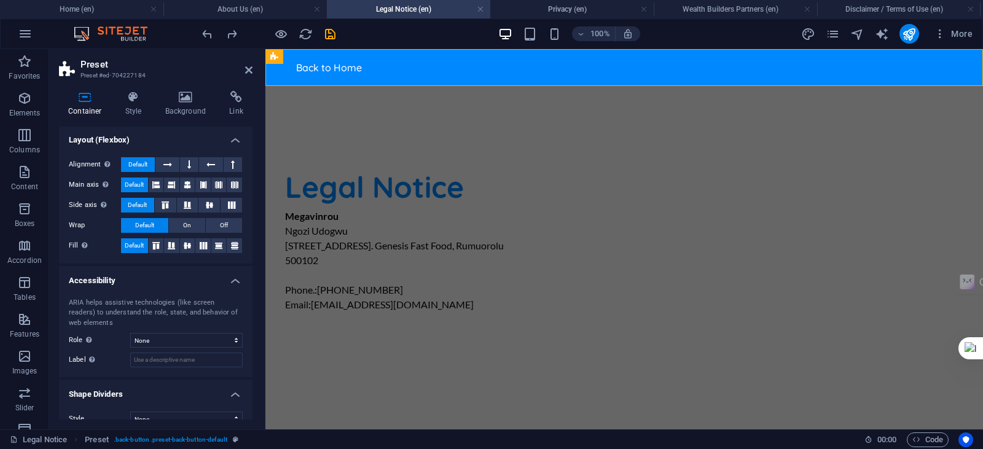
scroll to position [183, 0]
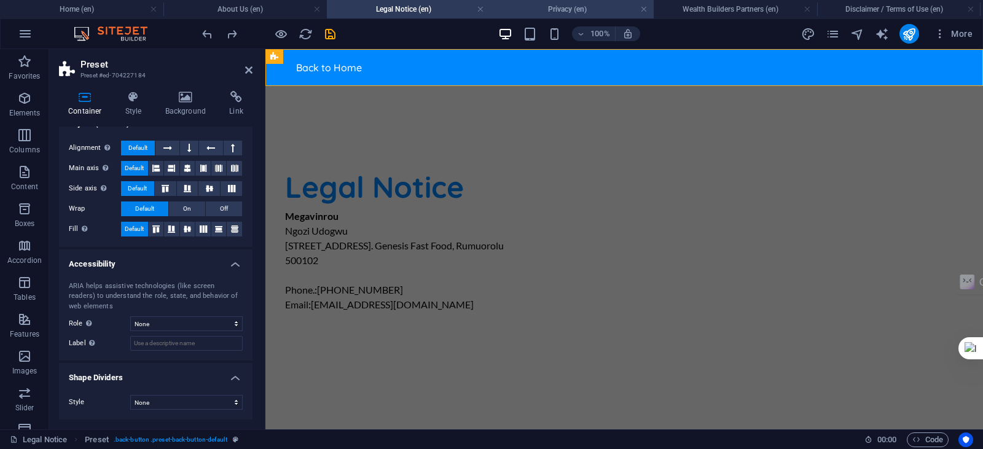
click at [533, 10] on h4 "Privacy (en)" at bounding box center [571, 9] width 163 height 14
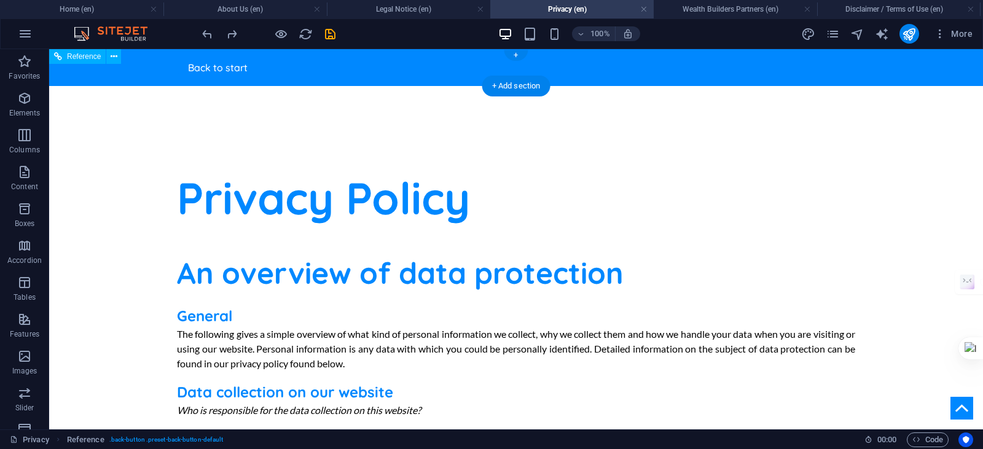
click at [300, 77] on div "Back to start" at bounding box center [516, 67] width 934 height 37
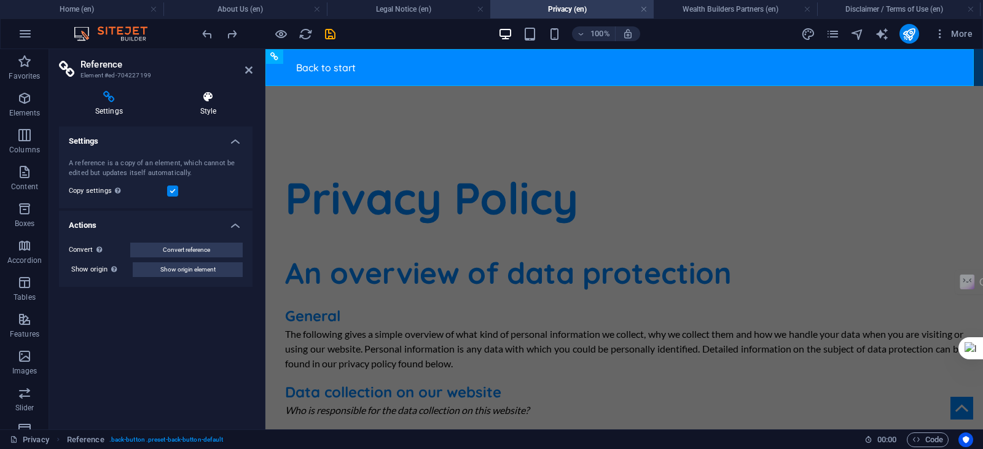
click at [216, 112] on h4 "Style" at bounding box center [208, 104] width 89 height 26
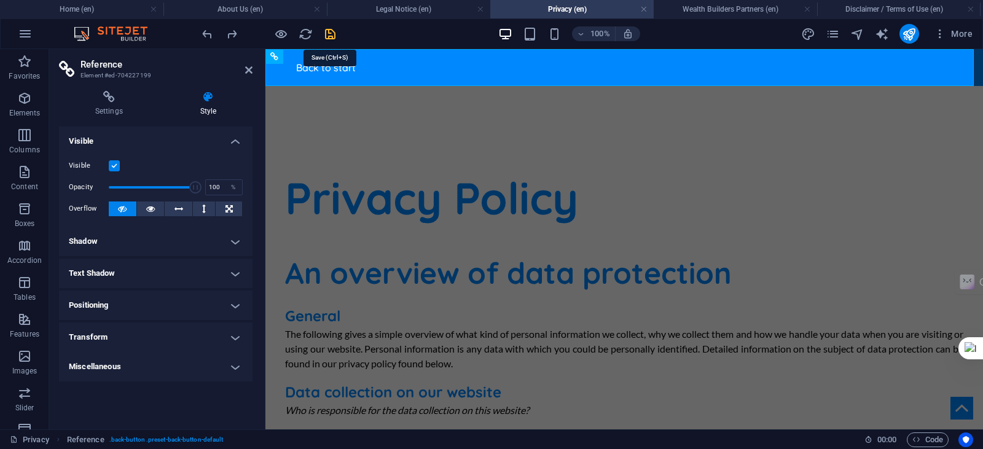
click at [328, 36] on icon "save" at bounding box center [330, 34] width 14 height 14
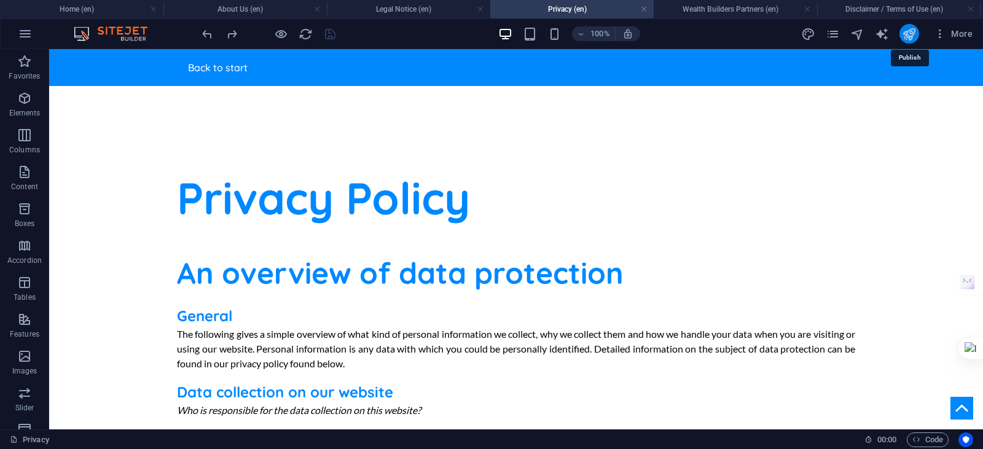
click at [912, 33] on icon "publish" at bounding box center [909, 34] width 14 height 14
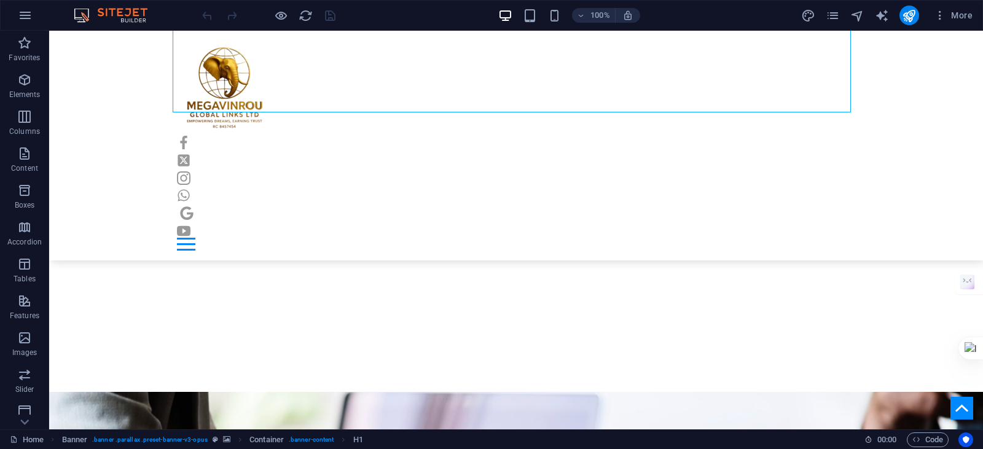
scroll to position [1795, 0]
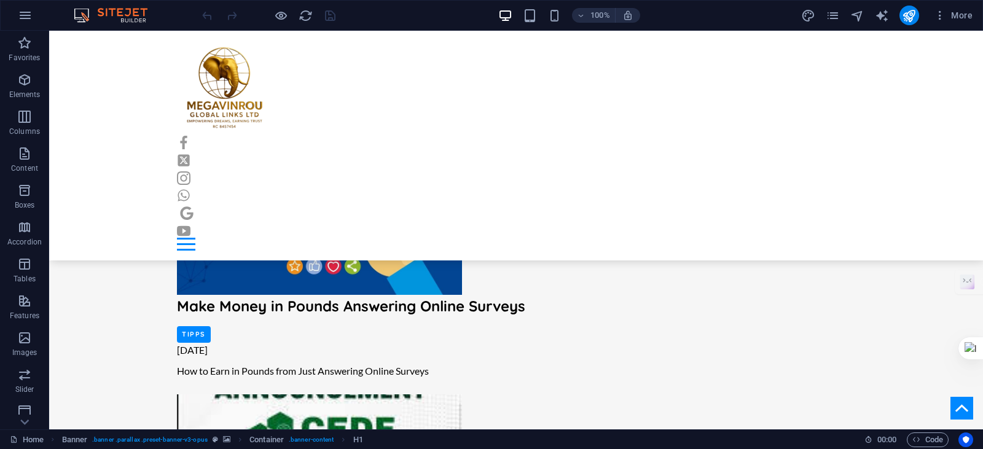
drag, startPoint x: 980, startPoint y: 94, endPoint x: 960, endPoint y: 463, distance: 369.3
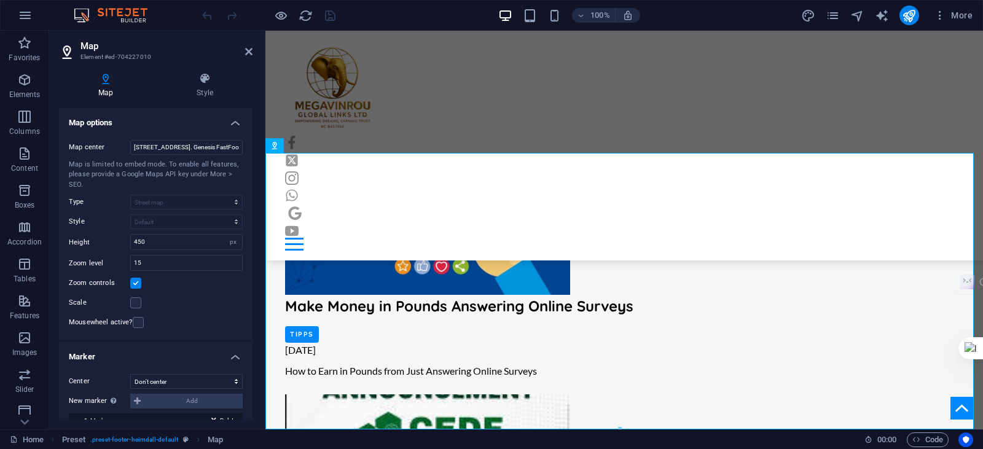
scroll to position [161, 0]
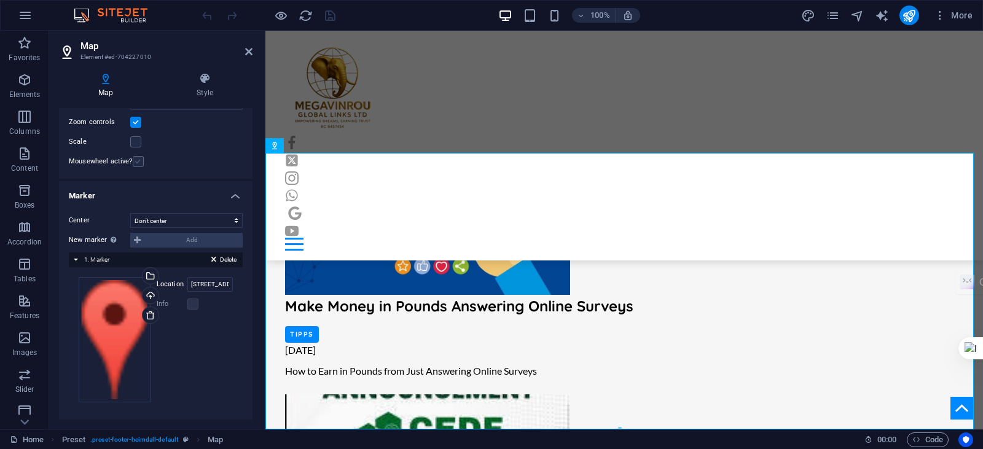
click at [136, 158] on label at bounding box center [138, 161] width 11 height 11
click at [0, 0] on input "Mousewheel active?" at bounding box center [0, 0] width 0 height 0
click at [135, 141] on label at bounding box center [135, 141] width 11 height 11
click at [0, 0] on input "Scale" at bounding box center [0, 0] width 0 height 0
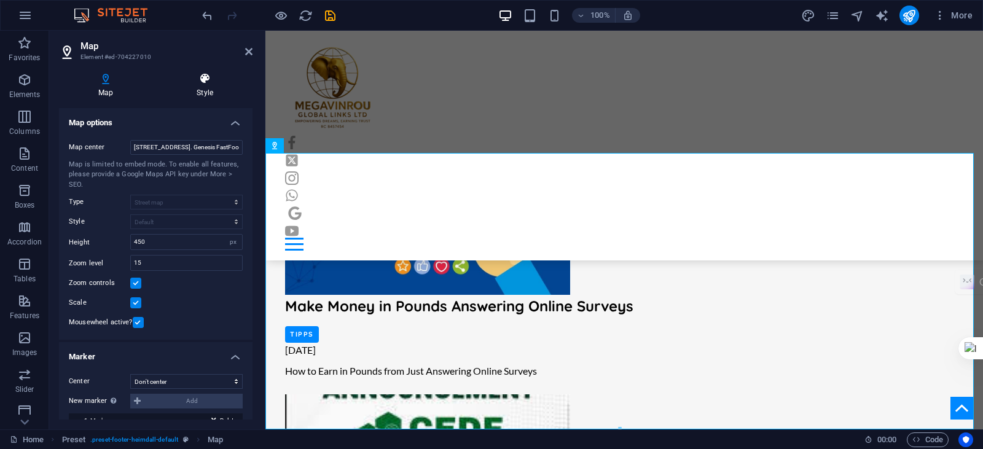
click at [202, 82] on icon at bounding box center [204, 79] width 95 height 12
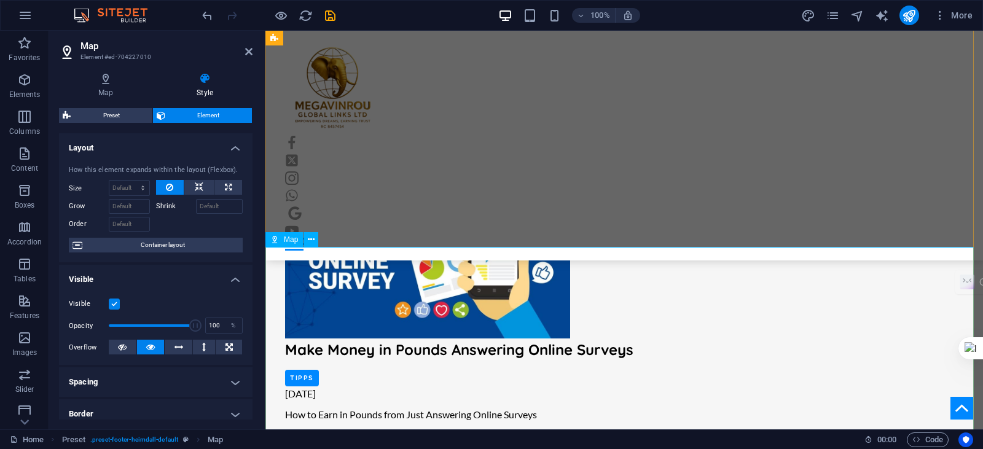
scroll to position [1795, 0]
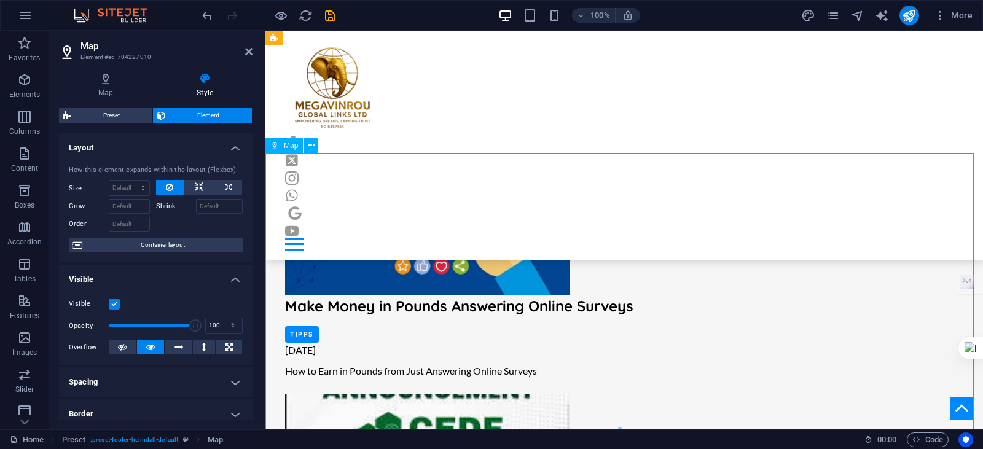
drag, startPoint x: 557, startPoint y: 386, endPoint x: 678, endPoint y: 377, distance: 121.4
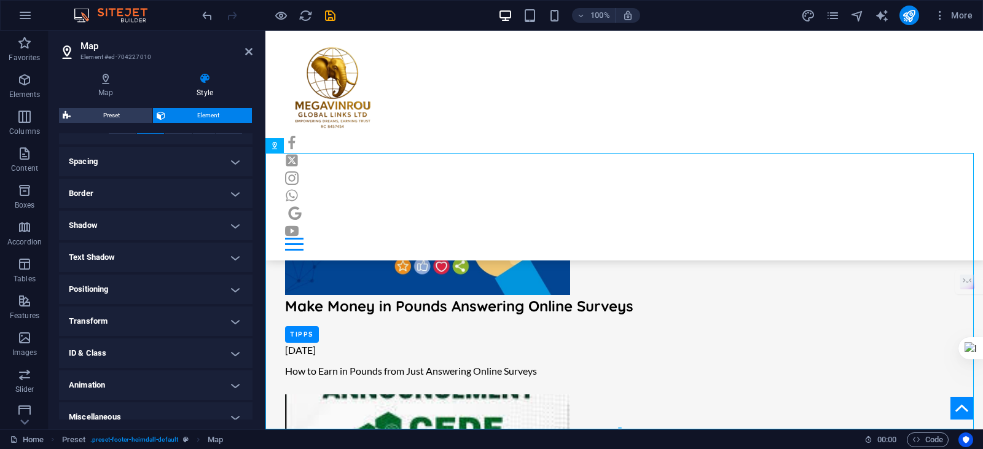
scroll to position [233, 0]
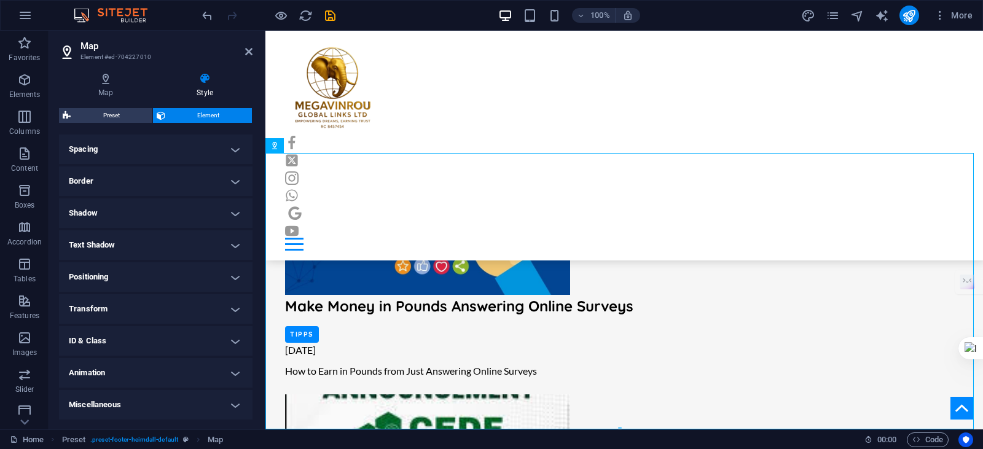
click at [238, 367] on h4 "Animation" at bounding box center [156, 373] width 194 height 30
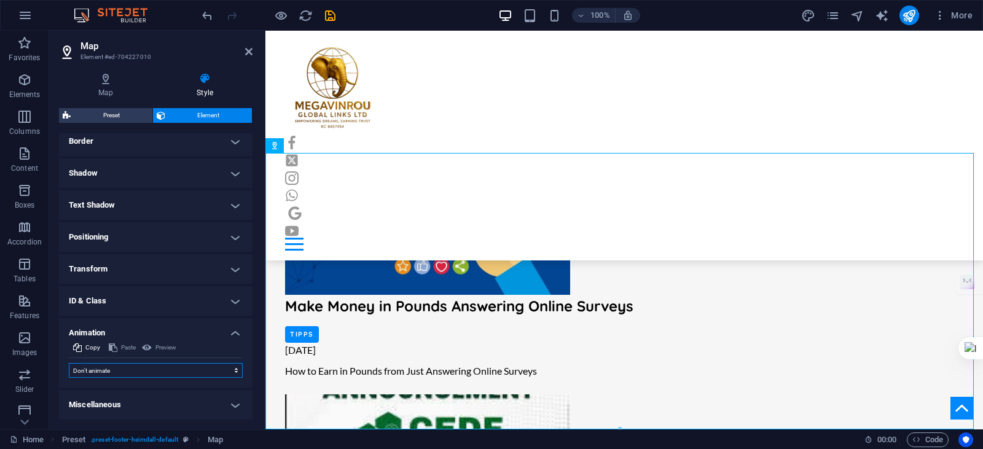
click at [232, 366] on select "Don't animate Show / Hide Slide up/down Zoom in/out Slide left to right Slide r…" at bounding box center [156, 370] width 174 height 15
click at [256, 195] on div "Map Style Map options Map center [STREET_ADDRESS]. Genesis FastFood Rumuorolu P…" at bounding box center [155, 246] width 213 height 367
click at [229, 326] on h4 "Animation" at bounding box center [156, 329] width 194 height 22
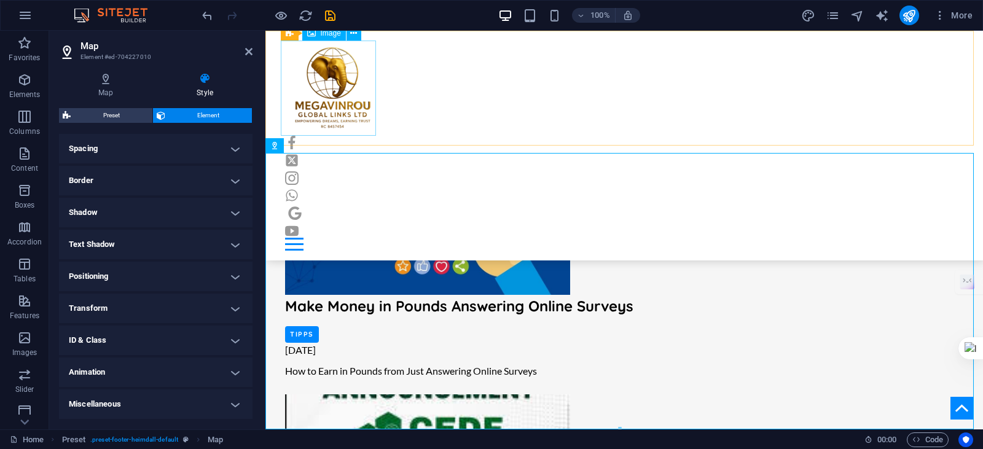
click at [350, 70] on figure at bounding box center [624, 88] width 679 height 95
select select "px"
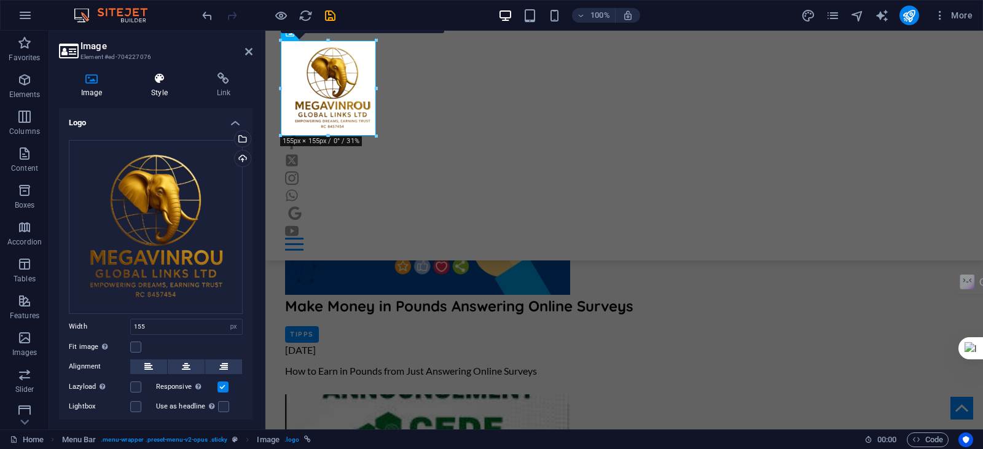
click at [159, 85] on h4 "Style" at bounding box center [161, 86] width 65 height 26
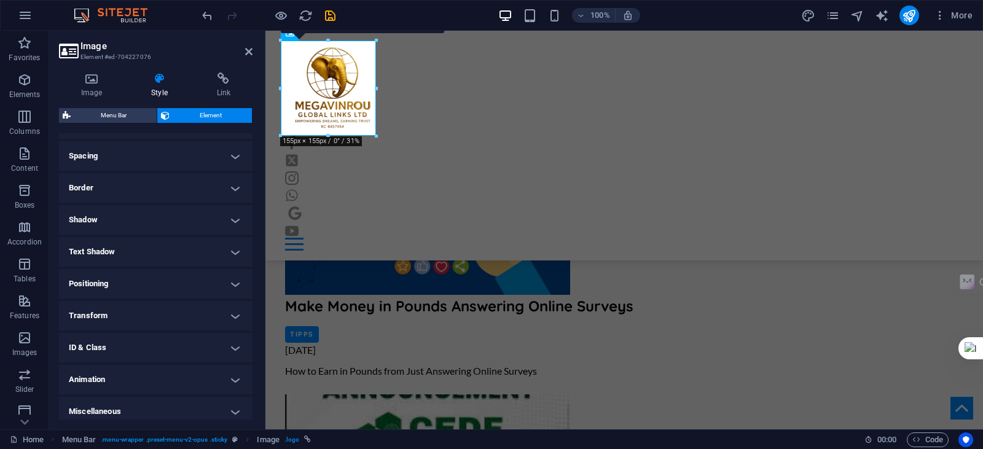
scroll to position [233, 0]
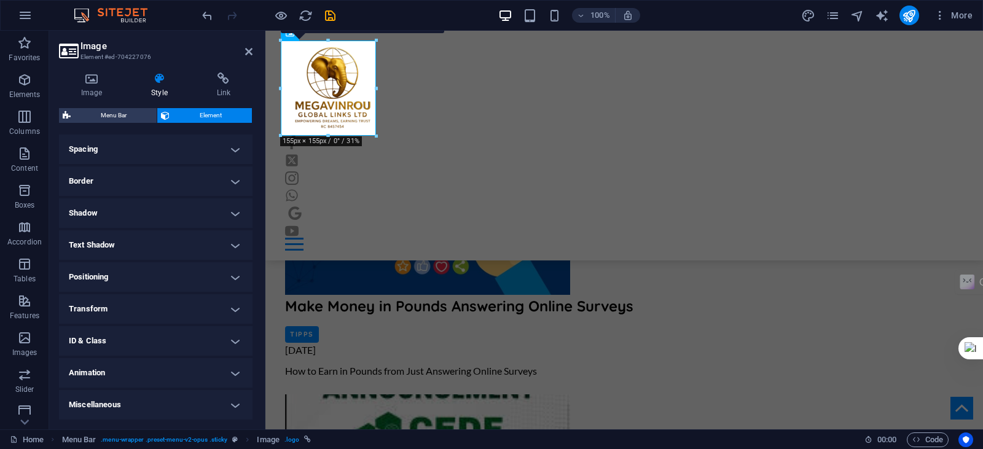
click at [186, 363] on h4 "Animation" at bounding box center [156, 373] width 194 height 30
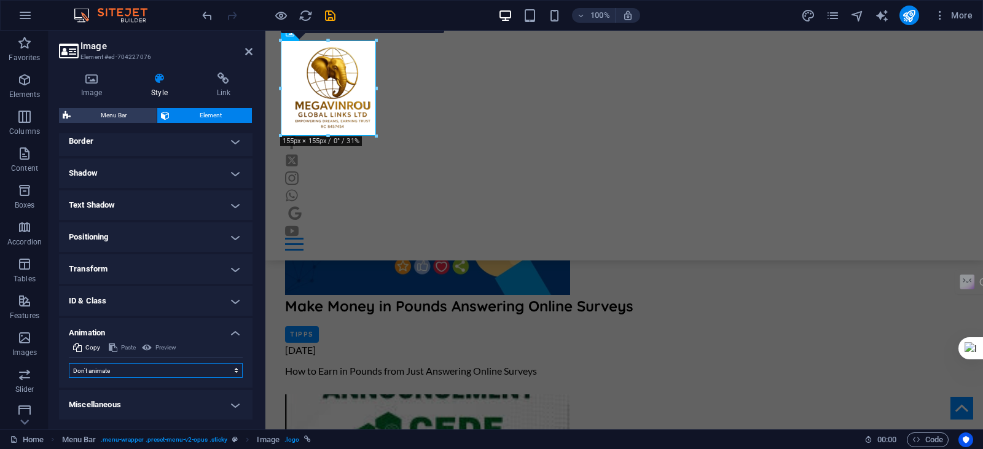
click at [184, 367] on select "Don't animate Show / Hide Slide up/down Zoom in/out Slide left to right Slide r…" at bounding box center [156, 370] width 174 height 15
select select "pulse"
click at [69, 363] on select "Don't animate Show / Hide Slide up/down Zoom in/out Slide left to right Slide r…" at bounding box center [156, 370] width 174 height 15
select select "scroll"
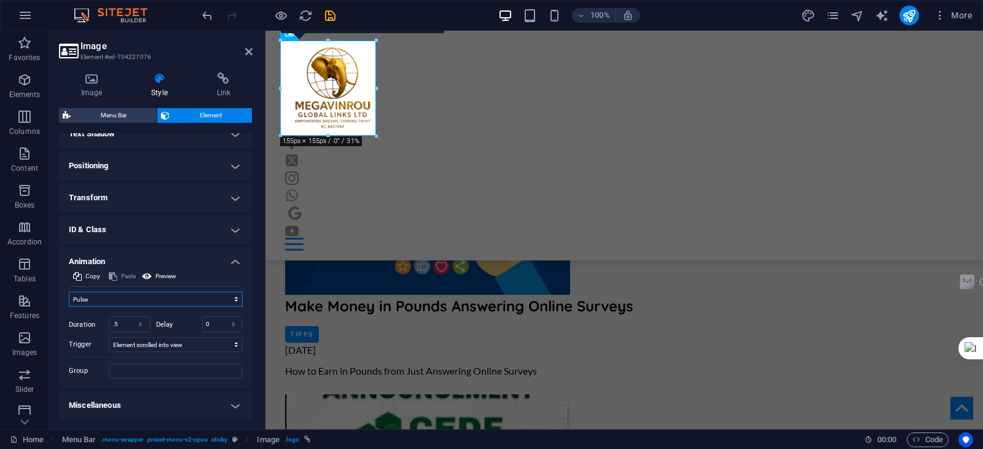
scroll to position [345, 0]
click at [233, 261] on h4 "Animation" at bounding box center [156, 257] width 194 height 22
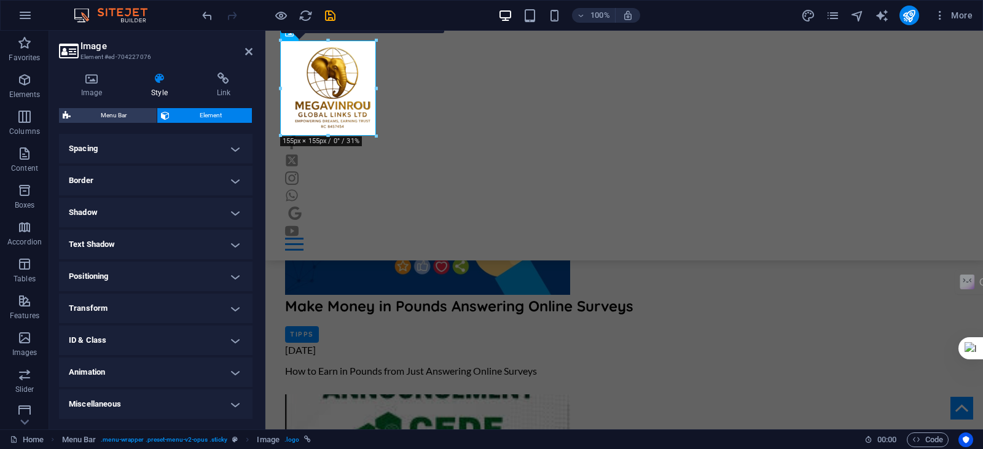
scroll to position [234, 0]
click at [329, 10] on icon "save" at bounding box center [330, 16] width 14 height 14
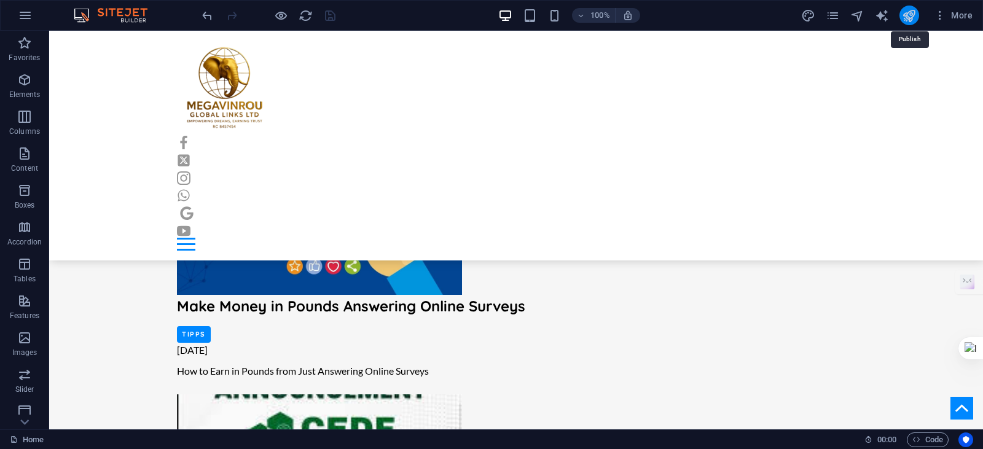
click at [908, 20] on icon "publish" at bounding box center [909, 16] width 14 height 14
